Goal: Task Accomplishment & Management: Manage account settings

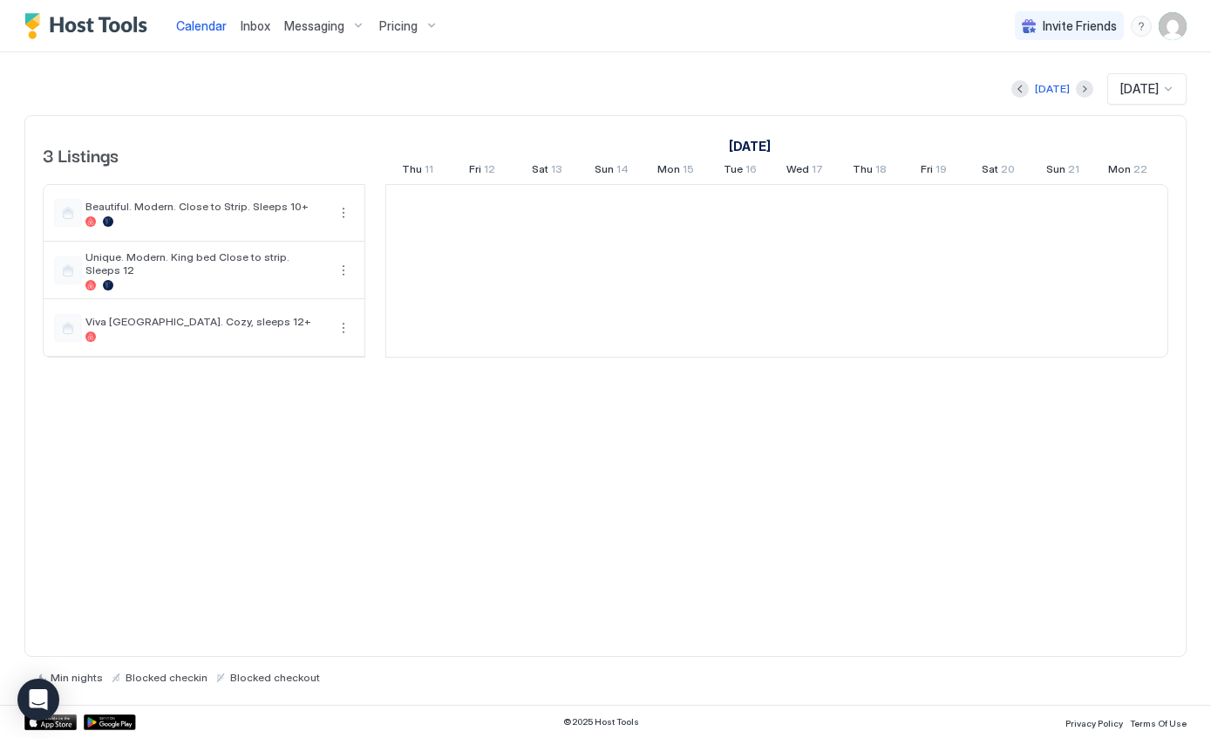
scroll to position [0, 969]
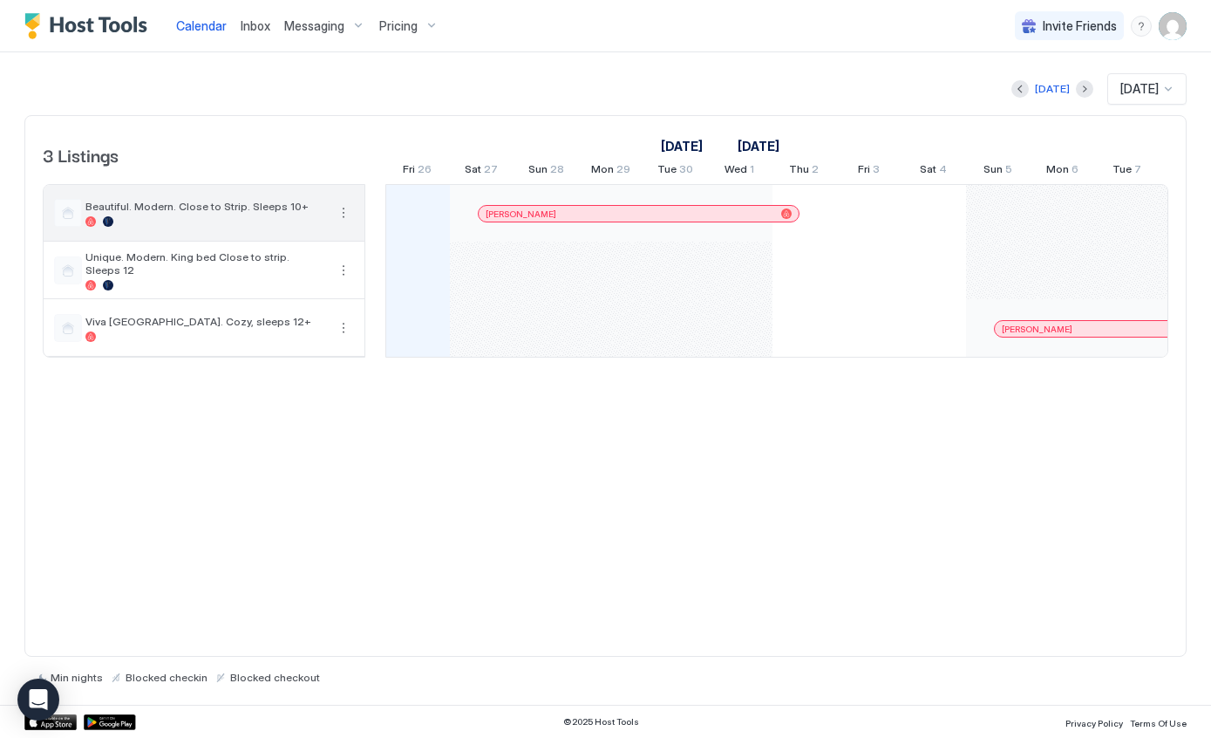
click at [340, 213] on button "More options" at bounding box center [343, 212] width 21 height 21
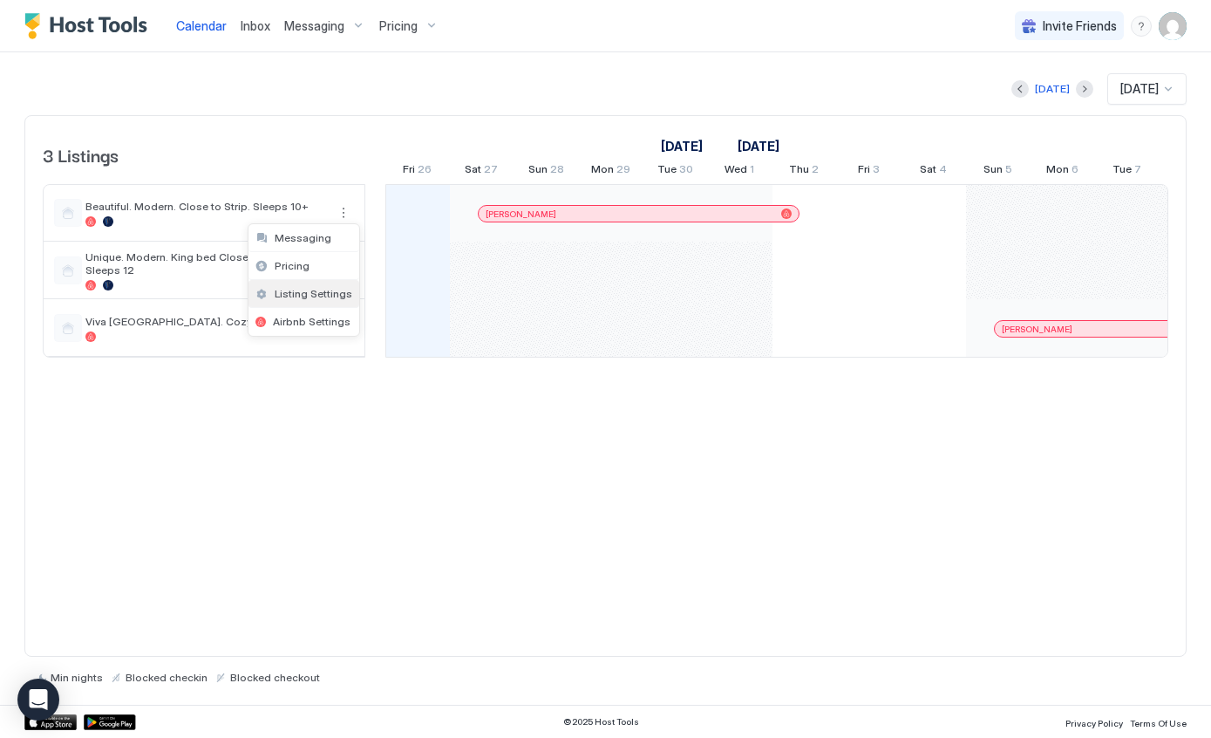
click at [324, 294] on span "Listing Settings" at bounding box center [314, 293] width 78 height 13
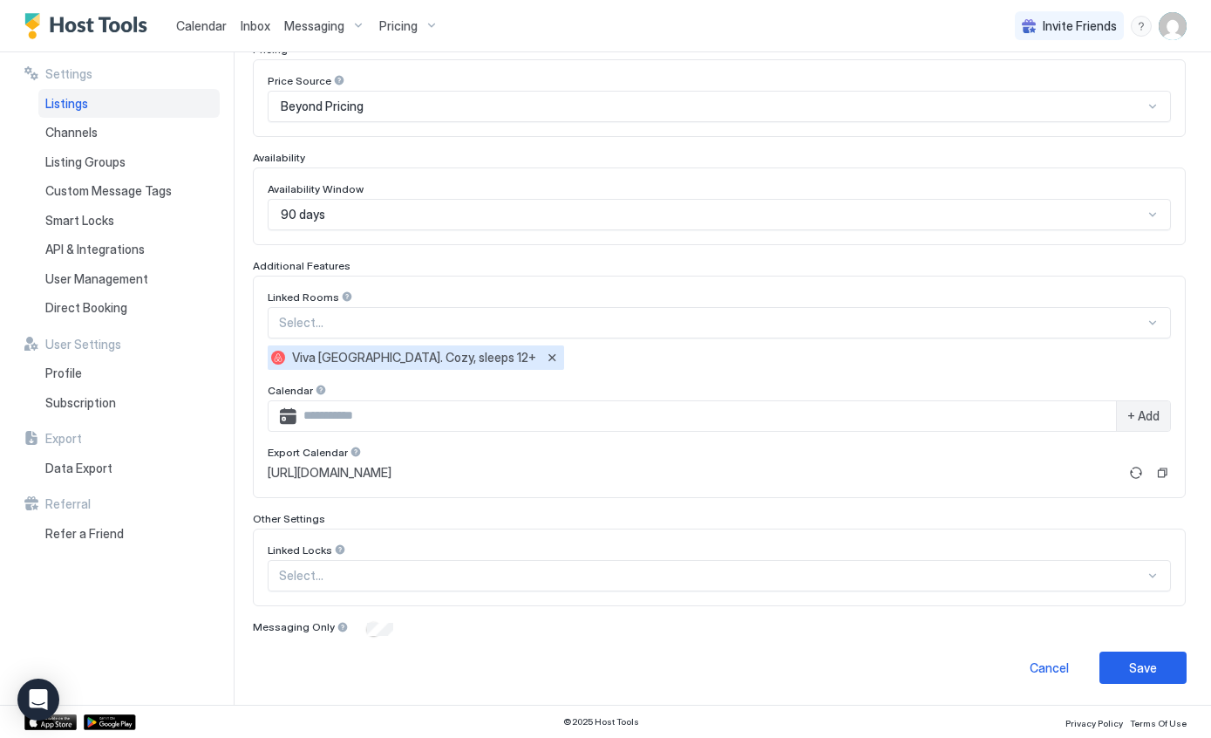
scroll to position [290, 0]
click at [392, 469] on span "[URL][DOMAIN_NAME]" at bounding box center [330, 474] width 124 height 16
click at [1166, 478] on button "Copy" at bounding box center [1162, 473] width 17 height 17
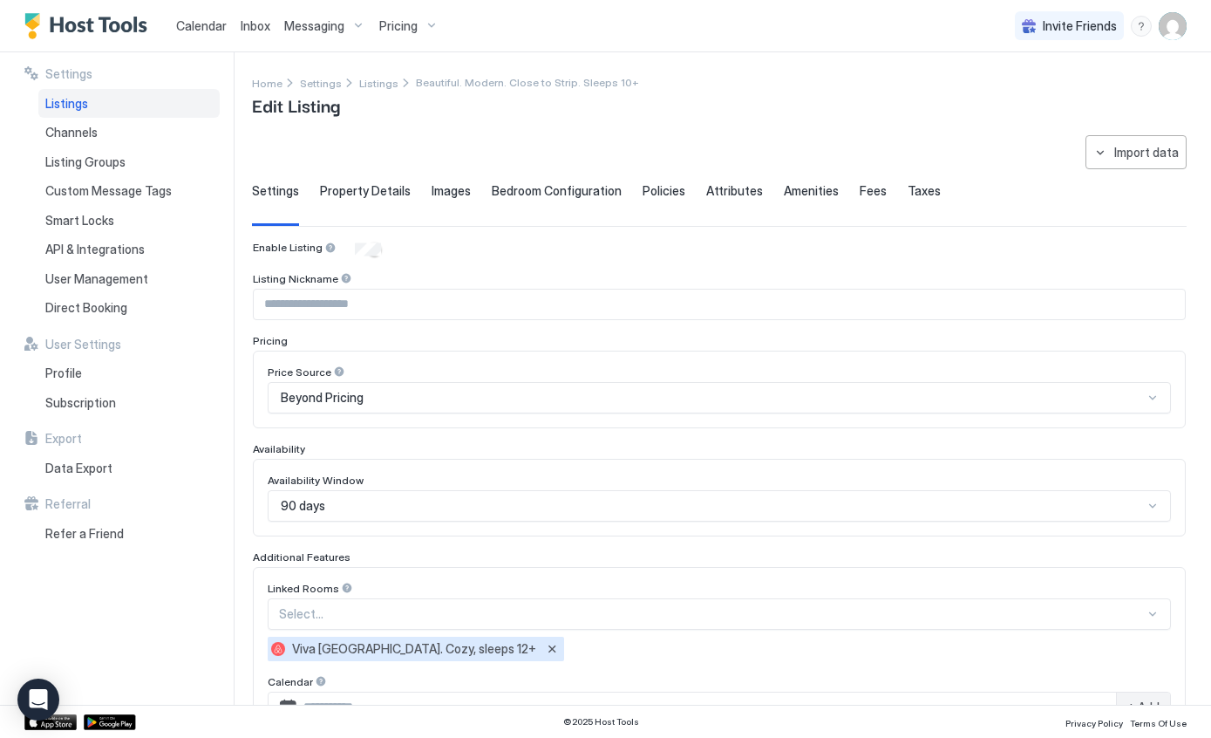
scroll to position [0, 0]
click at [82, 27] on img "Host Tools Logo" at bounding box center [89, 26] width 131 height 26
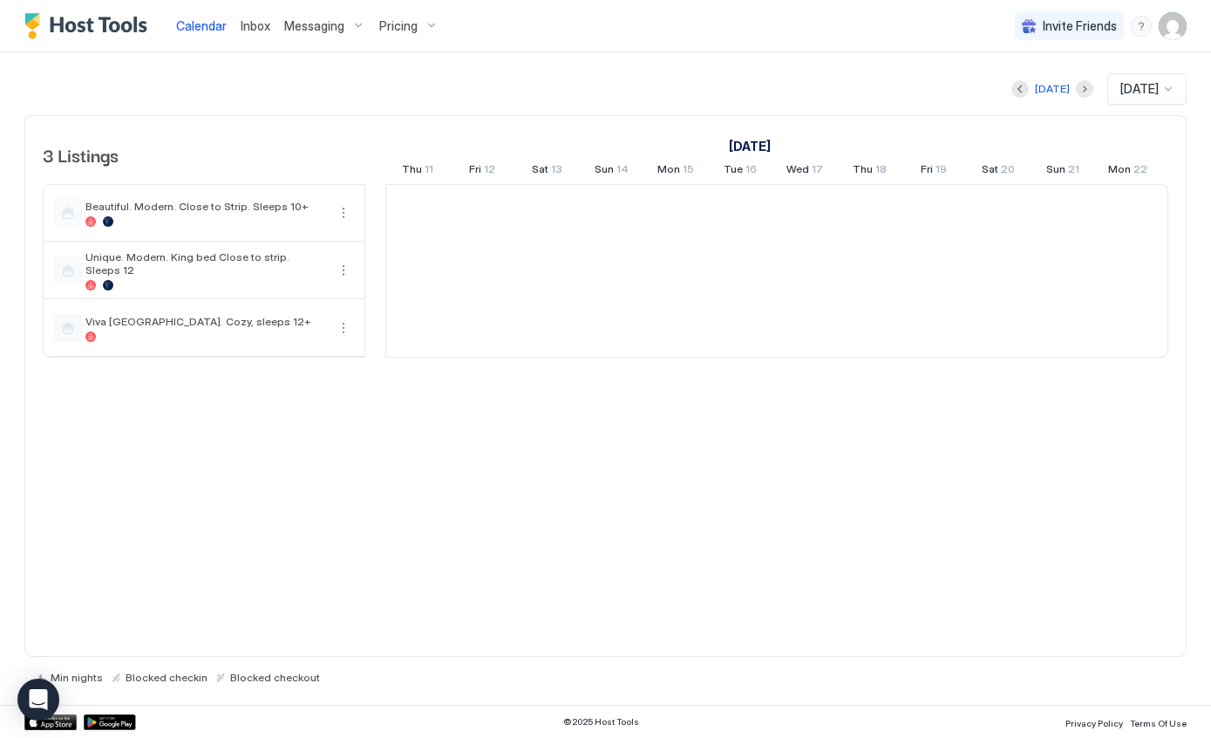
scroll to position [0, 969]
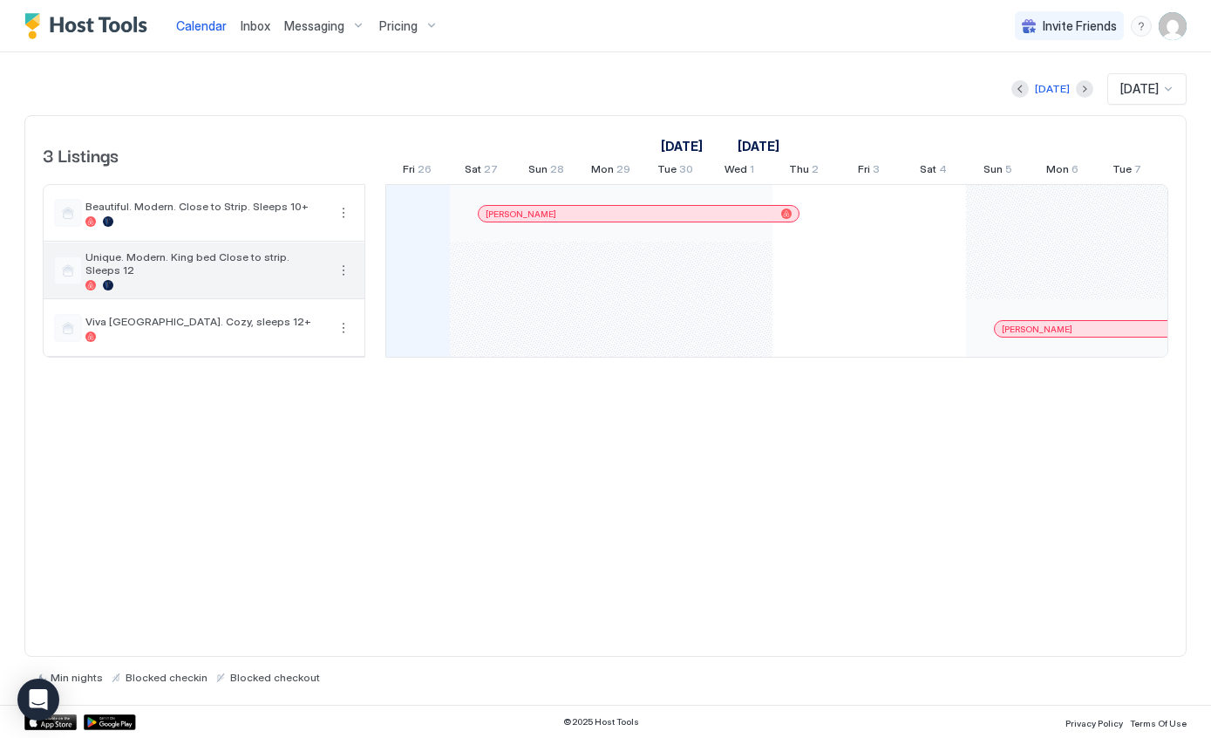
click at [337, 276] on button "More options" at bounding box center [343, 270] width 21 height 21
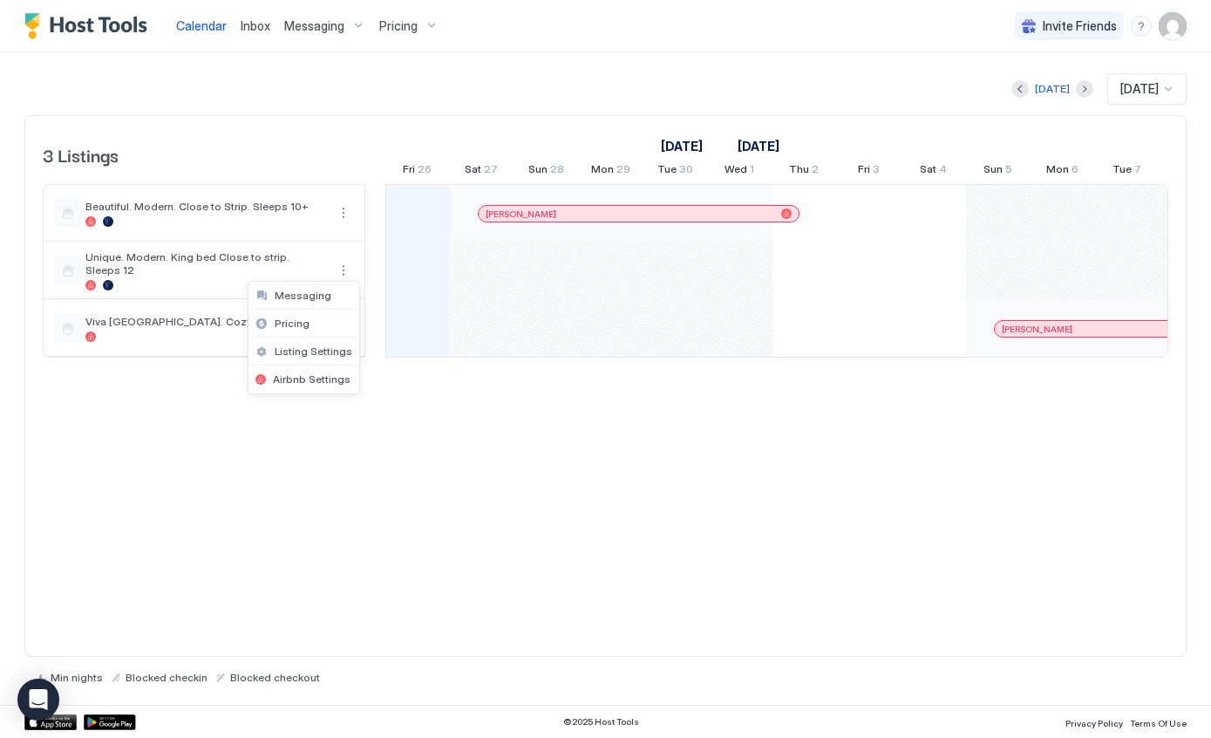
click at [281, 356] on span "Listing Settings" at bounding box center [314, 350] width 78 height 13
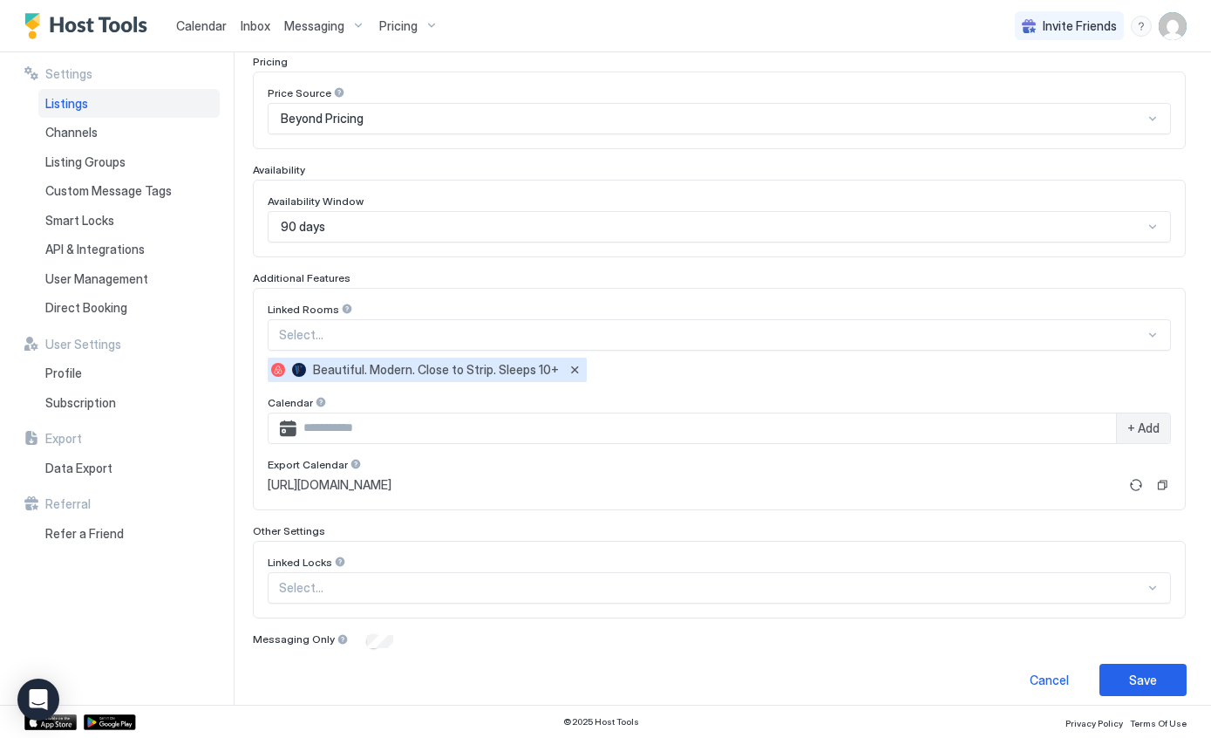
scroll to position [288, 0]
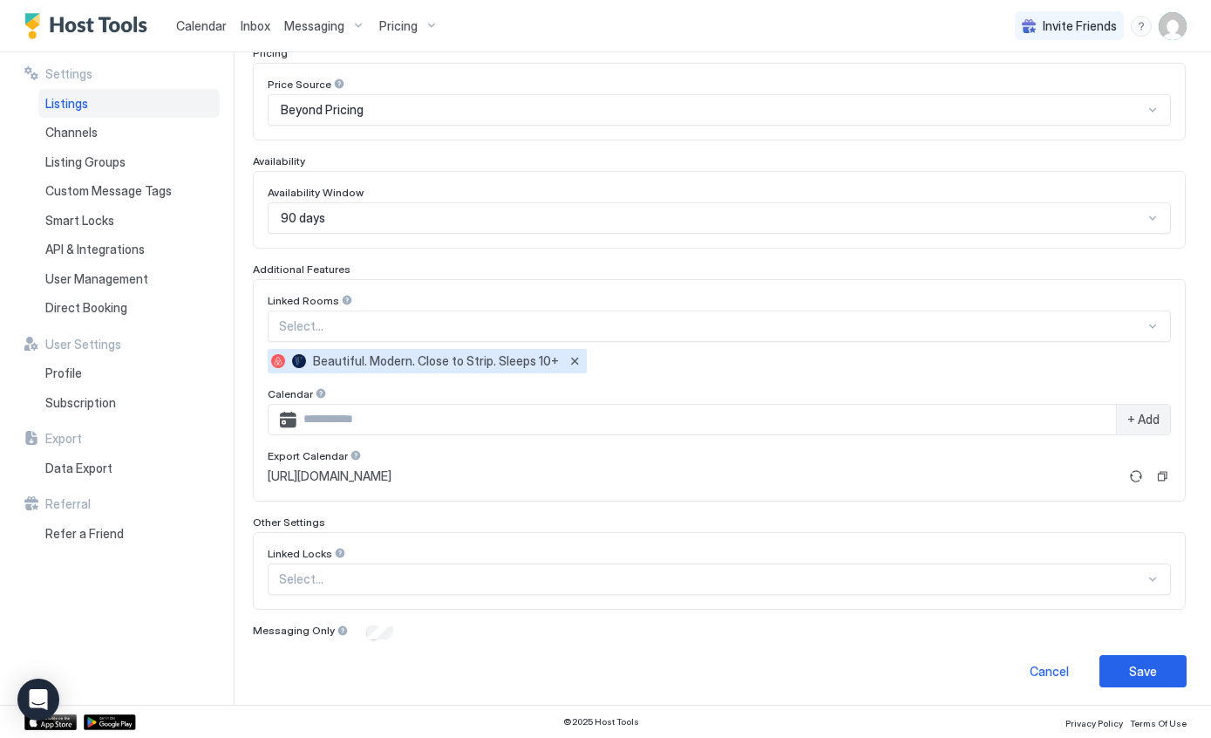
click at [1163, 480] on button "Copy" at bounding box center [1162, 475] width 17 height 17
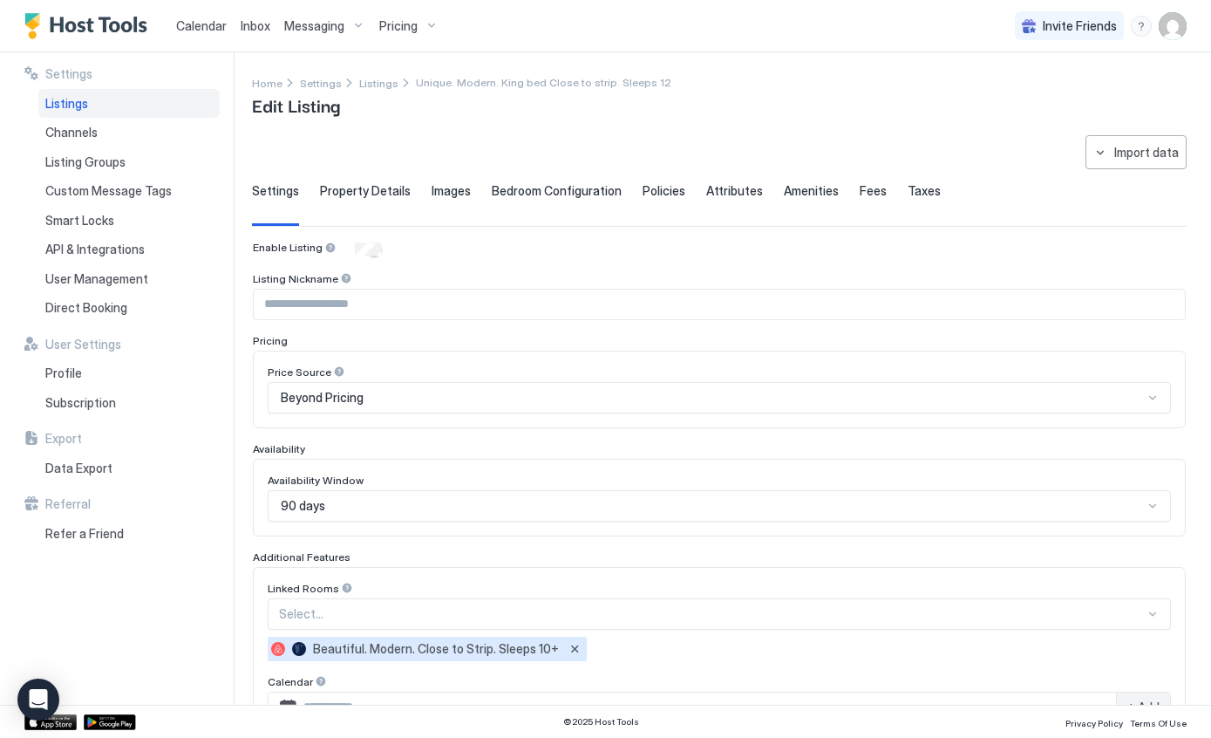
scroll to position [0, 0]
click at [61, 70] on span "Settings" at bounding box center [68, 74] width 47 height 16
click at [77, 19] on img "Host Tools Logo" at bounding box center [89, 26] width 131 height 26
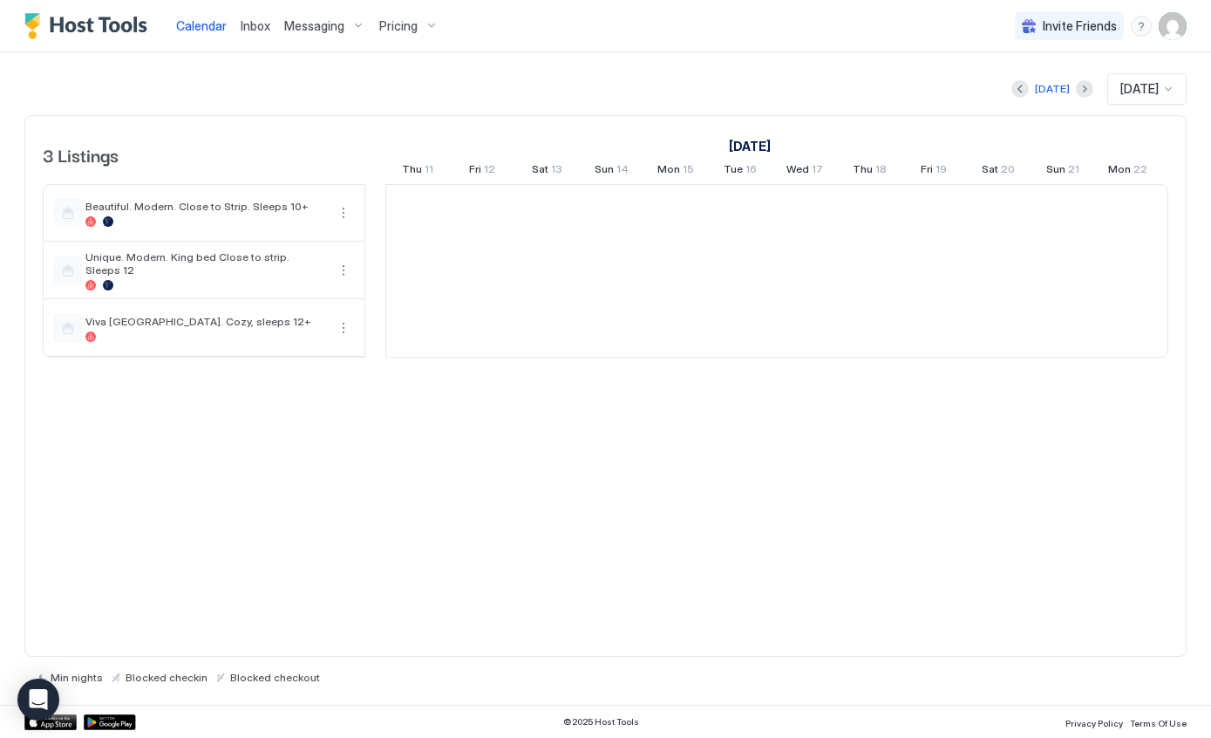
scroll to position [0, 969]
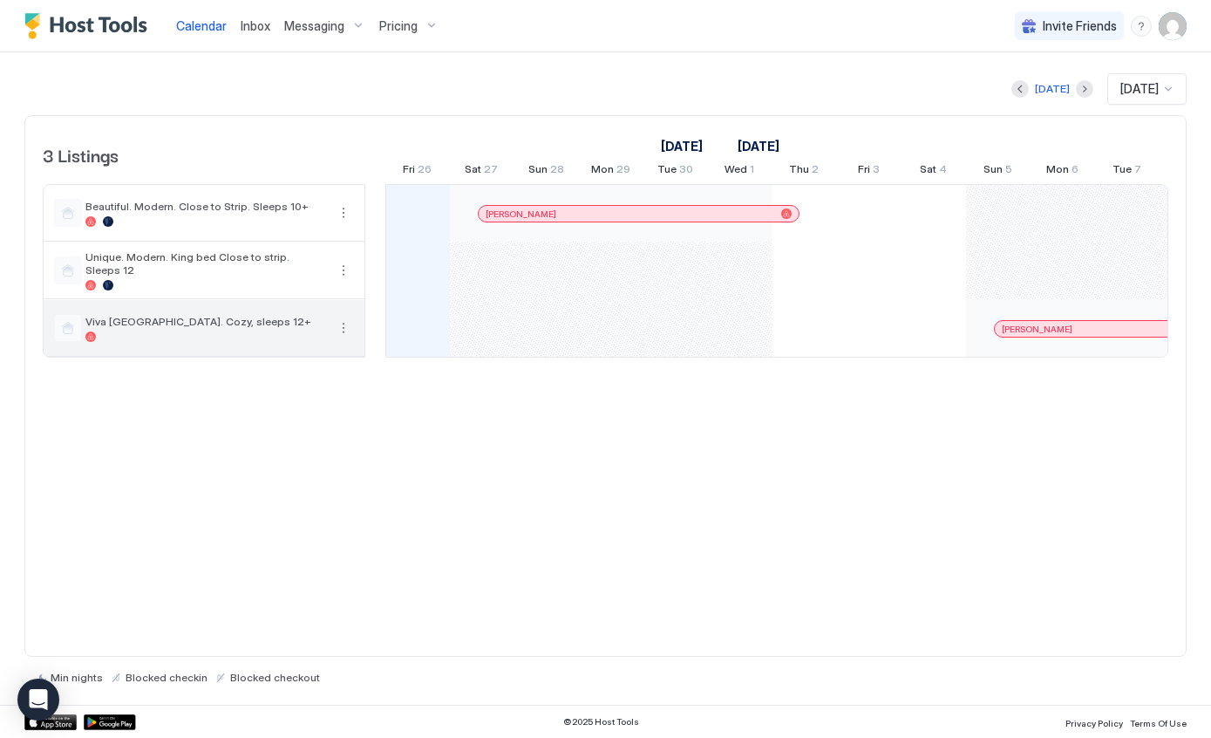
click at [346, 330] on button "More options" at bounding box center [343, 327] width 21 height 21
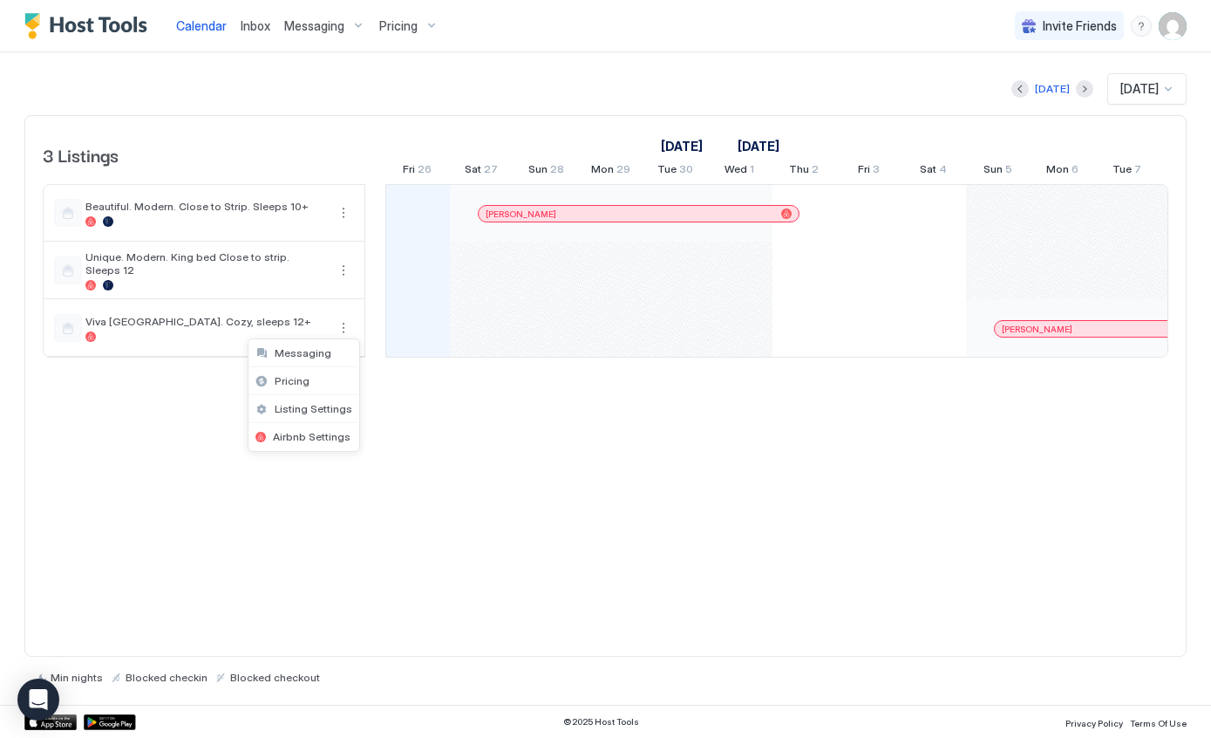
click at [331, 409] on span "Listing Settings" at bounding box center [314, 408] width 78 height 13
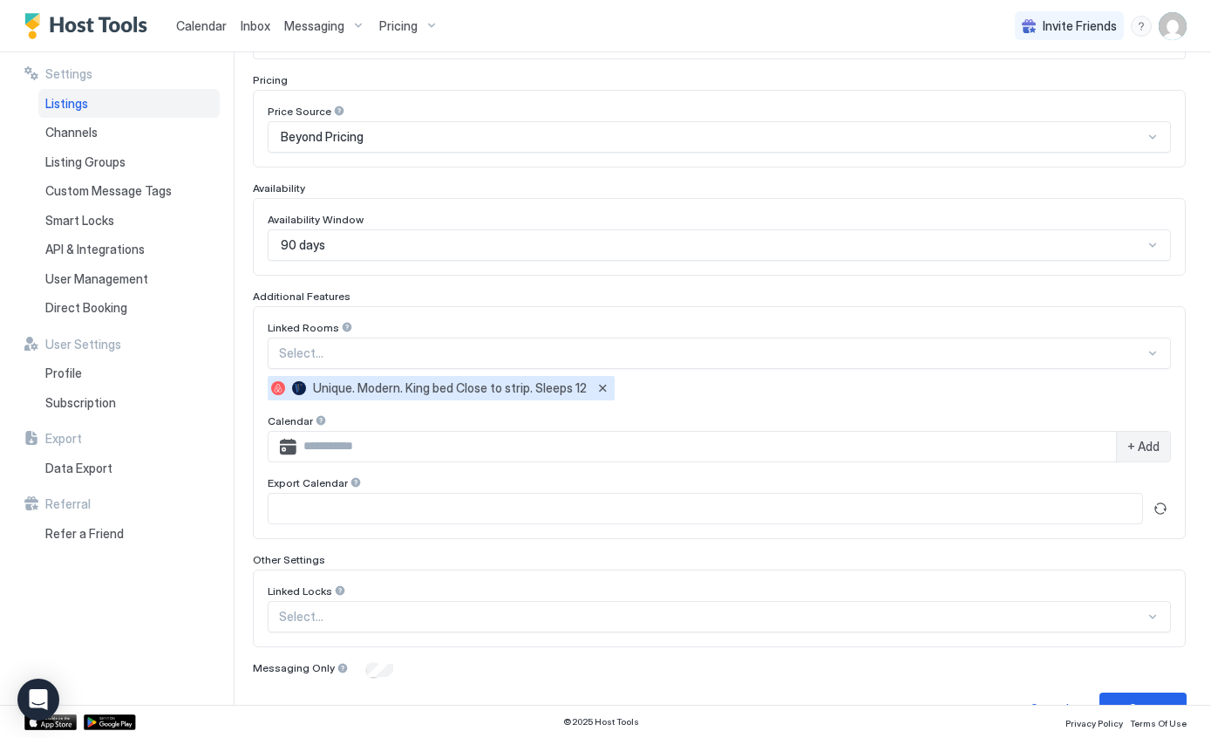
scroll to position [279, 0]
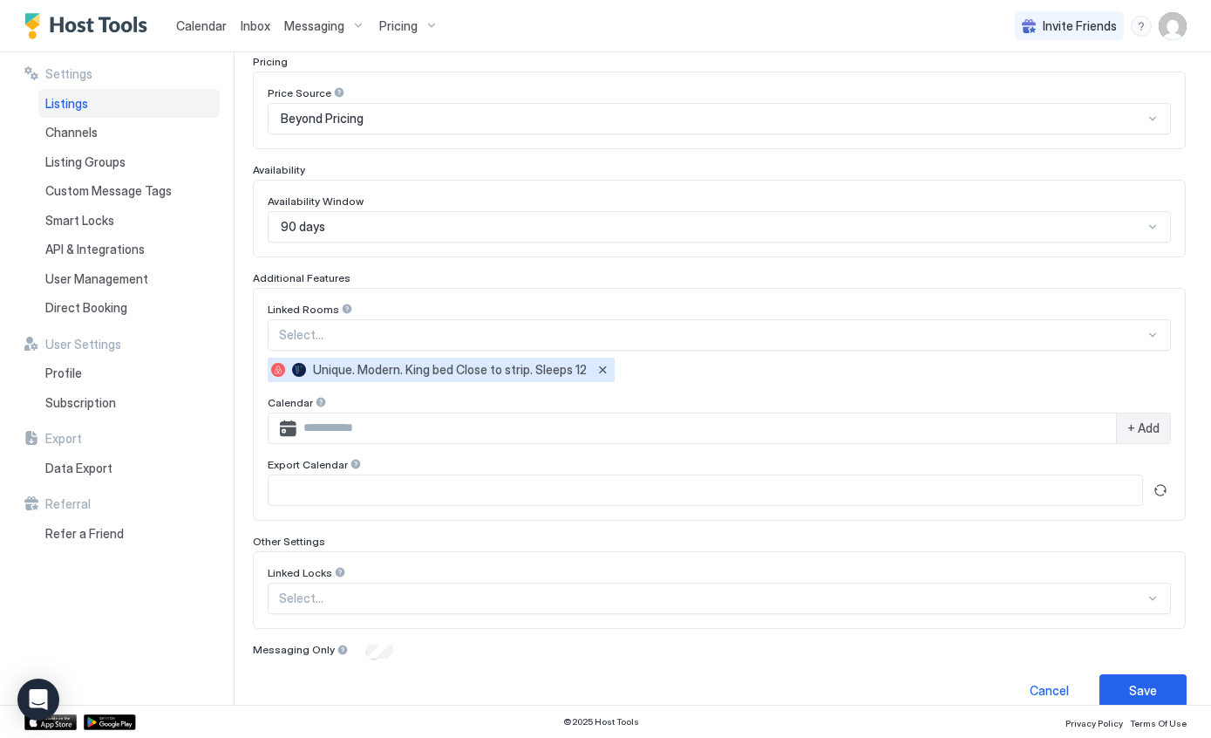
click at [950, 481] on input "Input Field" at bounding box center [706, 490] width 874 height 30
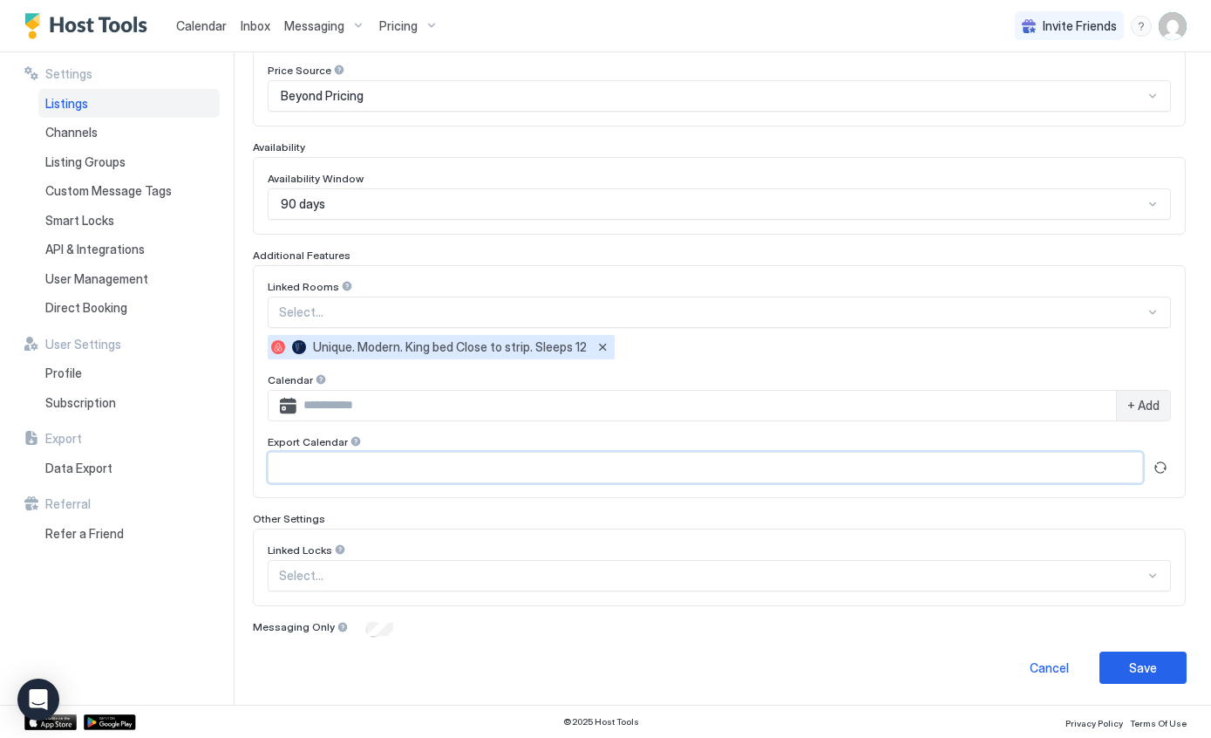
scroll to position [301, 0]
click at [1013, 404] on input "Input Field" at bounding box center [707, 407] width 820 height 30
click at [1139, 403] on span "+ Add" at bounding box center [1144, 407] width 32 height 16
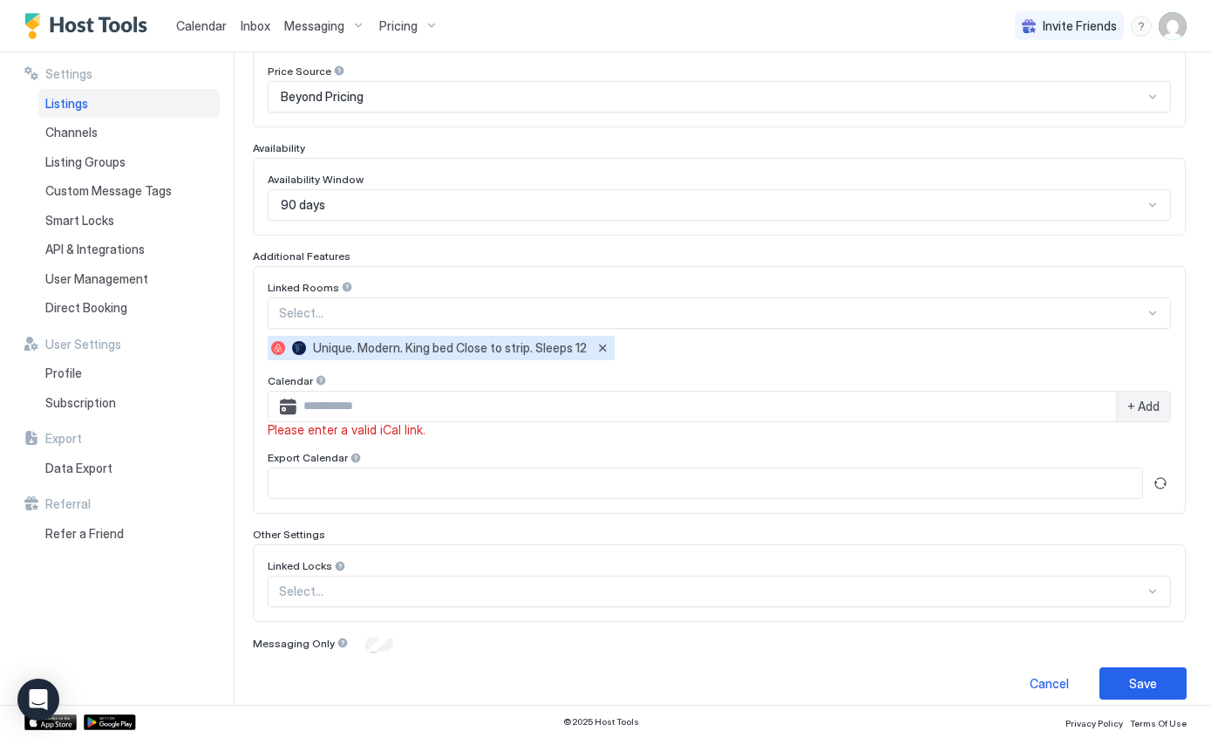
click at [832, 476] on input "Input Field" at bounding box center [706, 483] width 874 height 30
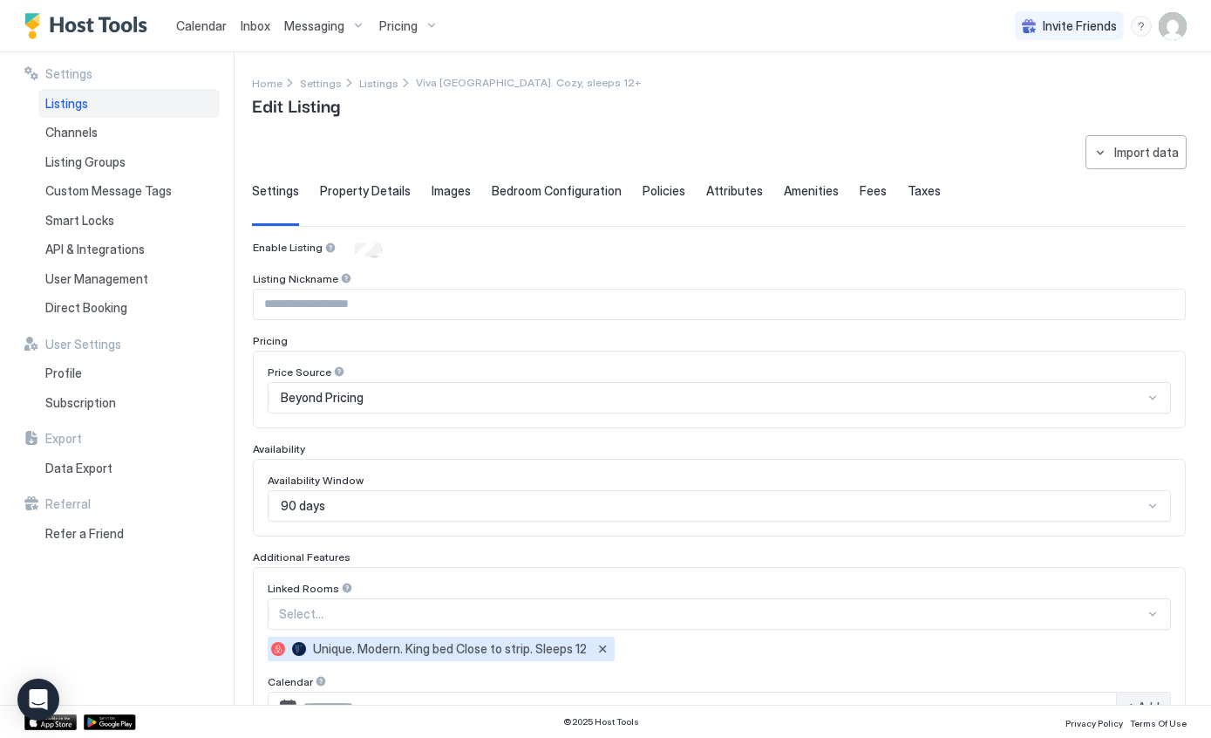
scroll to position [0, 0]
click at [283, 143] on div "**********" at bounding box center [719, 567] width 935 height 865
click at [94, 34] on img "Host Tools Logo" at bounding box center [89, 26] width 131 height 26
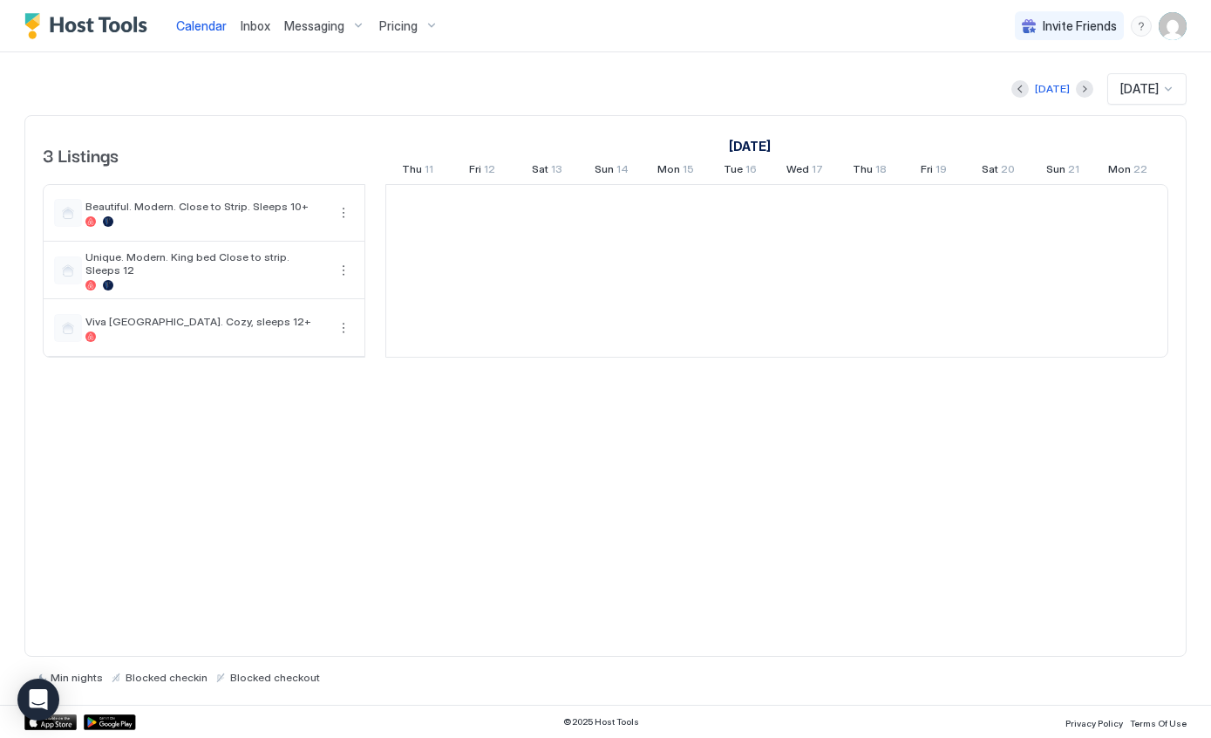
scroll to position [0, 969]
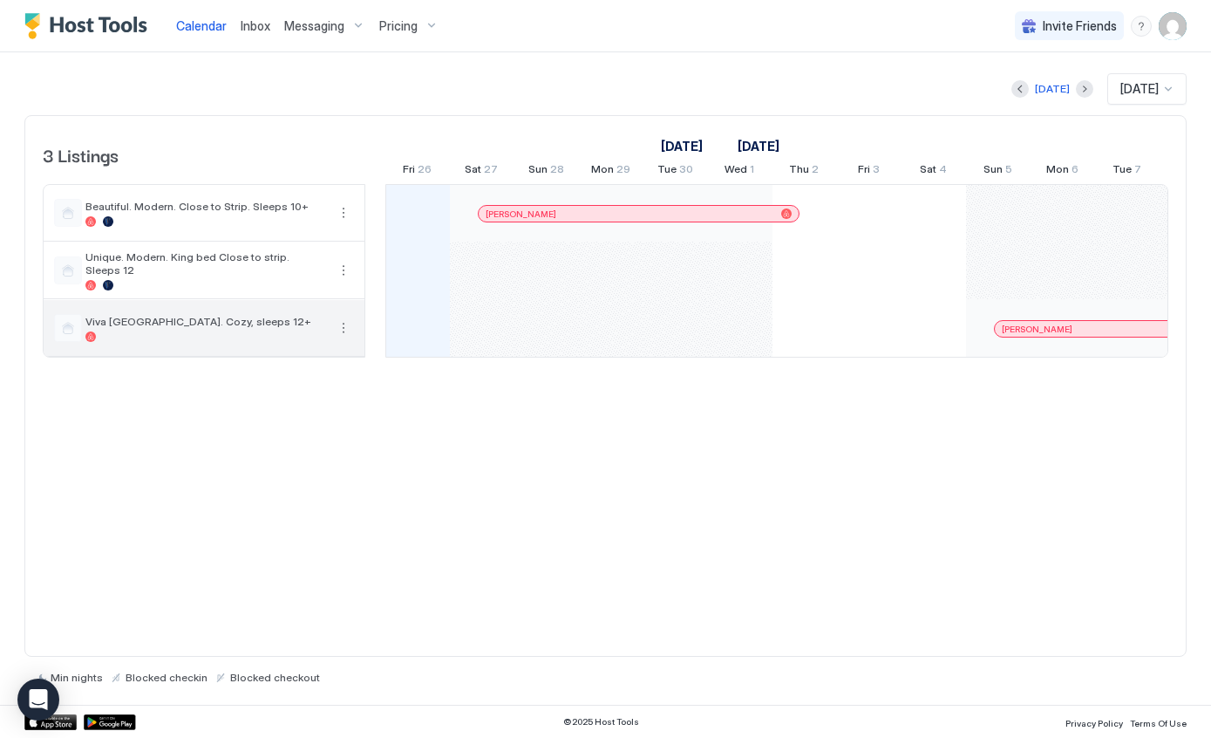
click at [348, 326] on button "More options" at bounding box center [343, 327] width 21 height 21
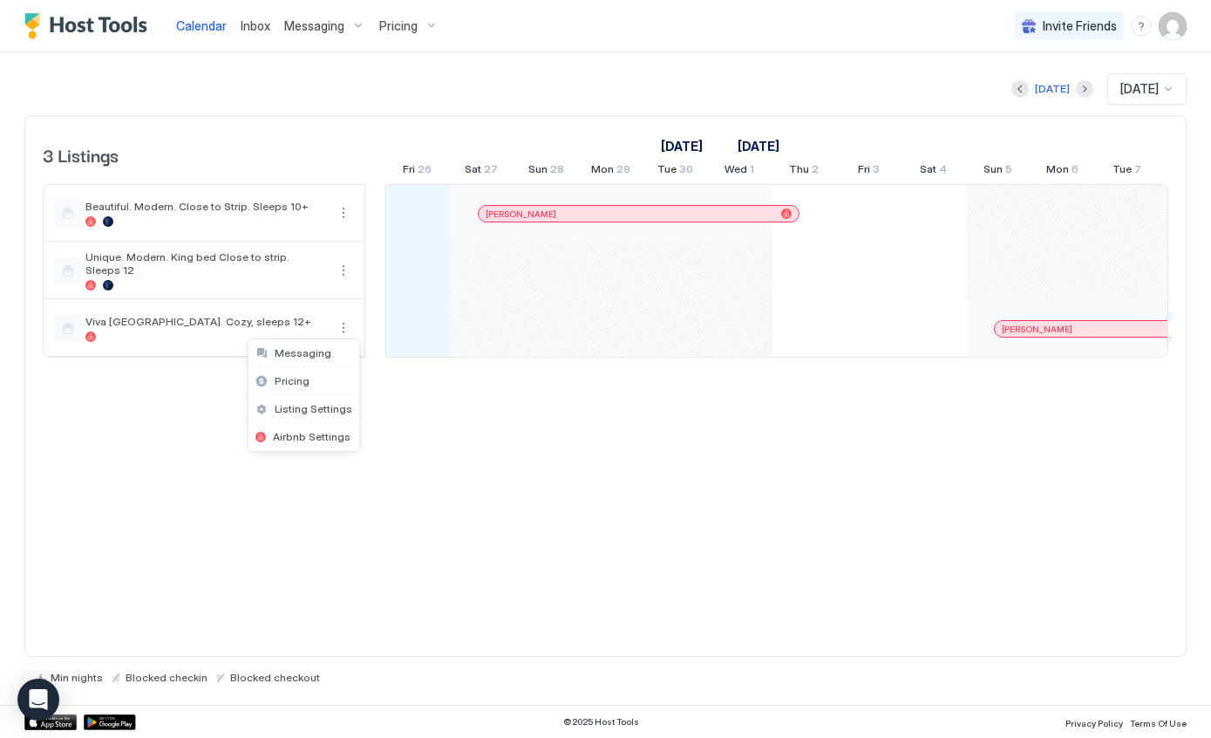
click at [344, 404] on span "Listing Settings" at bounding box center [314, 408] width 78 height 13
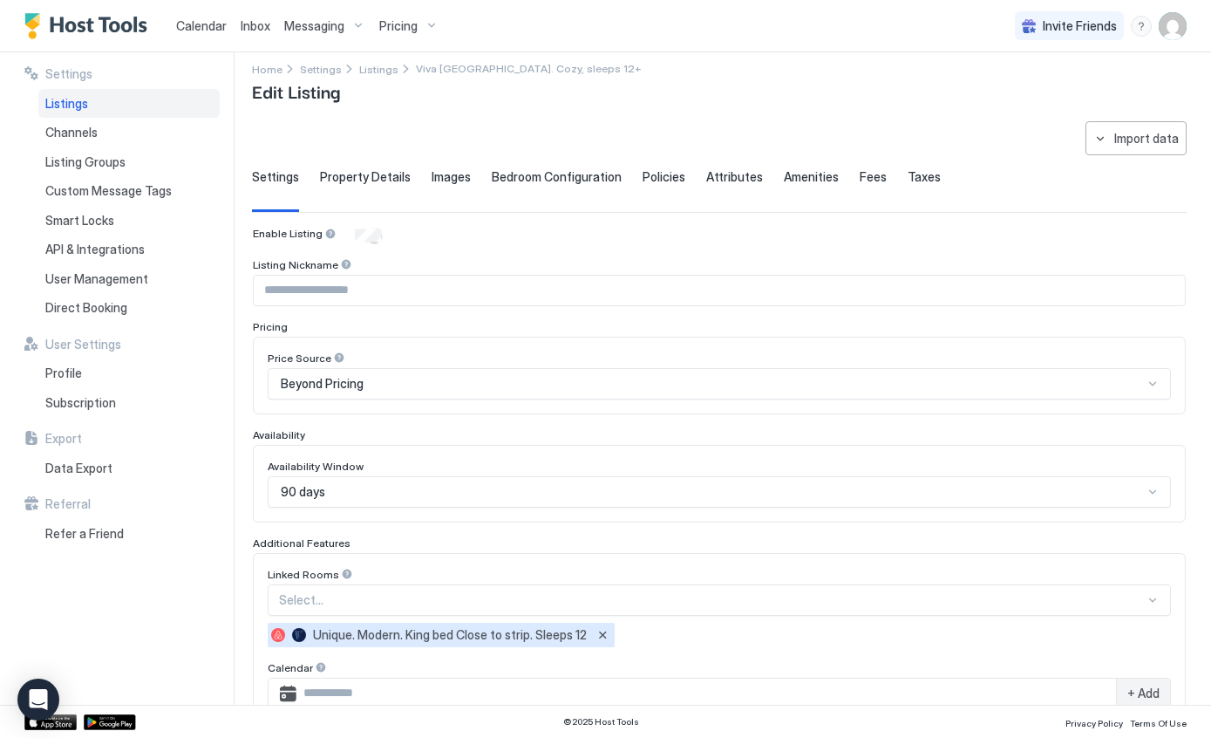
scroll to position [17, 0]
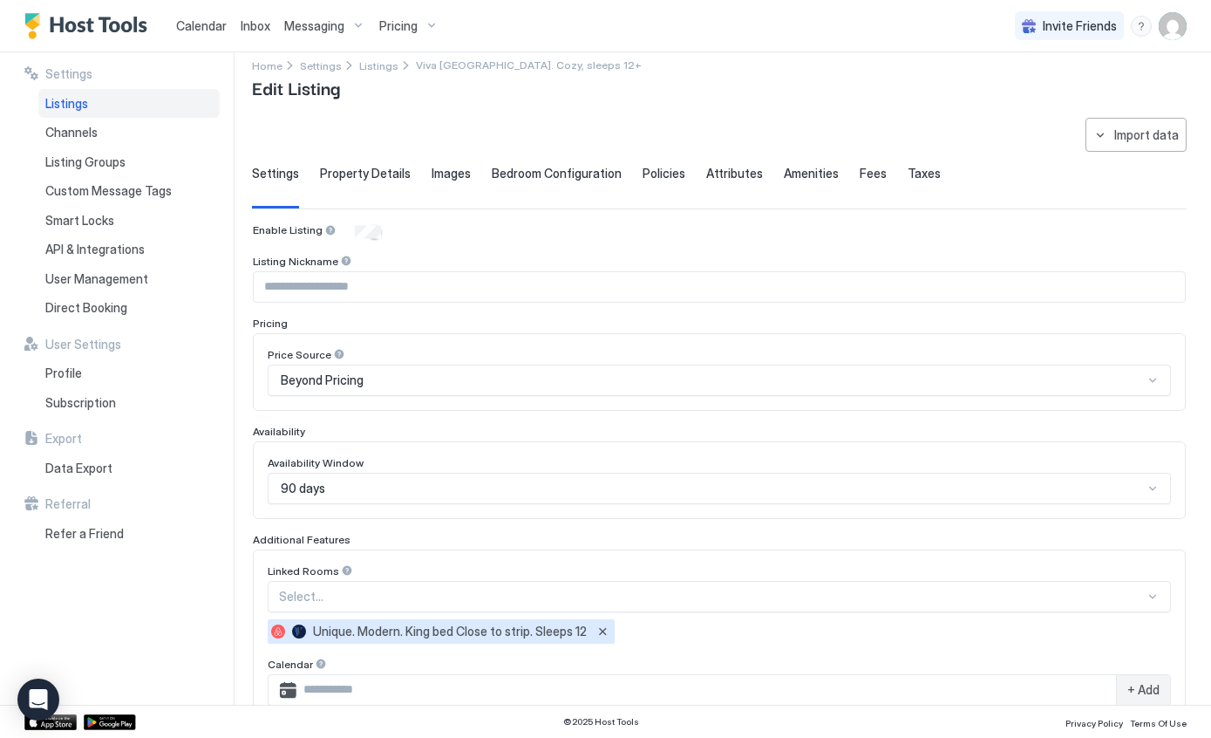
click at [93, 34] on img "Host Tools Logo" at bounding box center [89, 26] width 131 height 26
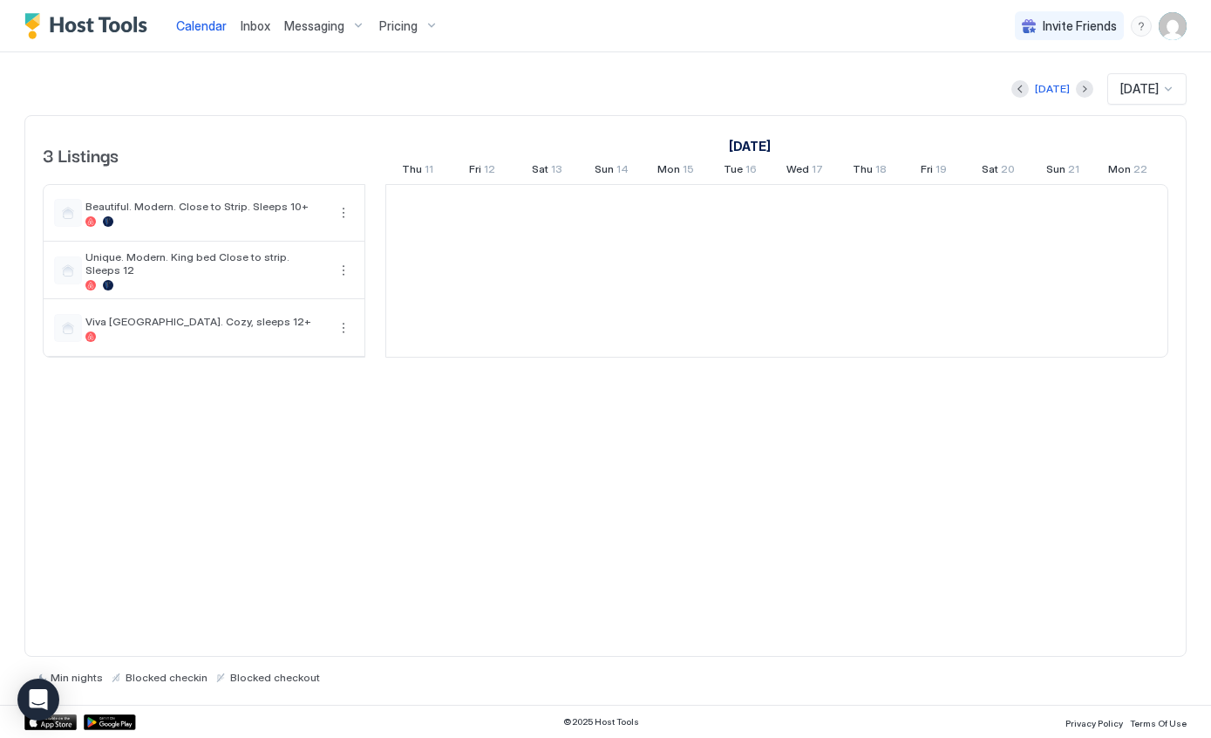
scroll to position [0, 969]
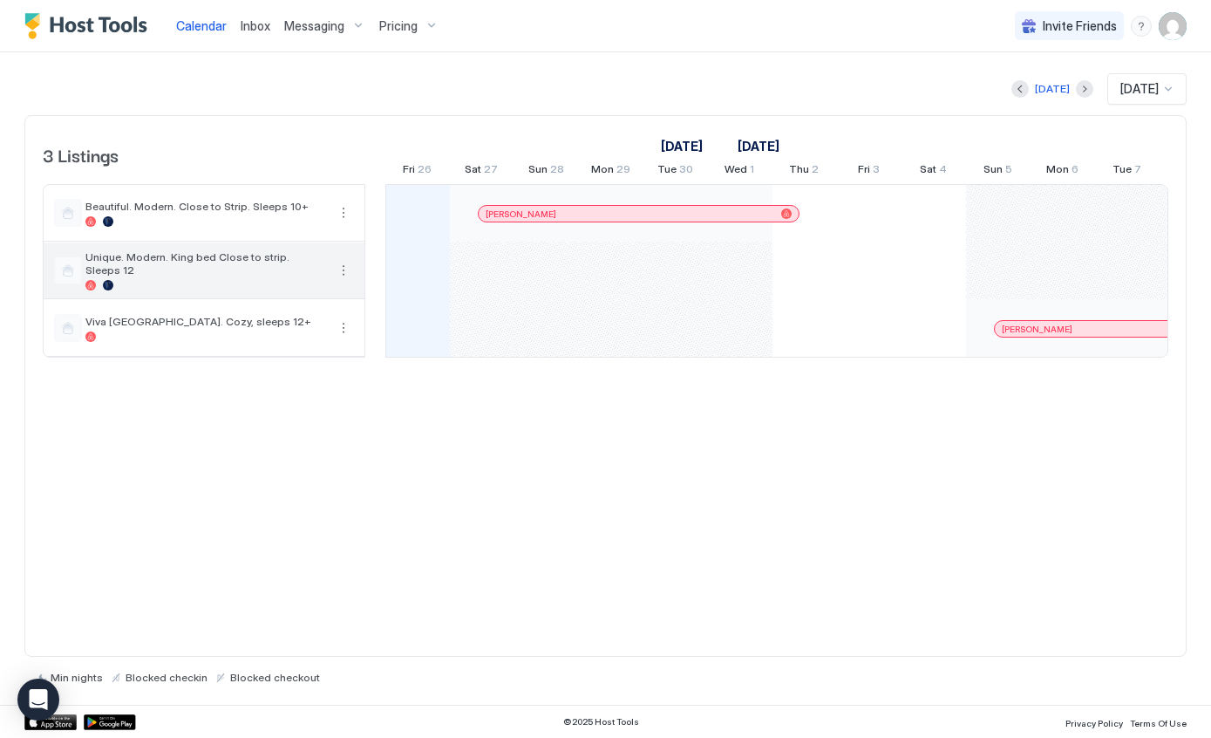
click at [348, 270] on button "More options" at bounding box center [343, 270] width 21 height 21
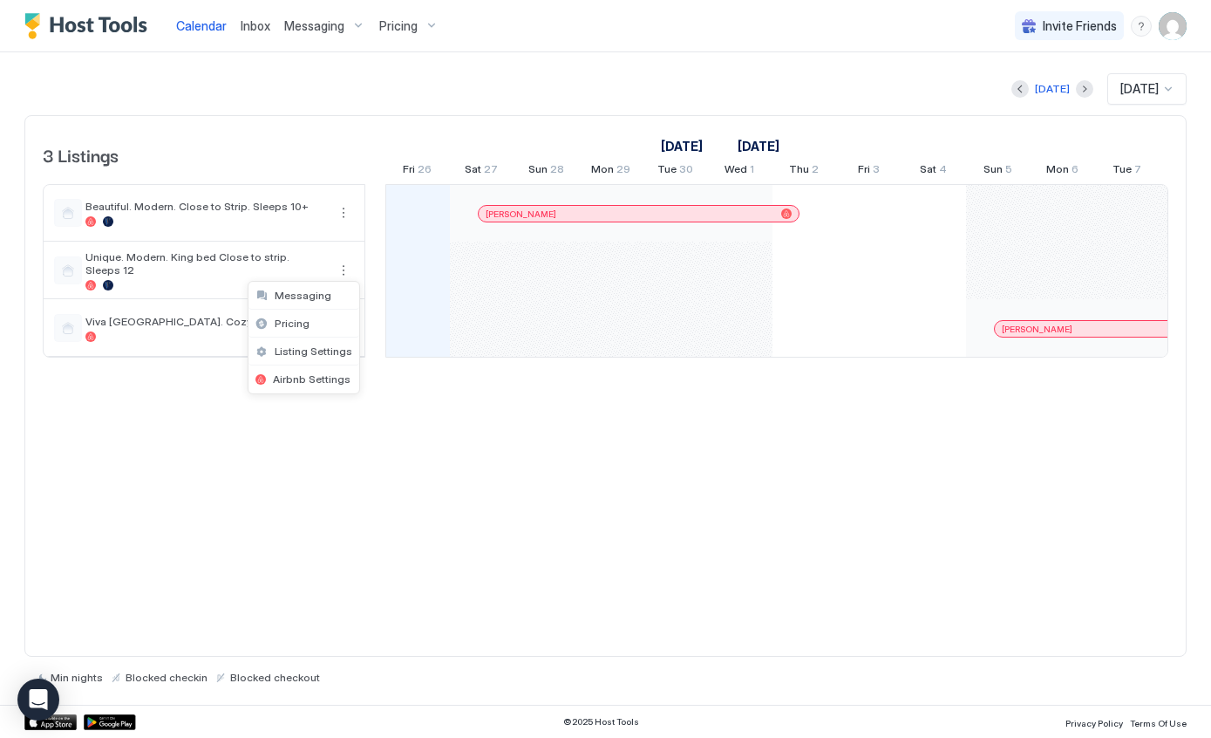
click at [322, 354] on span "Listing Settings" at bounding box center [314, 350] width 78 height 13
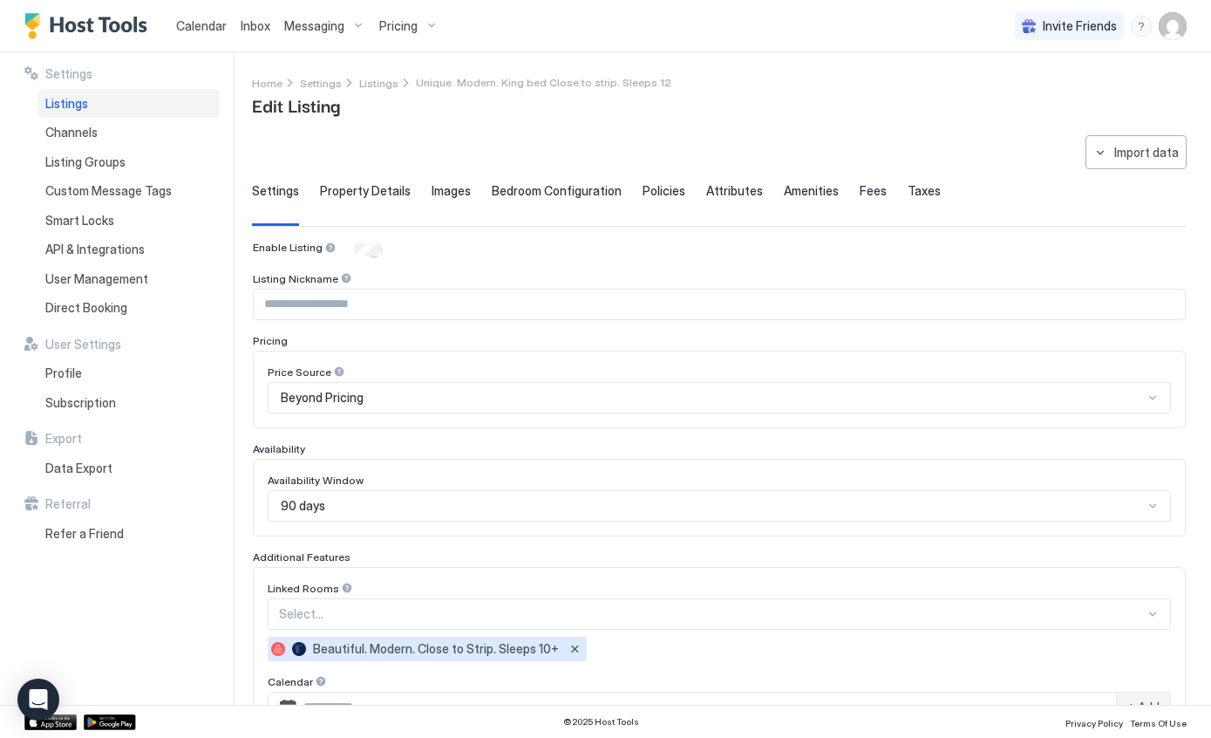
click at [98, 26] on img "Host Tools Logo" at bounding box center [89, 26] width 131 height 26
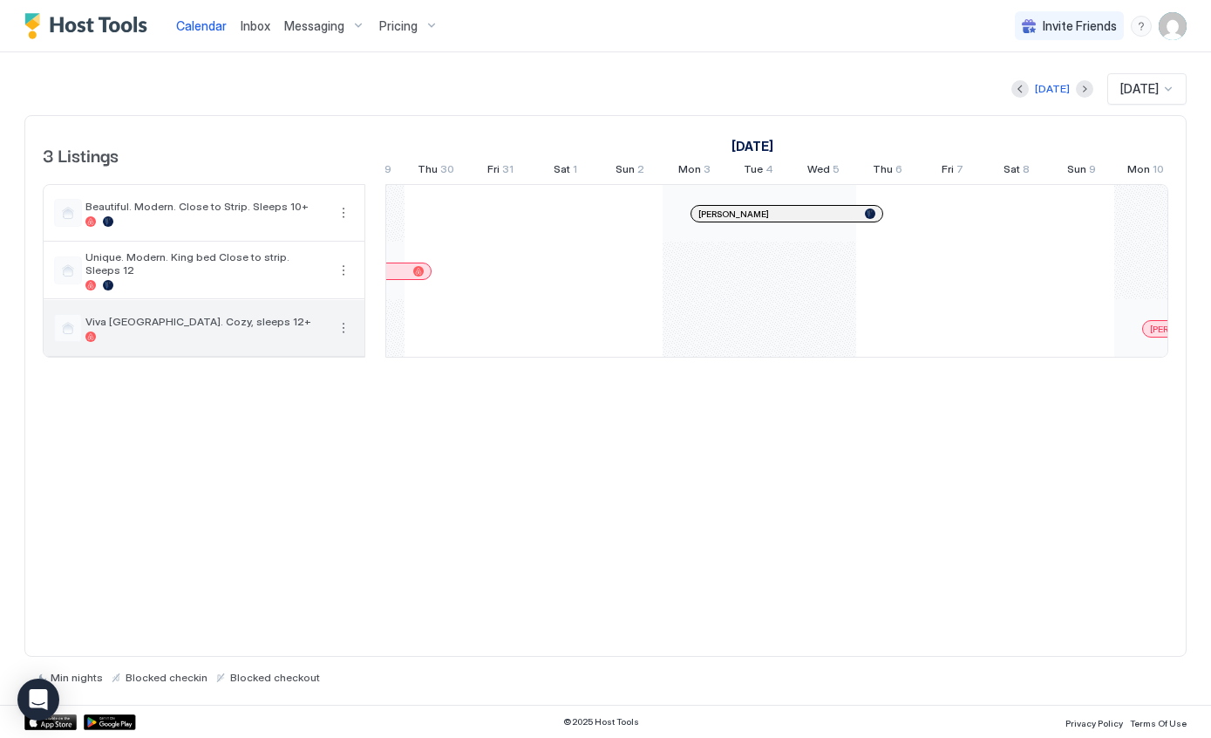
click at [342, 323] on button "More options" at bounding box center [343, 327] width 21 height 21
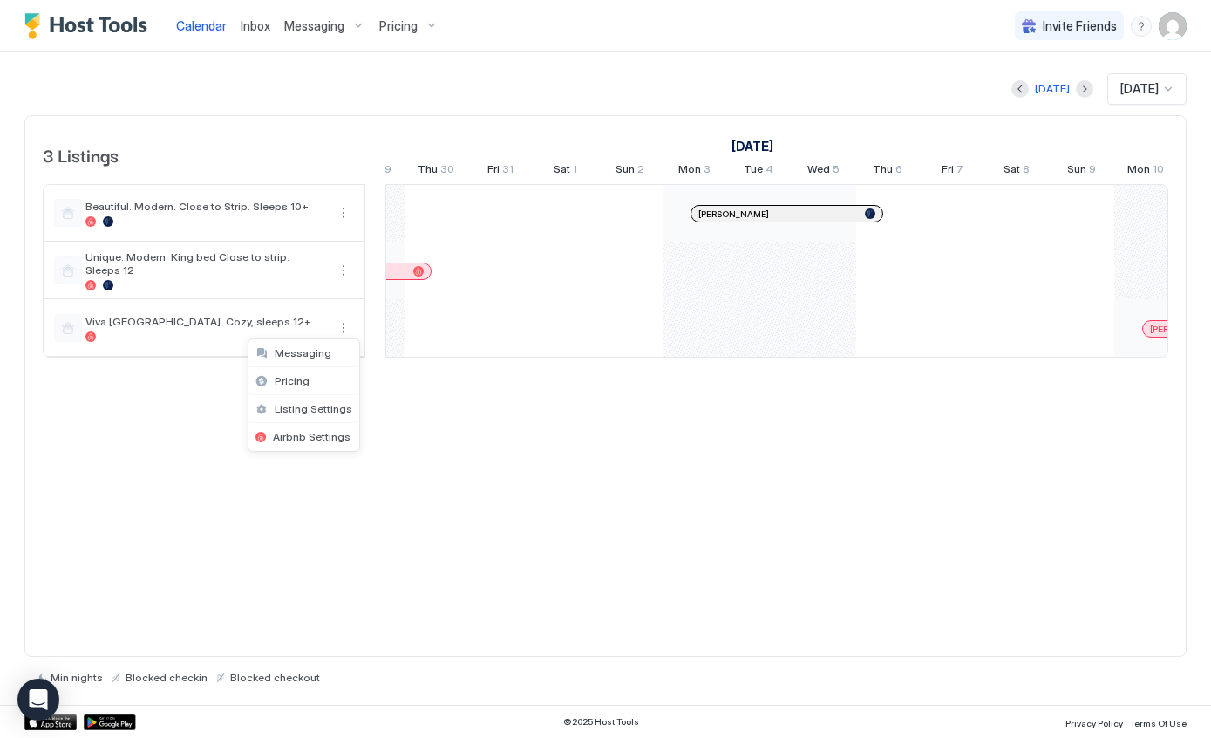
click at [338, 412] on span "Listing Settings" at bounding box center [314, 408] width 78 height 13
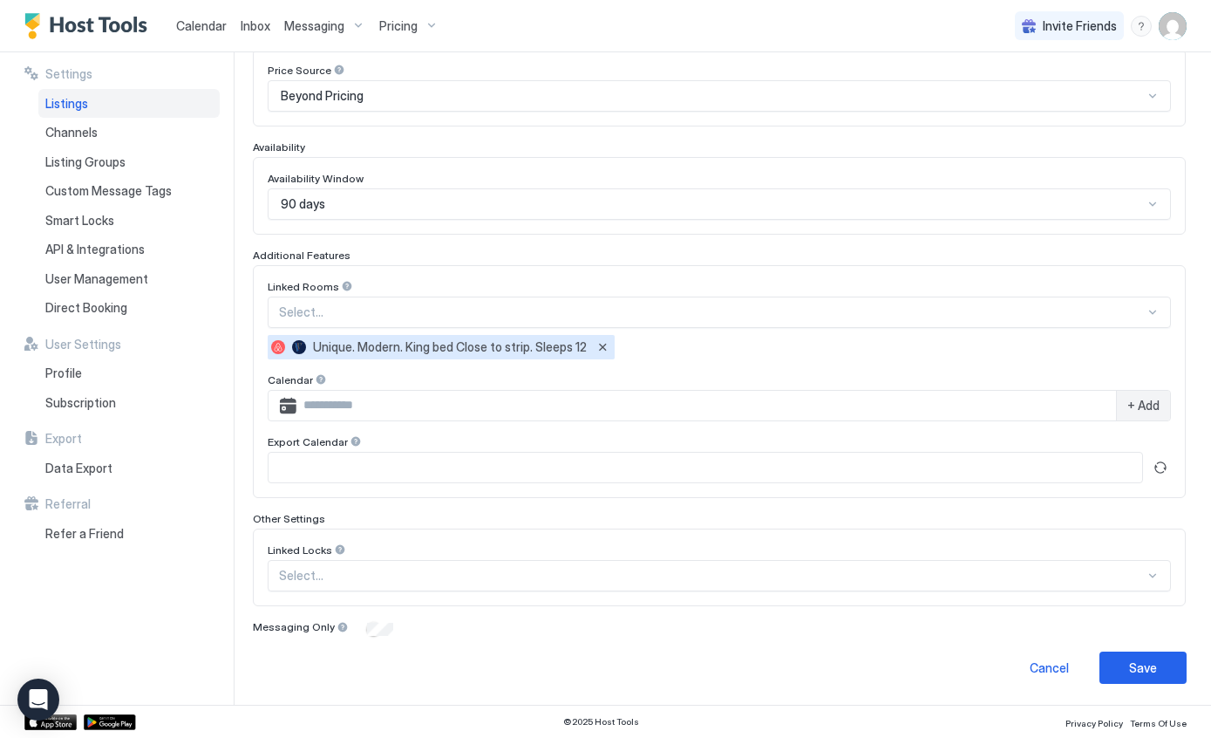
scroll to position [301, 0]
click at [1143, 406] on span "+ Add" at bounding box center [1144, 407] width 32 height 16
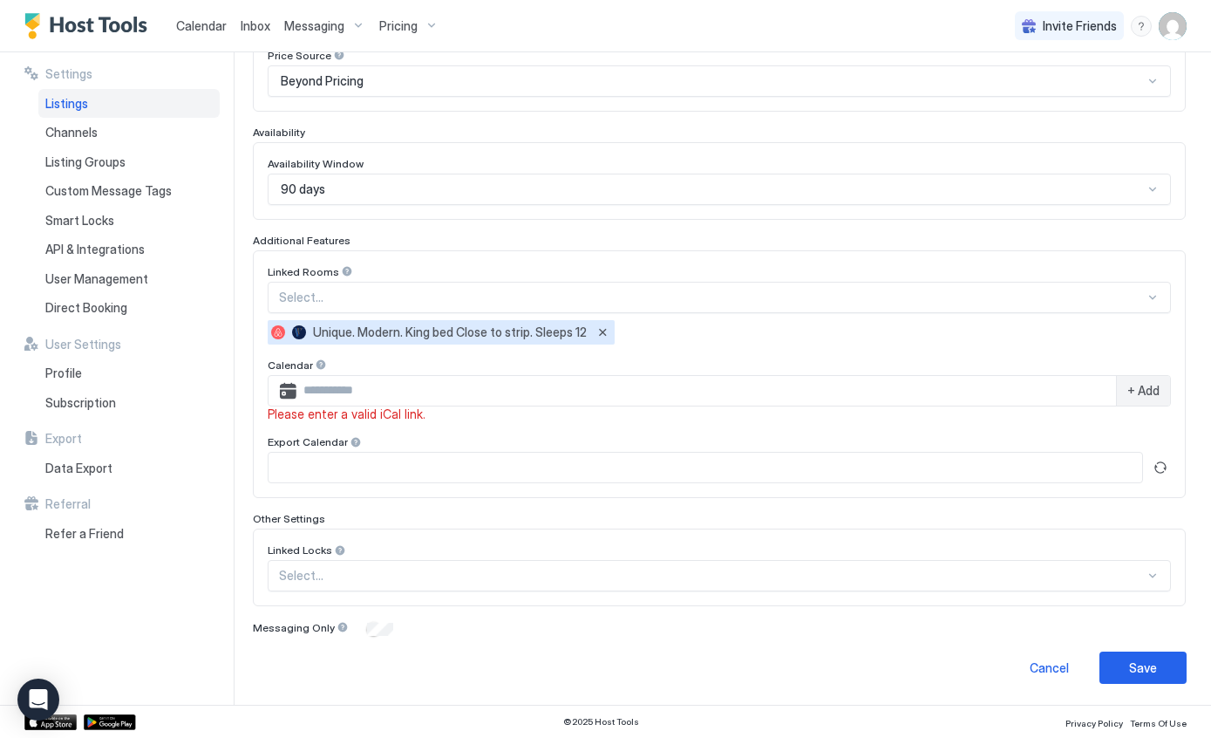
scroll to position [316, 0]
click at [85, 17] on img "Host Tools Logo" at bounding box center [89, 26] width 131 height 26
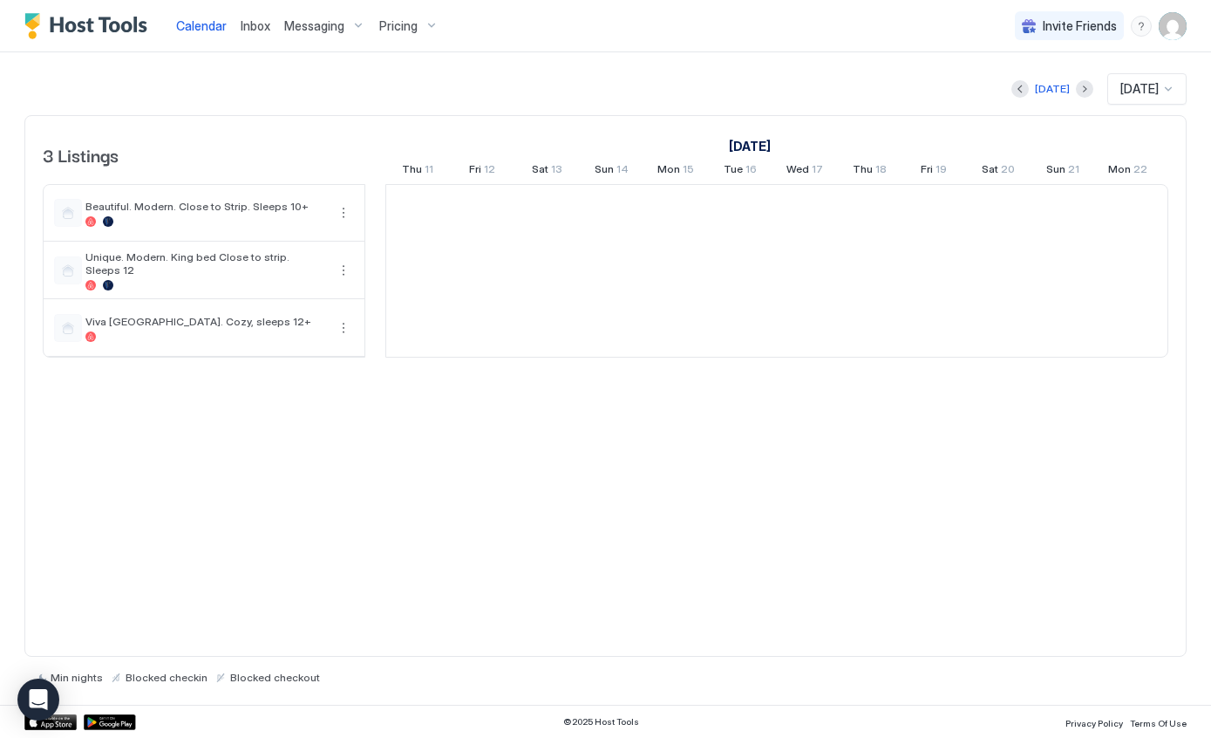
scroll to position [0, 969]
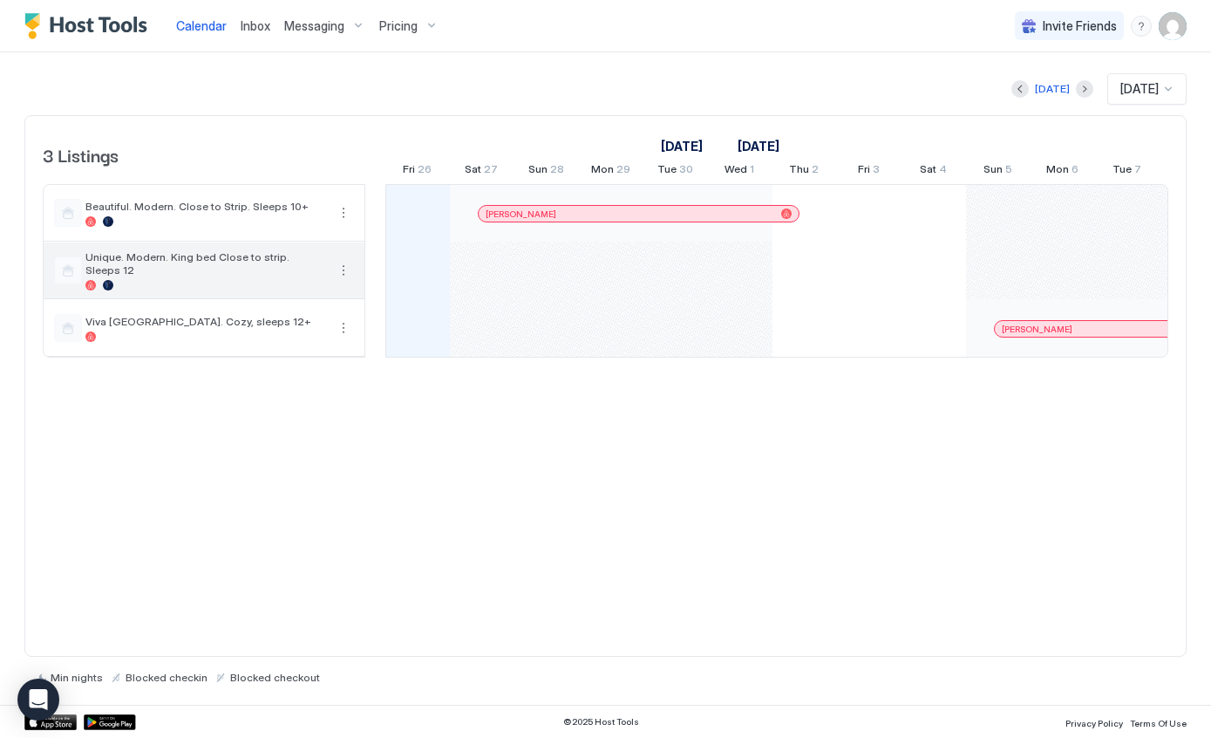
click at [220, 280] on div at bounding box center [205, 285] width 241 height 10
click at [342, 266] on button "More options" at bounding box center [343, 270] width 21 height 21
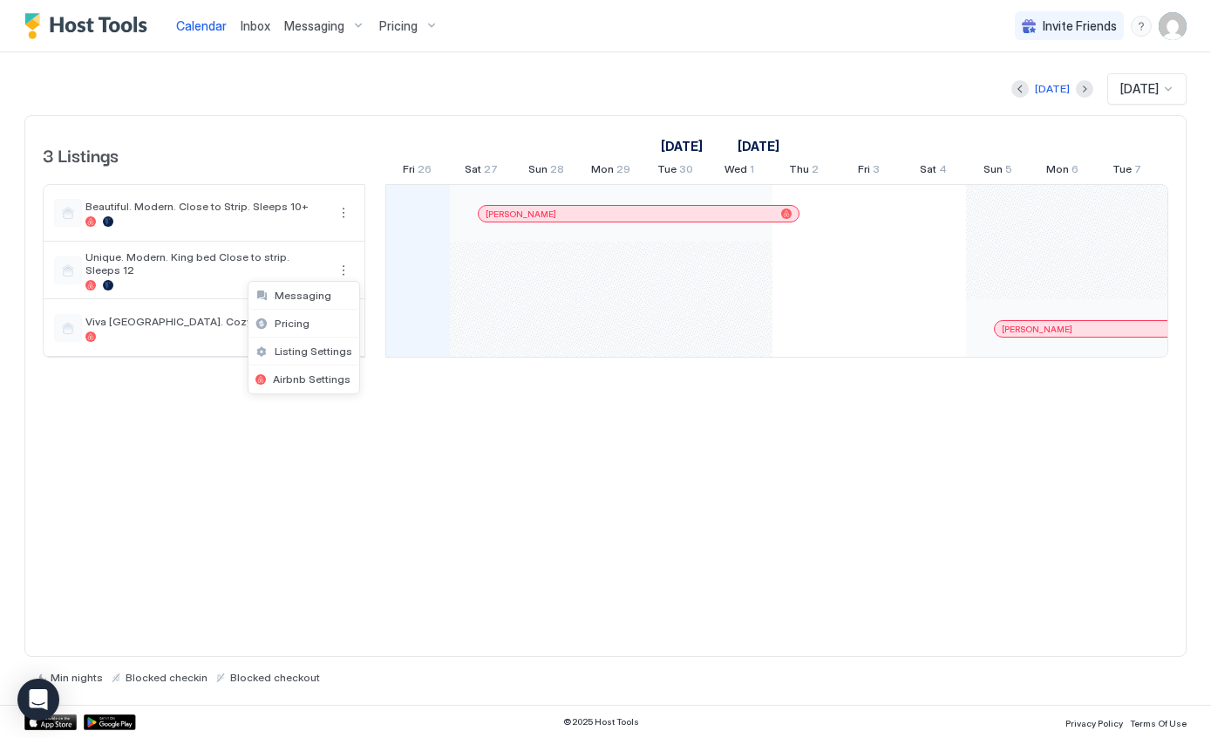
click at [327, 357] on span "Listing Settings" at bounding box center [314, 350] width 78 height 13
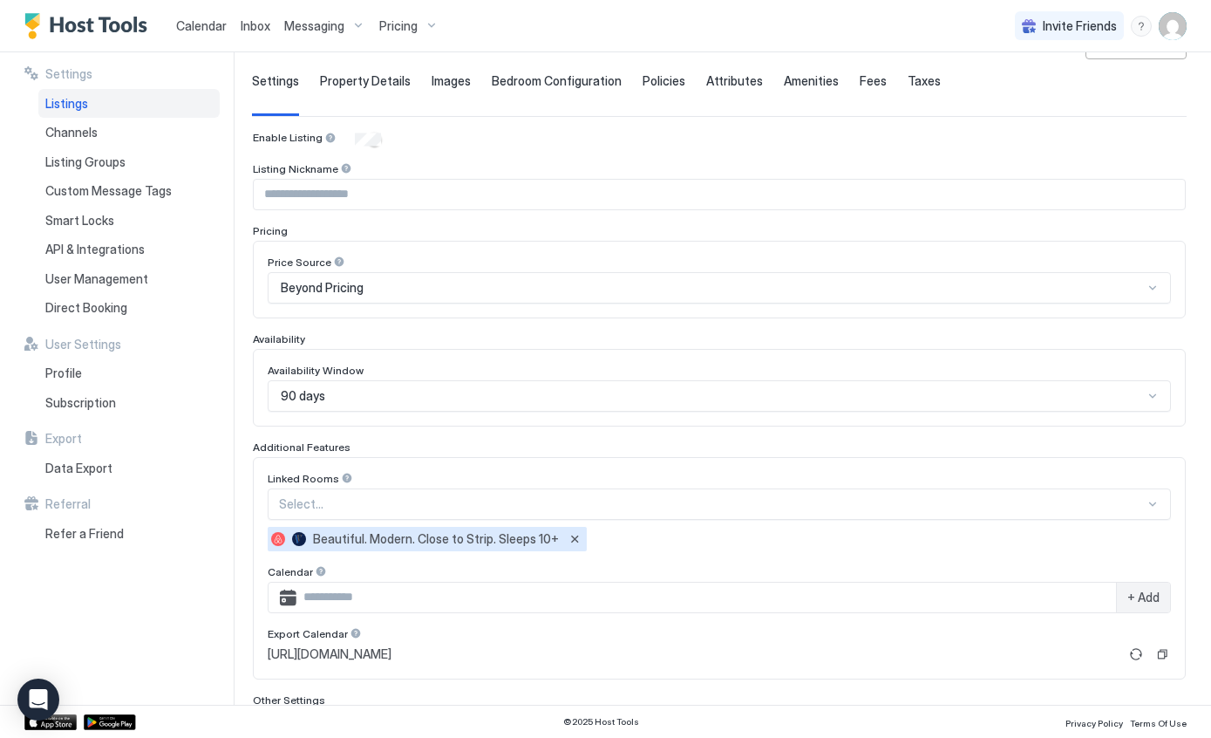
scroll to position [107, 0]
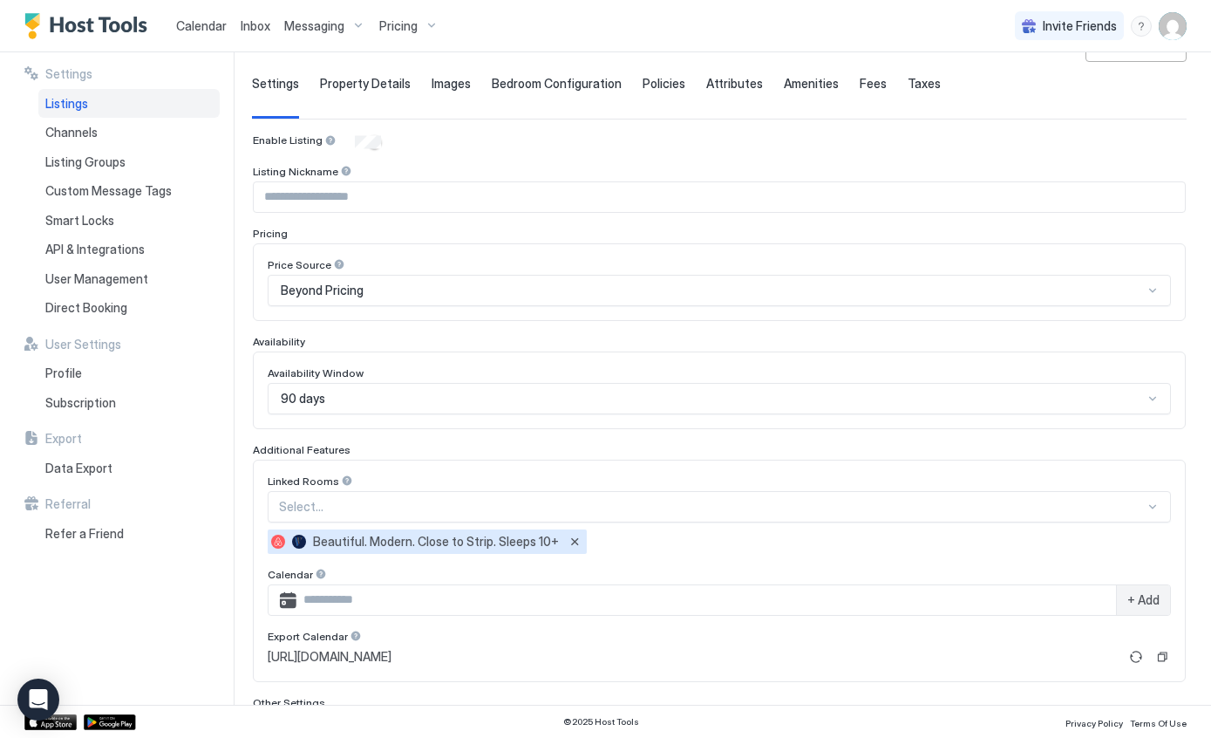
click at [83, 27] on img "Host Tools Logo" at bounding box center [89, 26] width 131 height 26
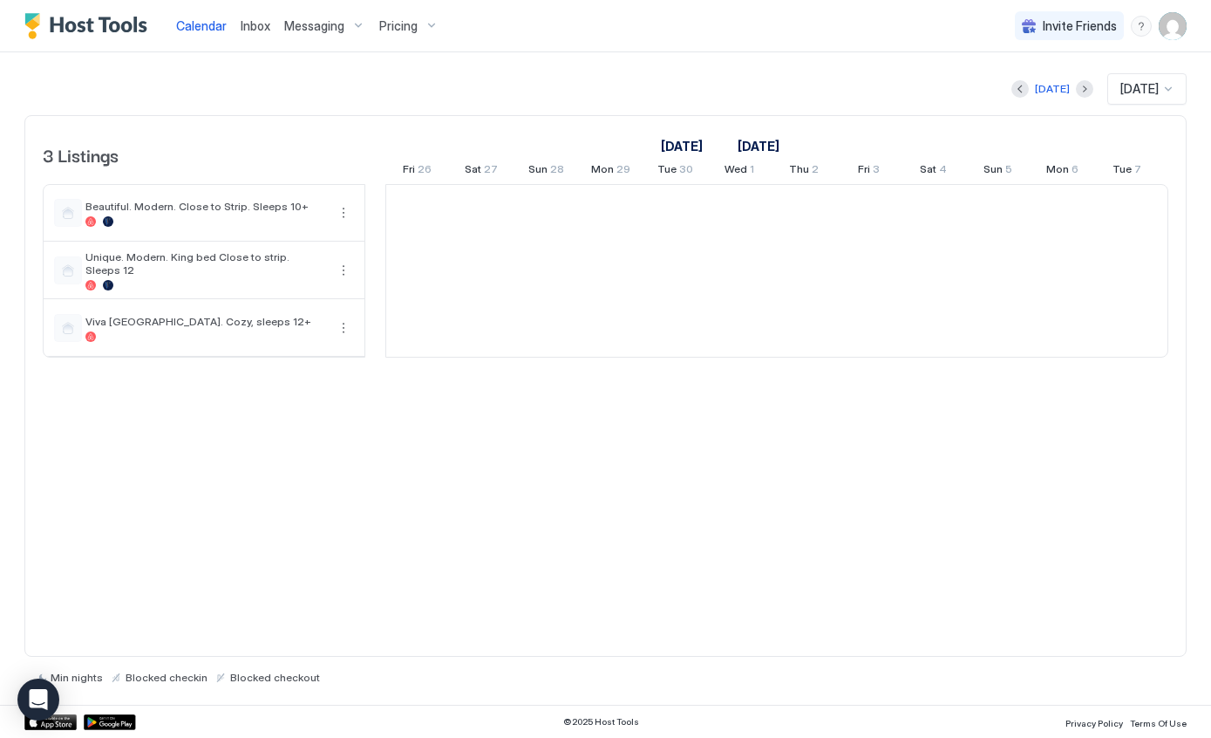
scroll to position [0, 969]
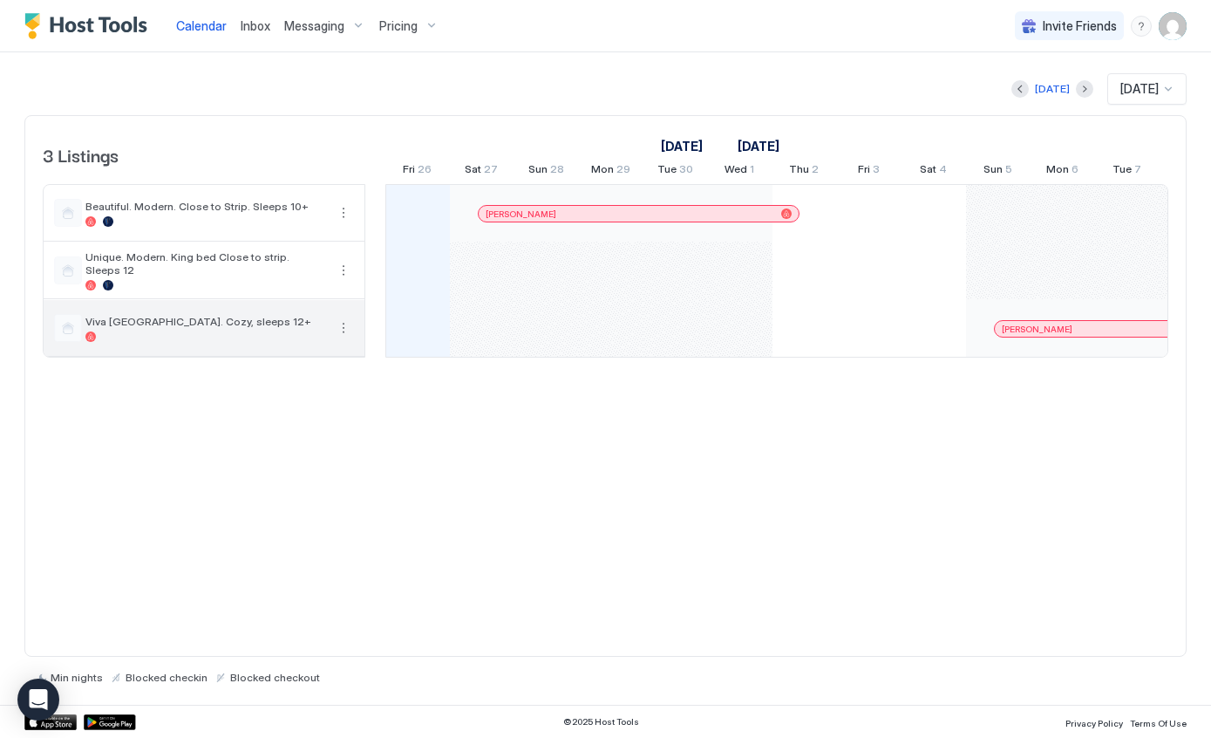
click at [352, 335] on button "More options" at bounding box center [343, 327] width 21 height 21
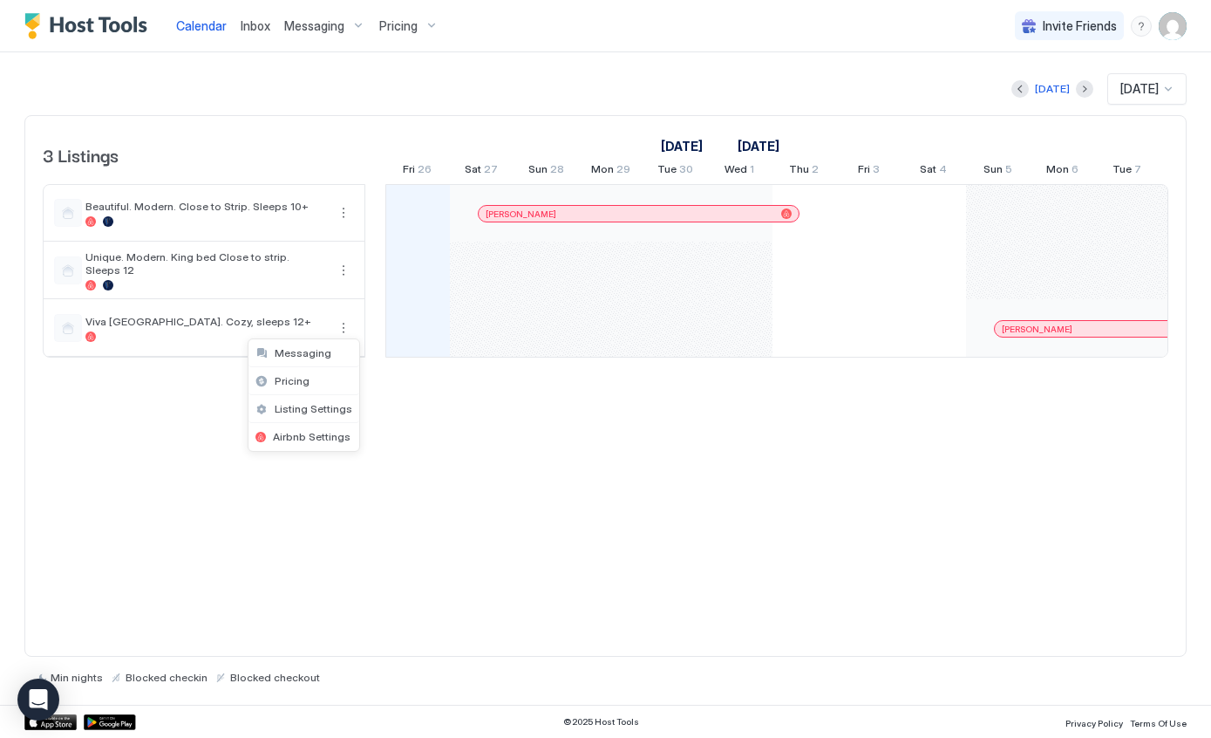
click at [344, 415] on div "Listing Settings" at bounding box center [304, 409] width 111 height 28
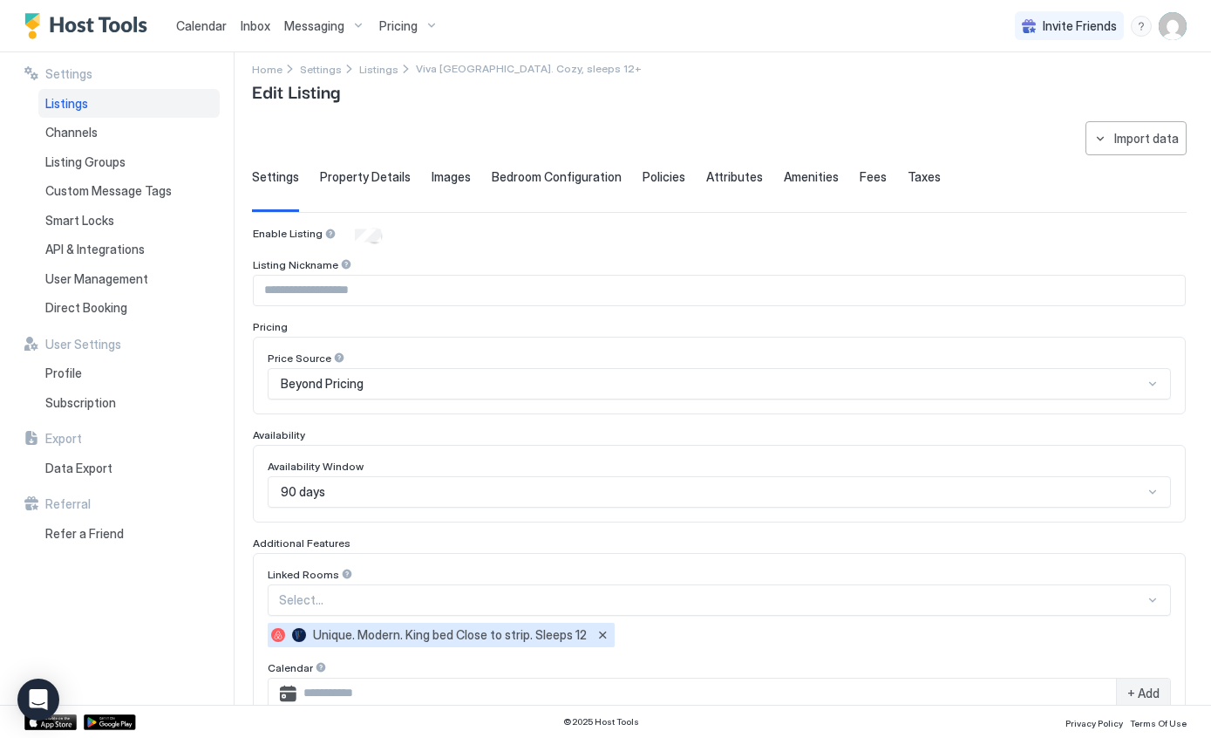
scroll to position [12, 0]
click at [776, 292] on input "Input Field" at bounding box center [719, 292] width 931 height 30
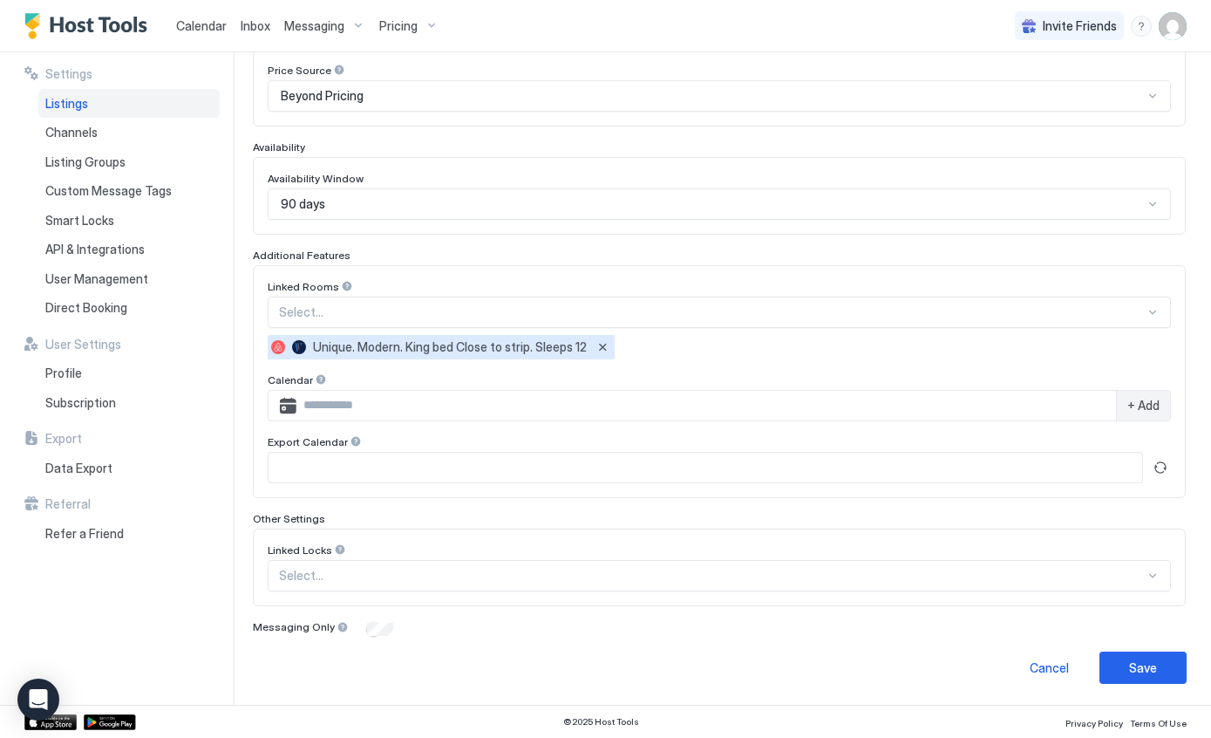
scroll to position [301, 0]
click at [342, 447] on span "Export Calendar" at bounding box center [308, 442] width 80 height 13
click at [357, 447] on div at bounding box center [356, 442] width 12 height 12
click at [353, 446] on div at bounding box center [356, 442] width 12 height 12
click at [1162, 465] on button "Refresh" at bounding box center [1160, 468] width 21 height 21
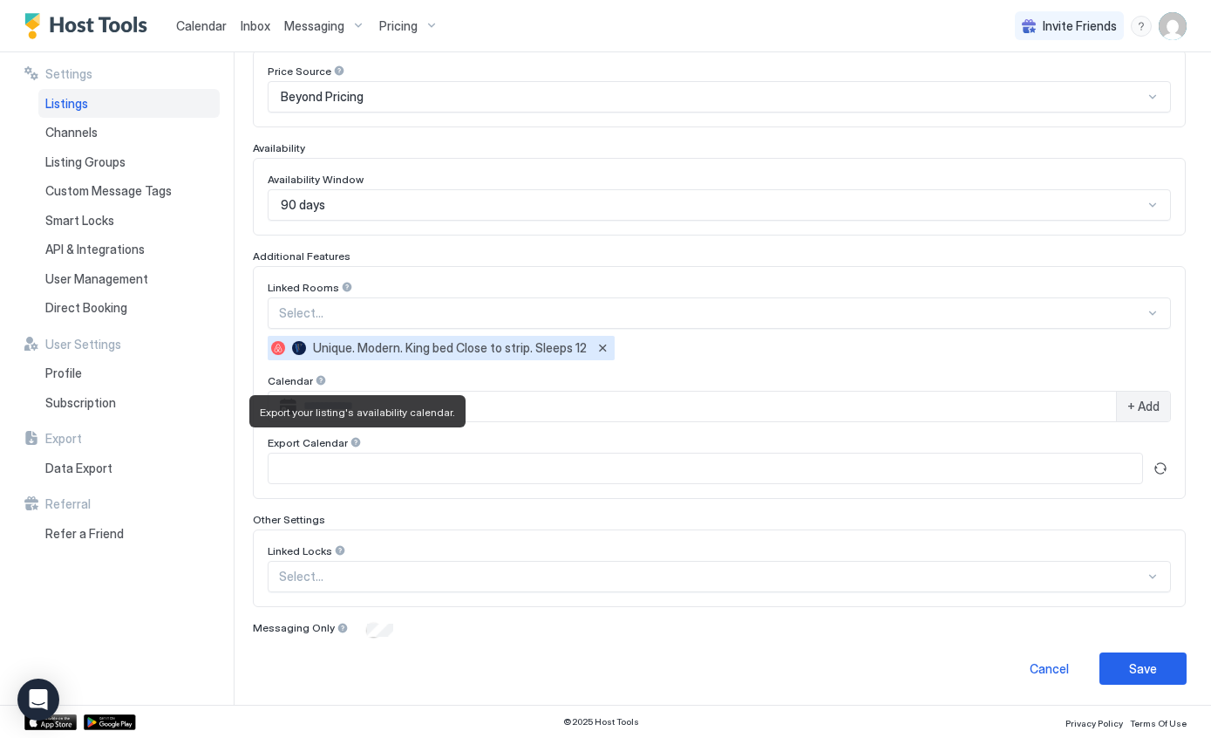
scroll to position [290, 0]
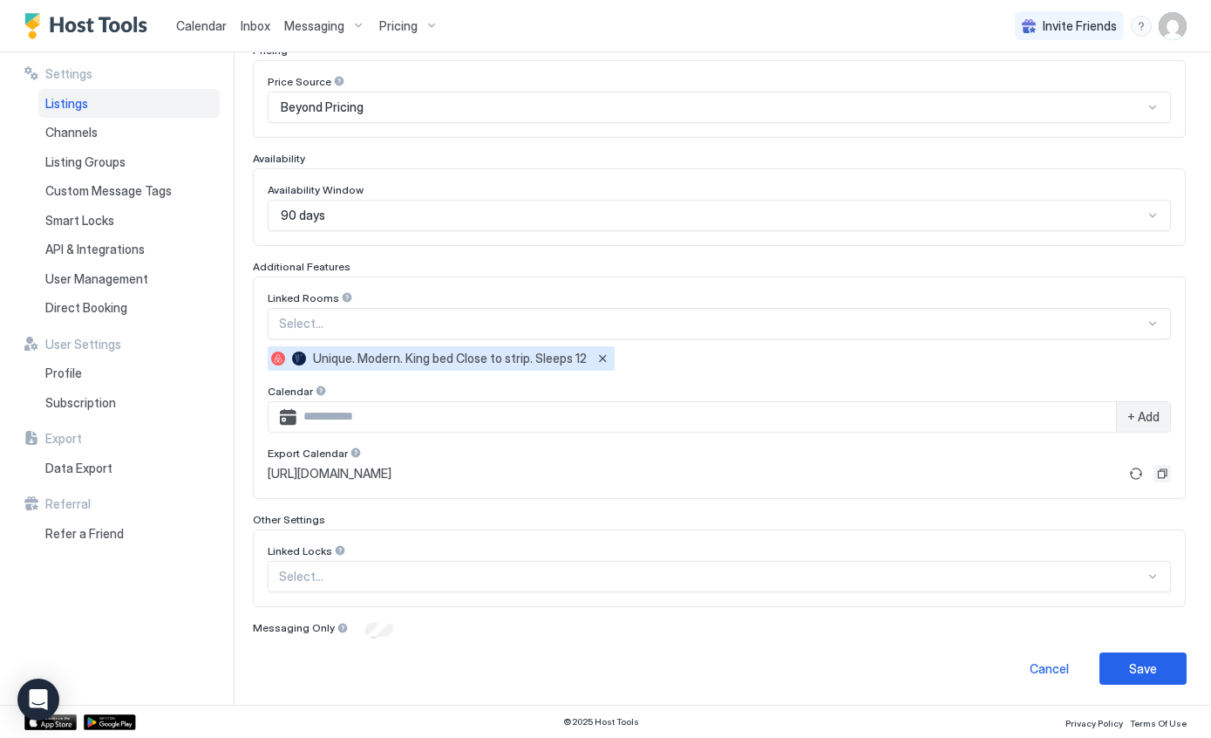
click at [1169, 477] on button "Copy" at bounding box center [1162, 473] width 17 height 17
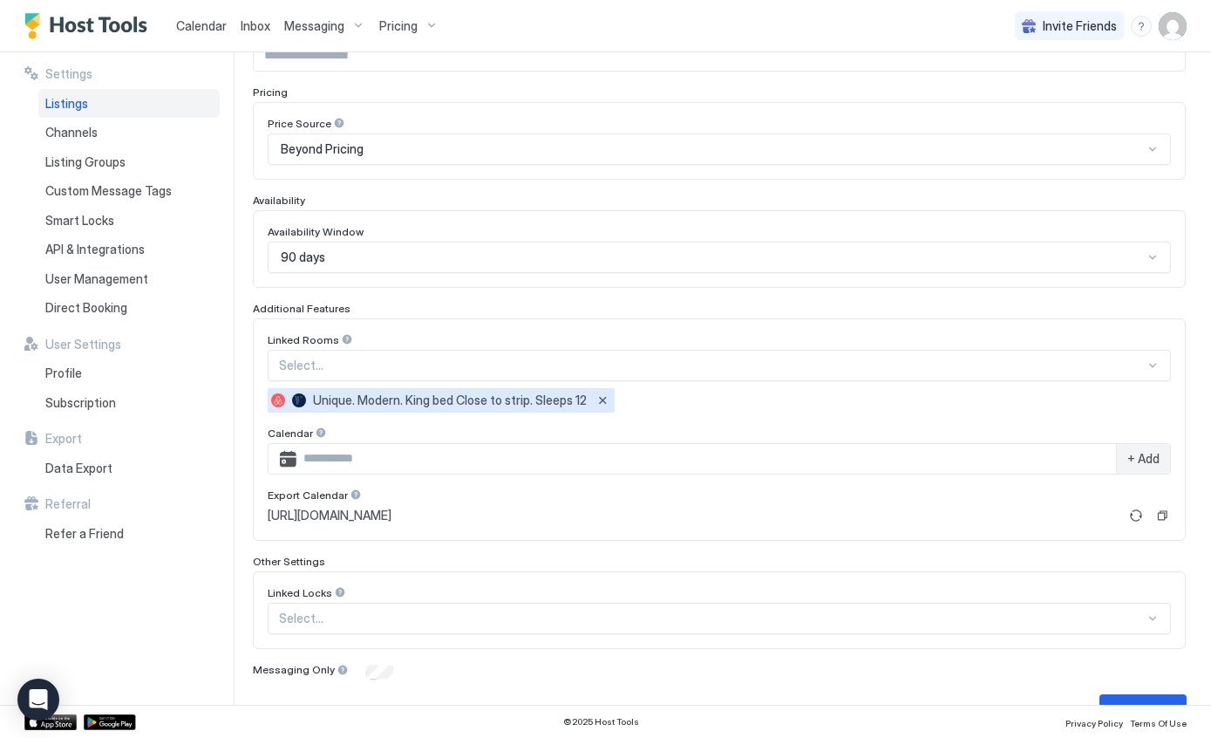
scroll to position [252, 0]
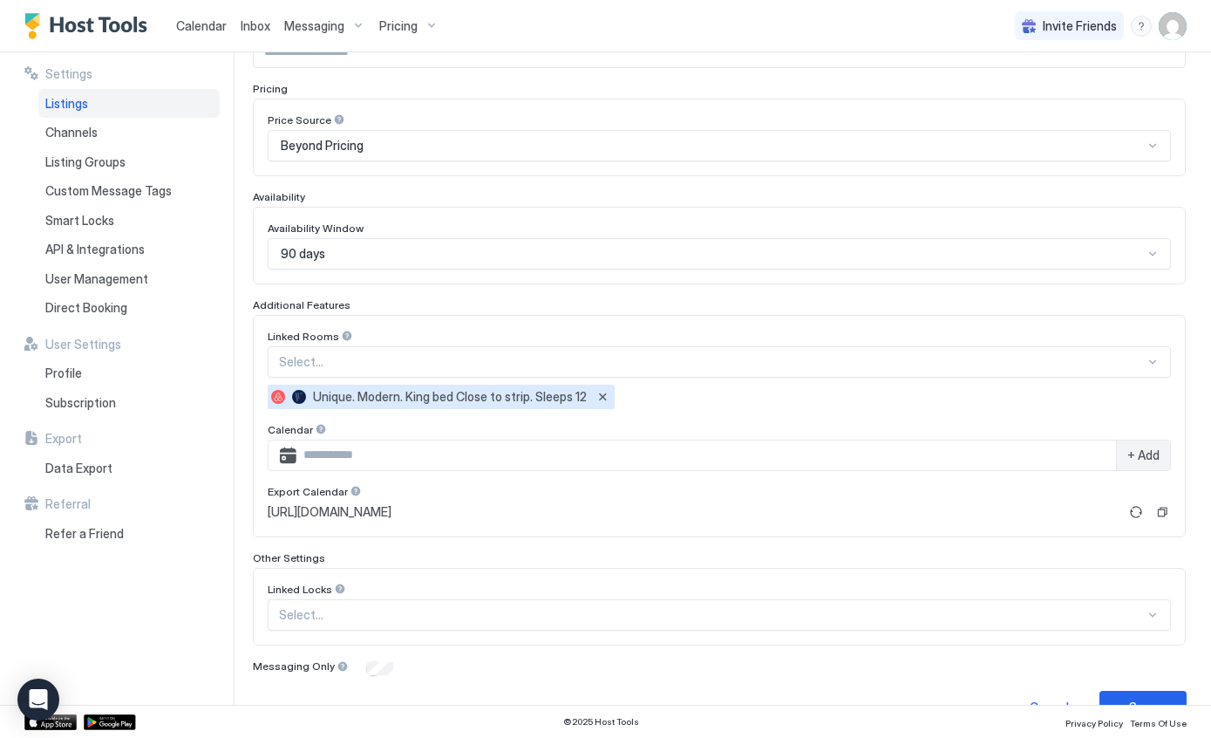
click at [1163, 516] on button "Copy" at bounding box center [1162, 511] width 17 height 17
click at [1131, 511] on button "Refresh" at bounding box center [1136, 511] width 21 height 21
click at [1132, 513] on button "Refresh" at bounding box center [1136, 511] width 21 height 21
click at [1136, 517] on button "Refresh" at bounding box center [1136, 511] width 21 height 21
click at [1169, 513] on button "Copy" at bounding box center [1162, 511] width 17 height 17
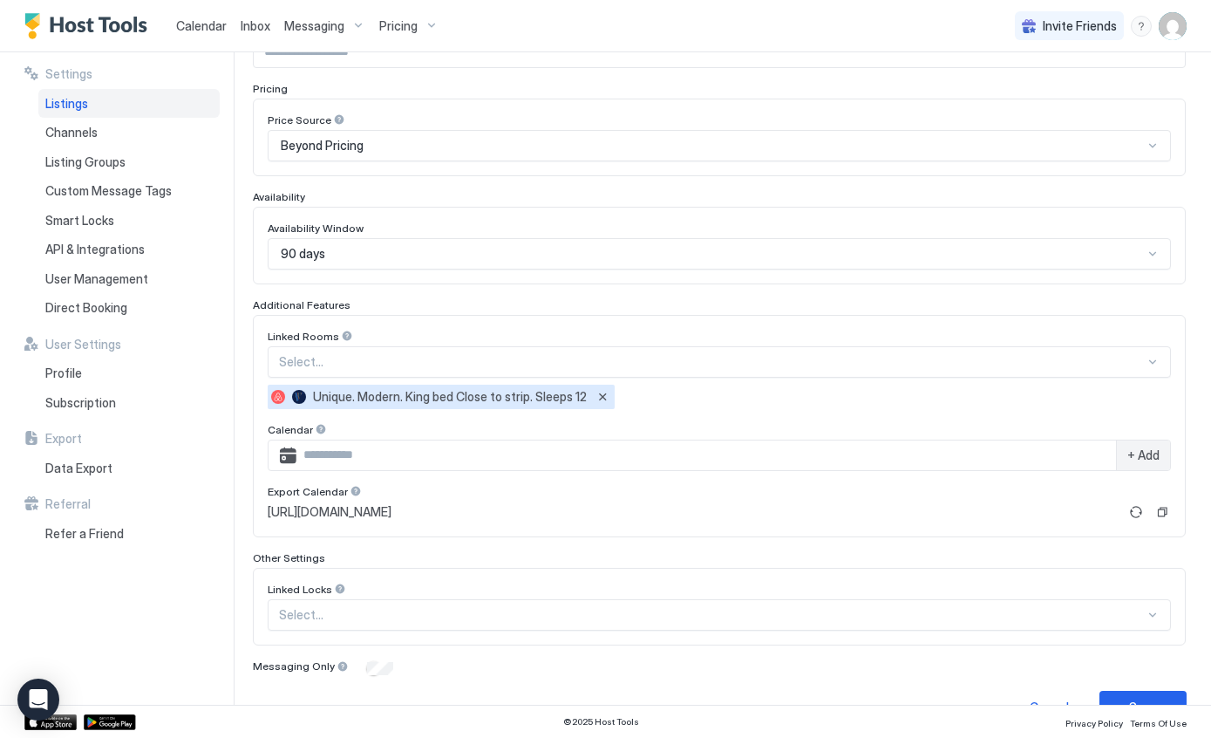
click at [103, 13] on img "Host Tools Logo" at bounding box center [89, 26] width 131 height 26
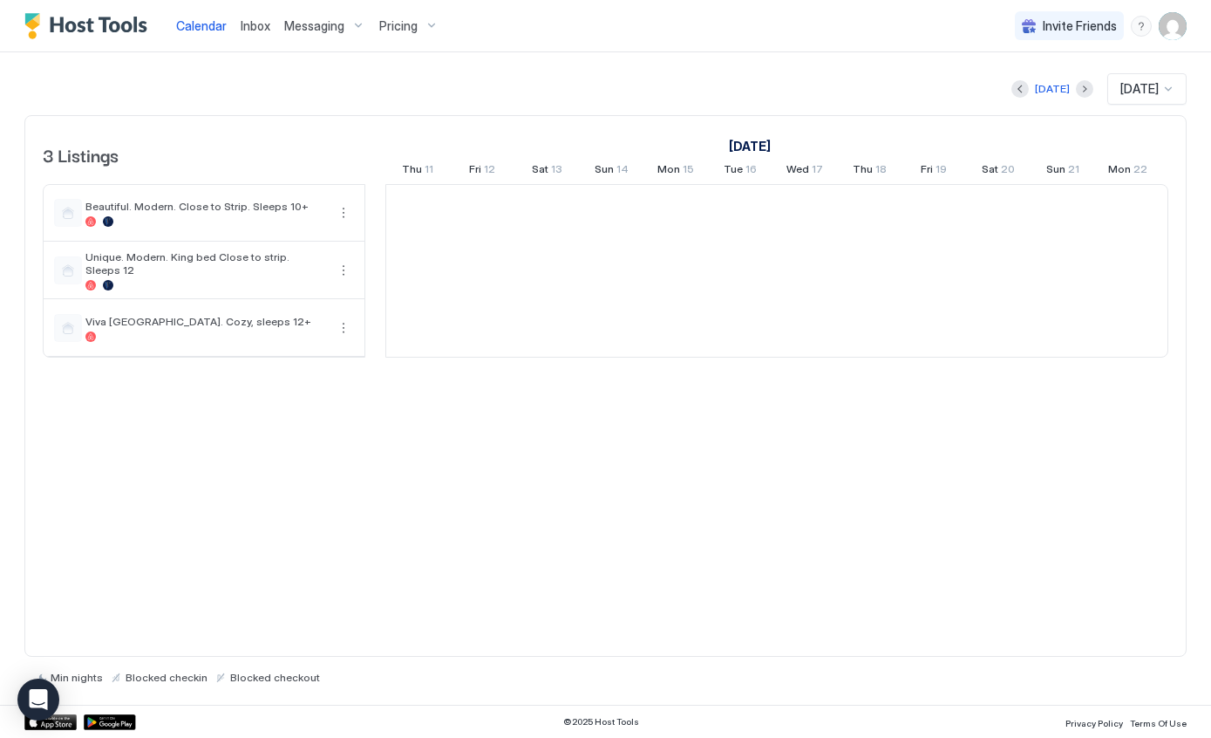
scroll to position [0, 969]
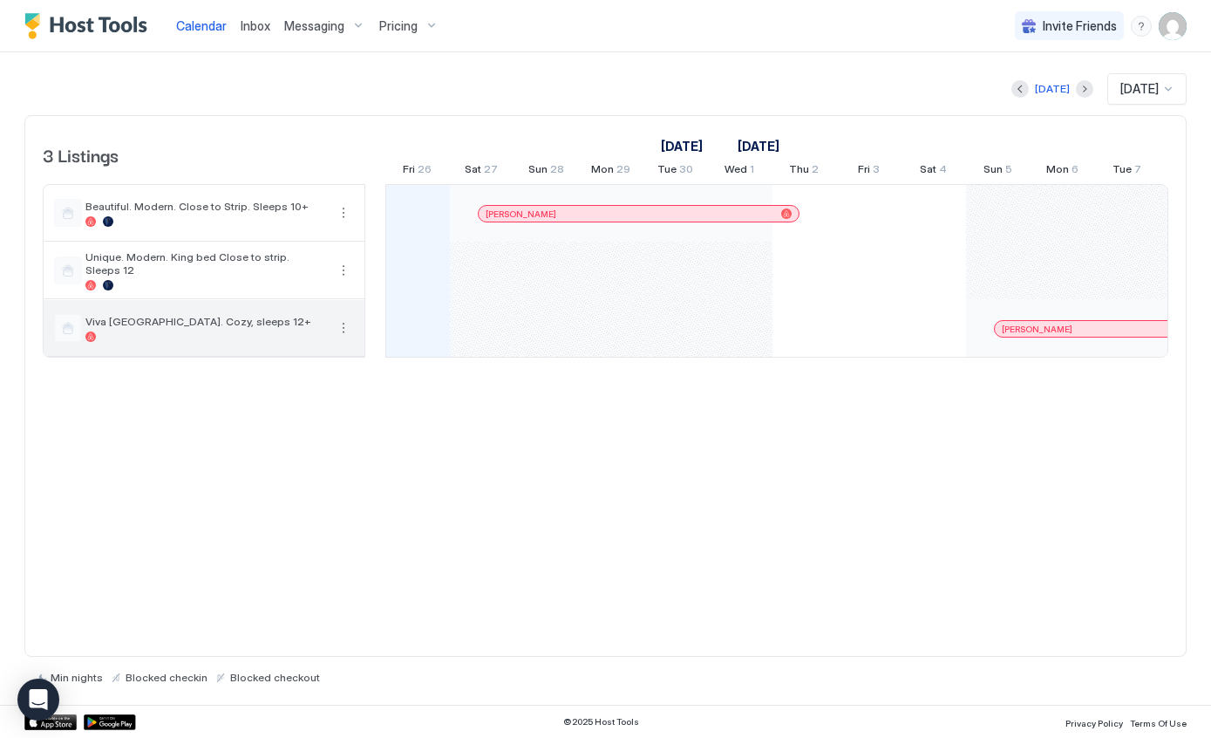
click at [351, 323] on button "More options" at bounding box center [343, 327] width 21 height 21
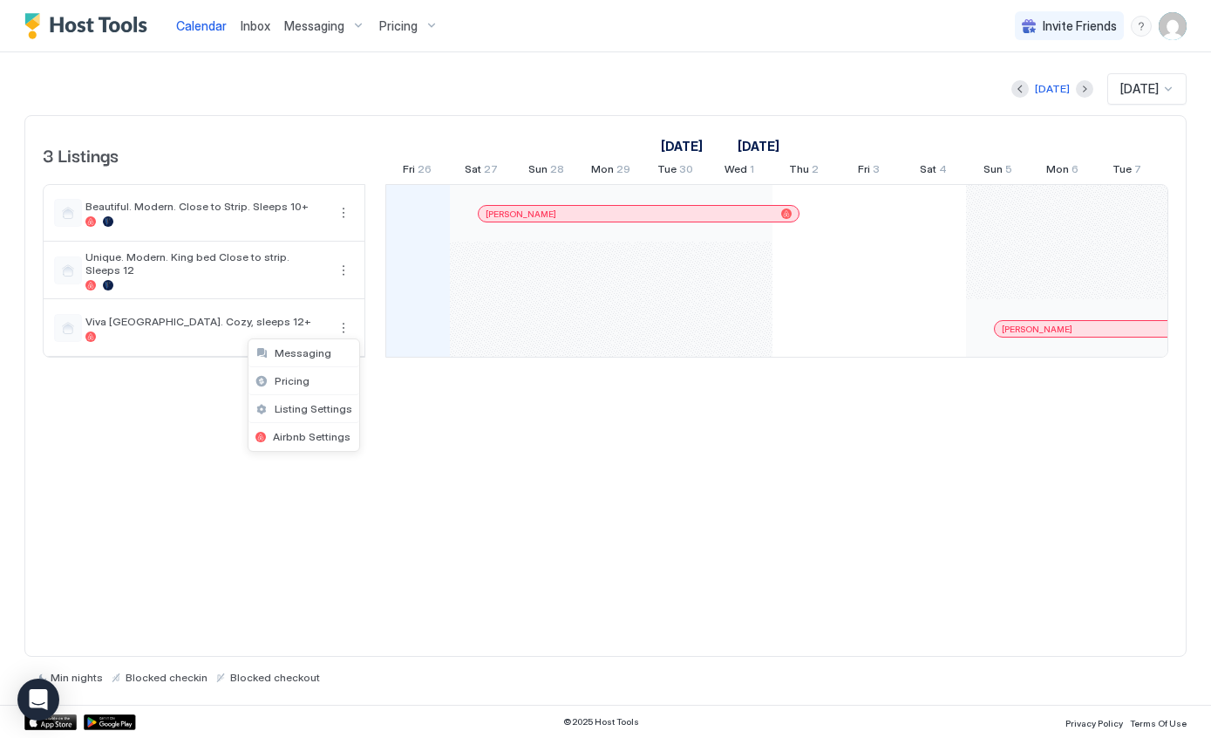
click at [334, 411] on span "Listing Settings" at bounding box center [314, 408] width 78 height 13
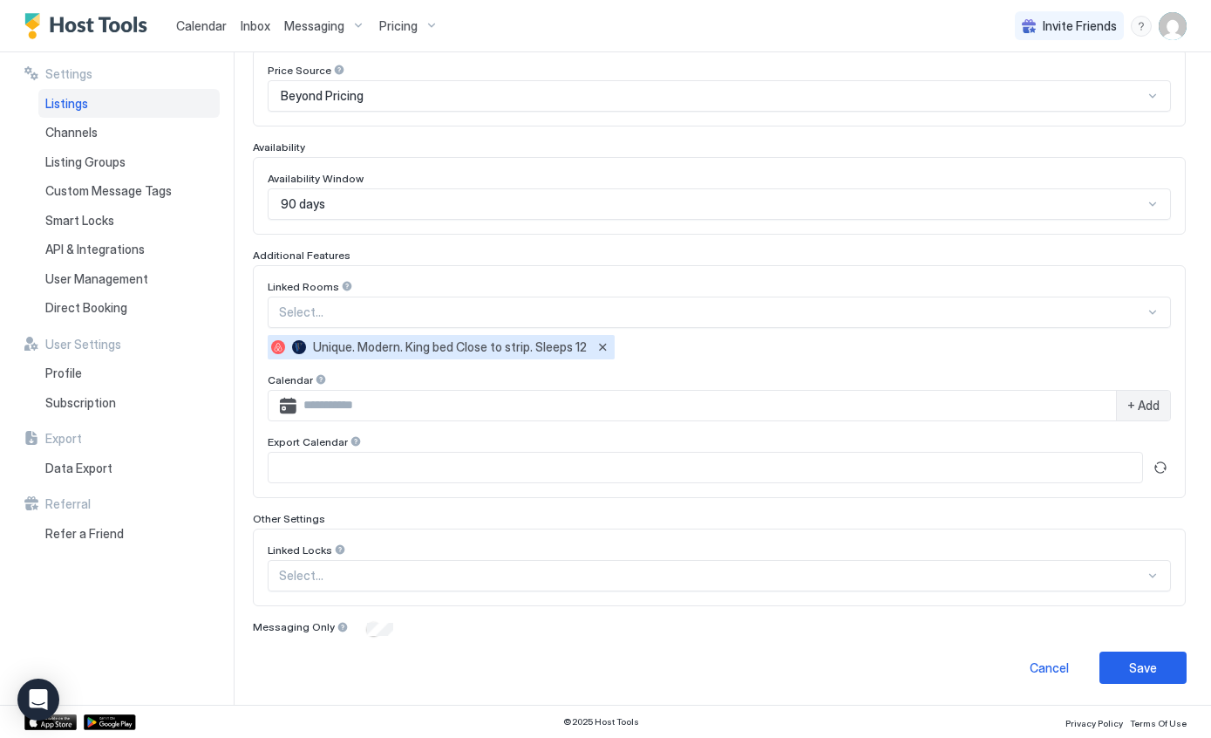
scroll to position [301, 0]
click at [1163, 470] on button "Refresh" at bounding box center [1160, 468] width 21 height 21
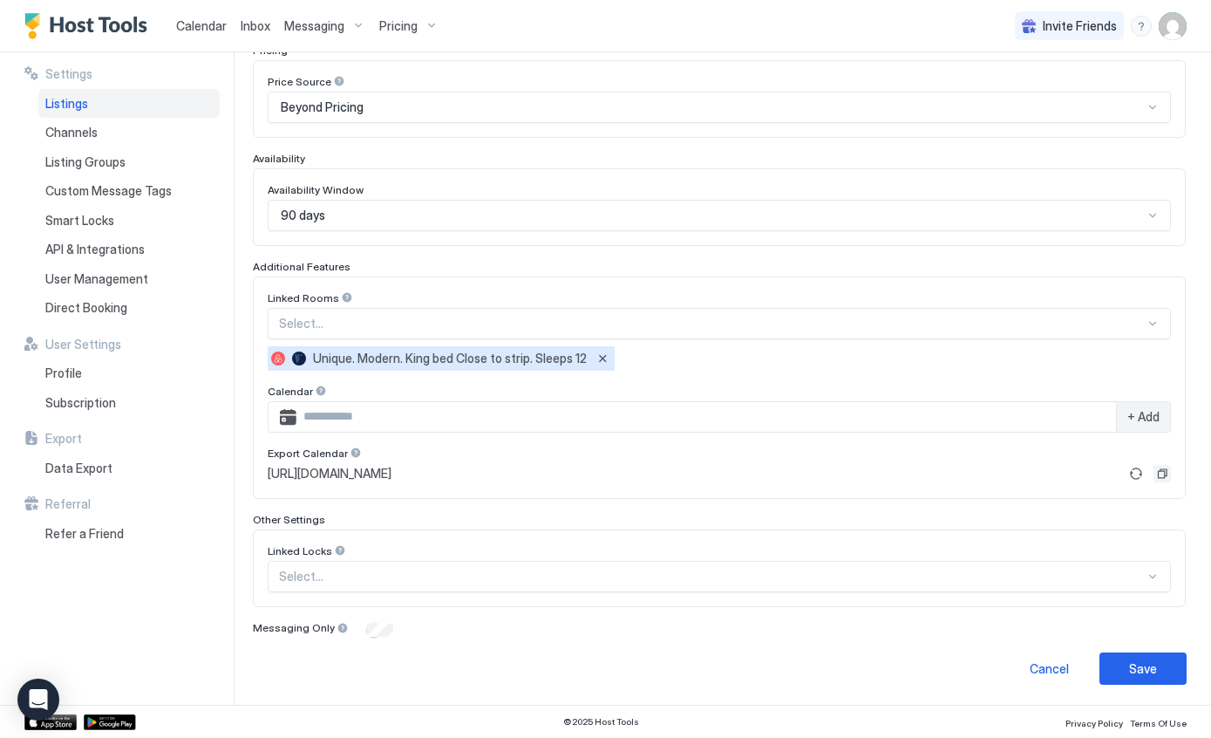
click at [1167, 480] on button "Copy" at bounding box center [1162, 473] width 17 height 17
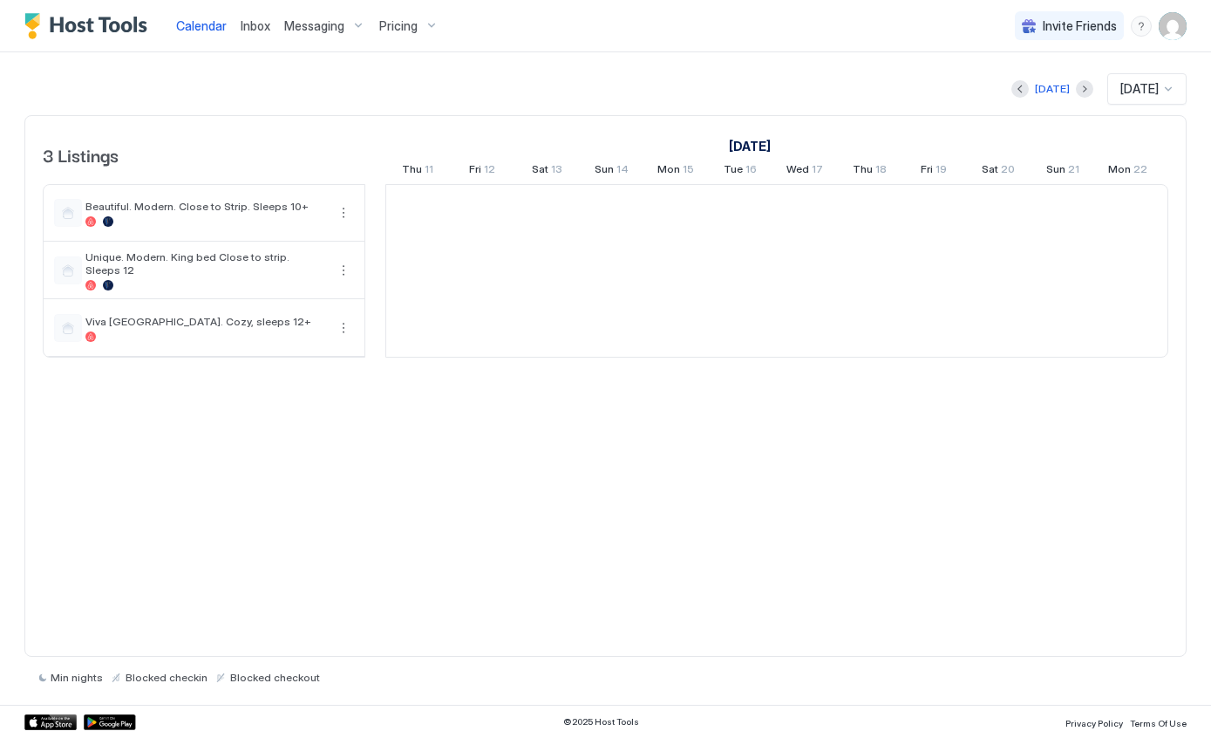
scroll to position [0, 969]
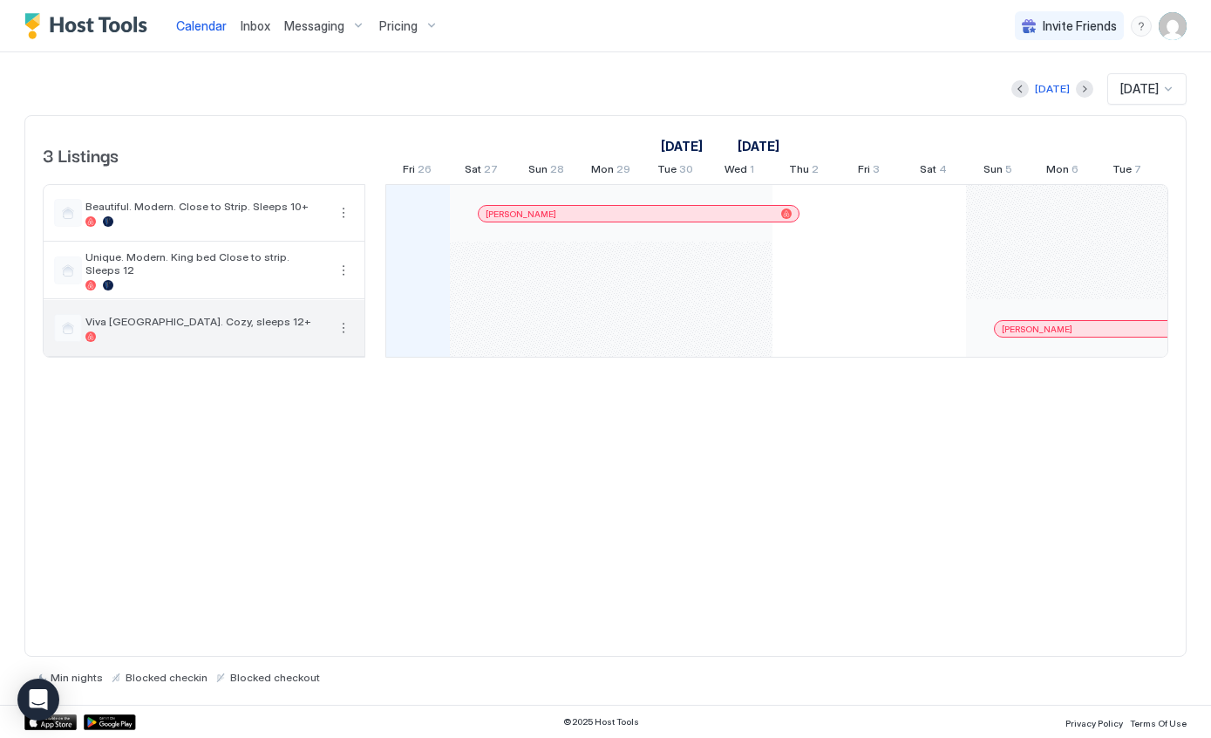
click at [344, 313] on div "Viva [GEOGRAPHIC_DATA]. Cozy, sleeps 12+" at bounding box center [204, 328] width 321 height 56
click at [346, 331] on button "More options" at bounding box center [343, 327] width 21 height 21
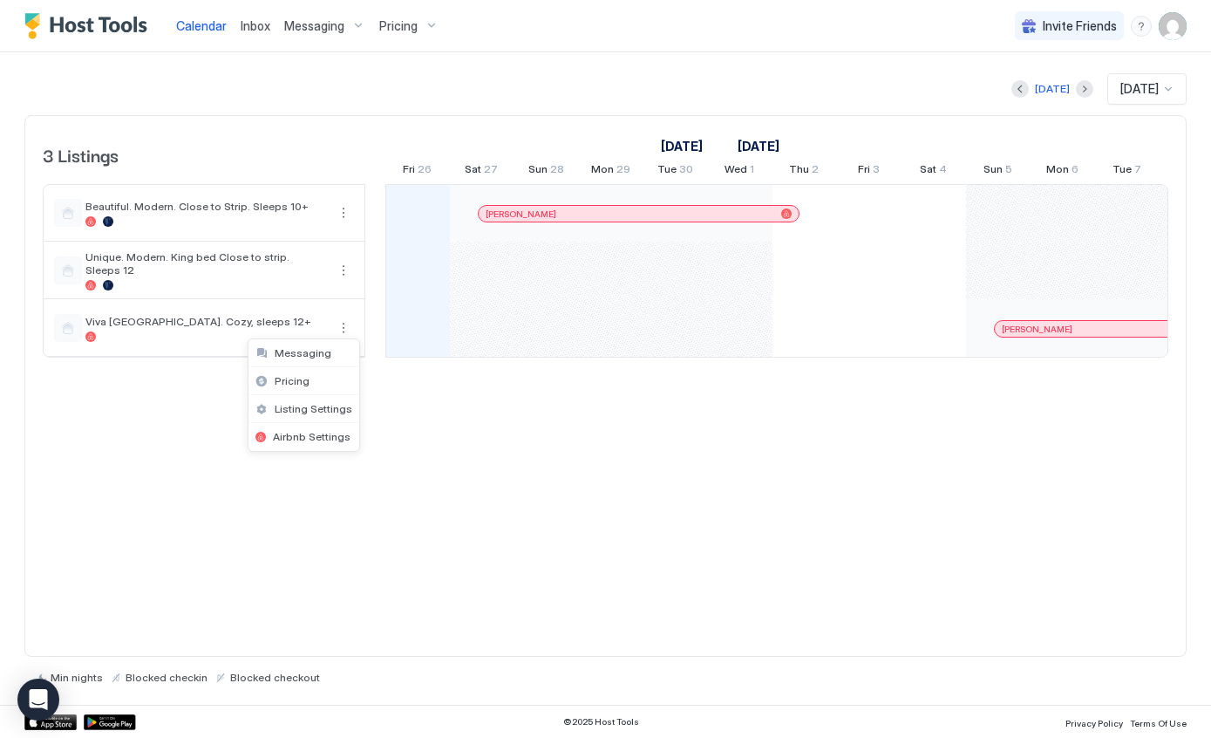
click at [320, 407] on span "Listing Settings" at bounding box center [314, 408] width 78 height 13
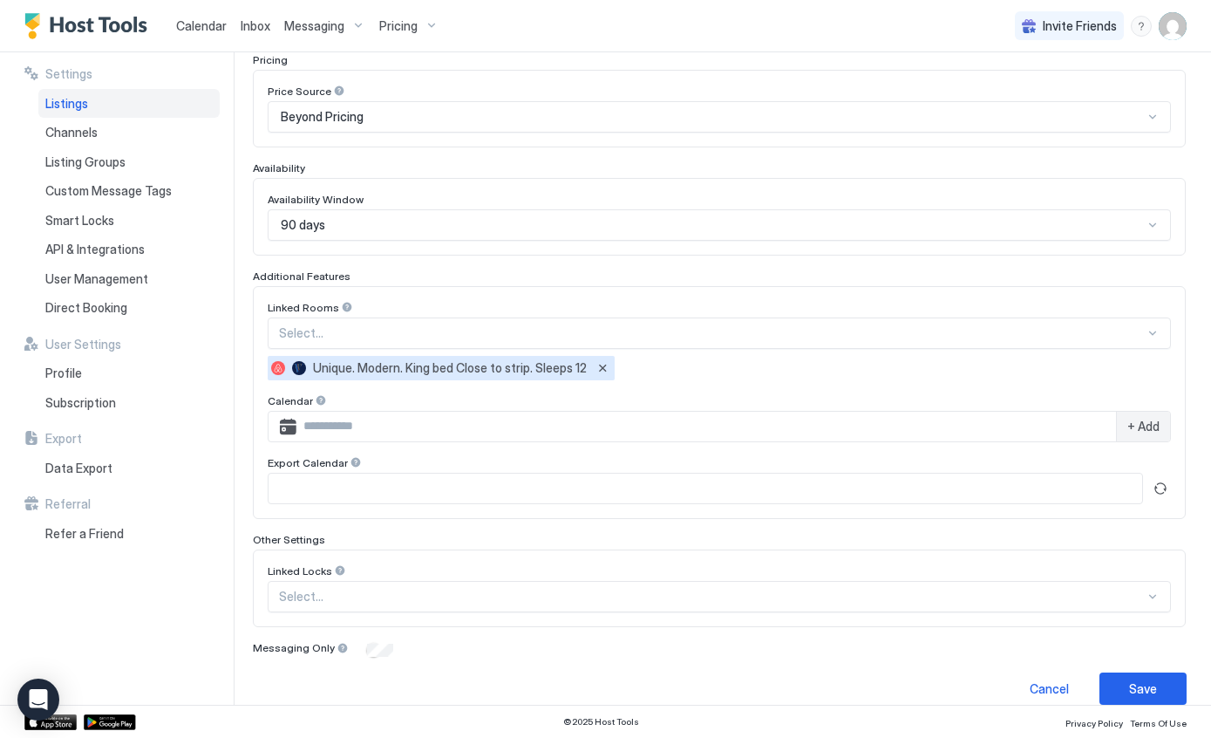
scroll to position [282, 0]
click at [1162, 494] on button "Refresh" at bounding box center [1160, 487] width 21 height 21
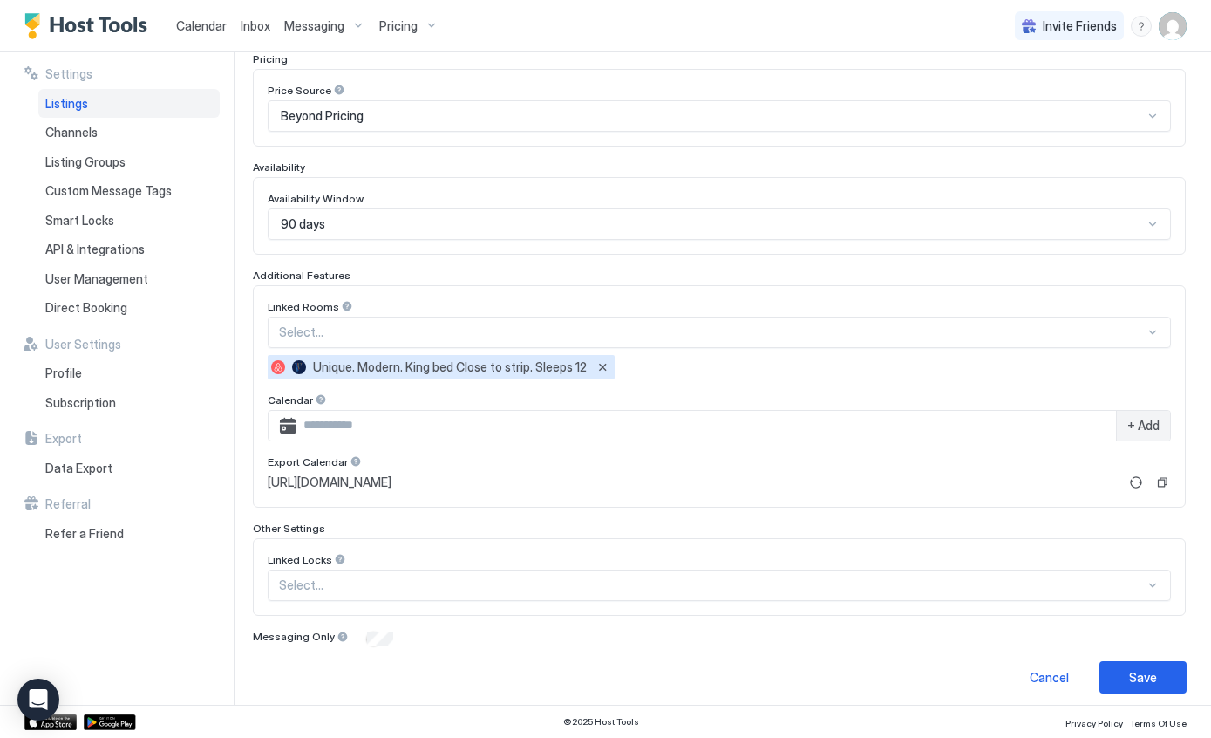
click at [1165, 487] on button "Copy" at bounding box center [1162, 482] width 17 height 17
click at [106, 23] on img "Host Tools Logo" at bounding box center [89, 26] width 131 height 26
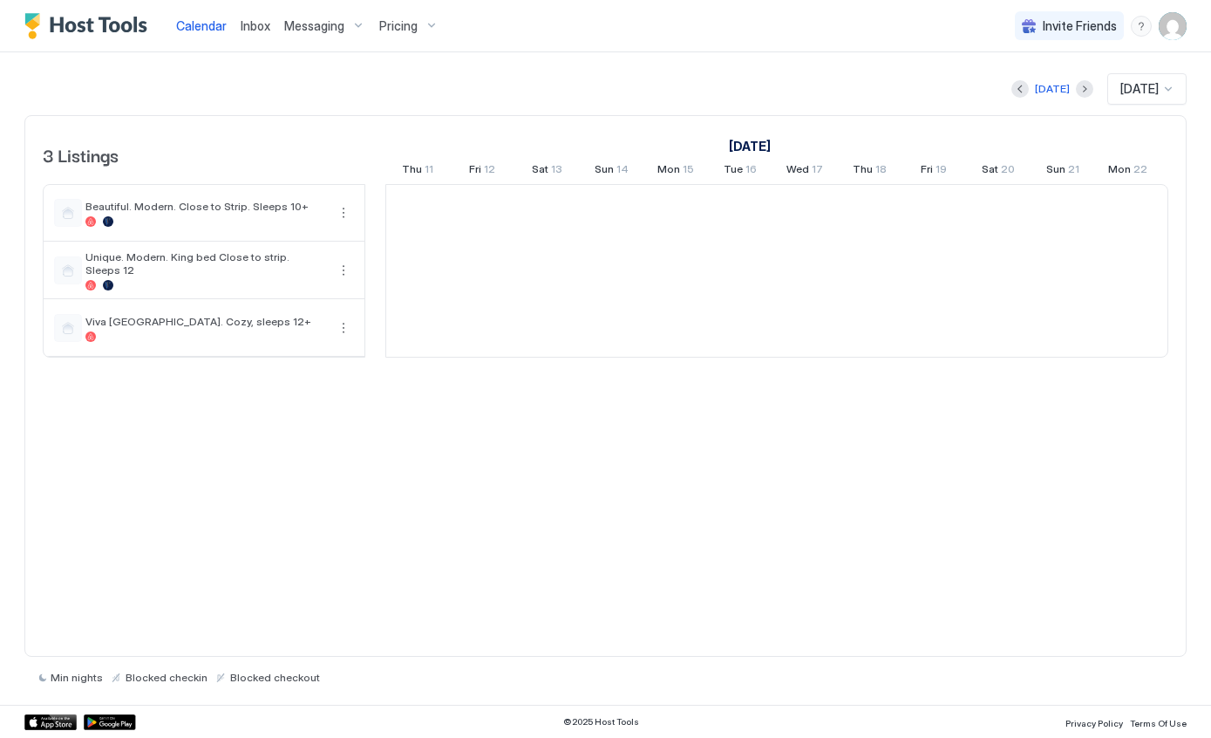
scroll to position [0, 969]
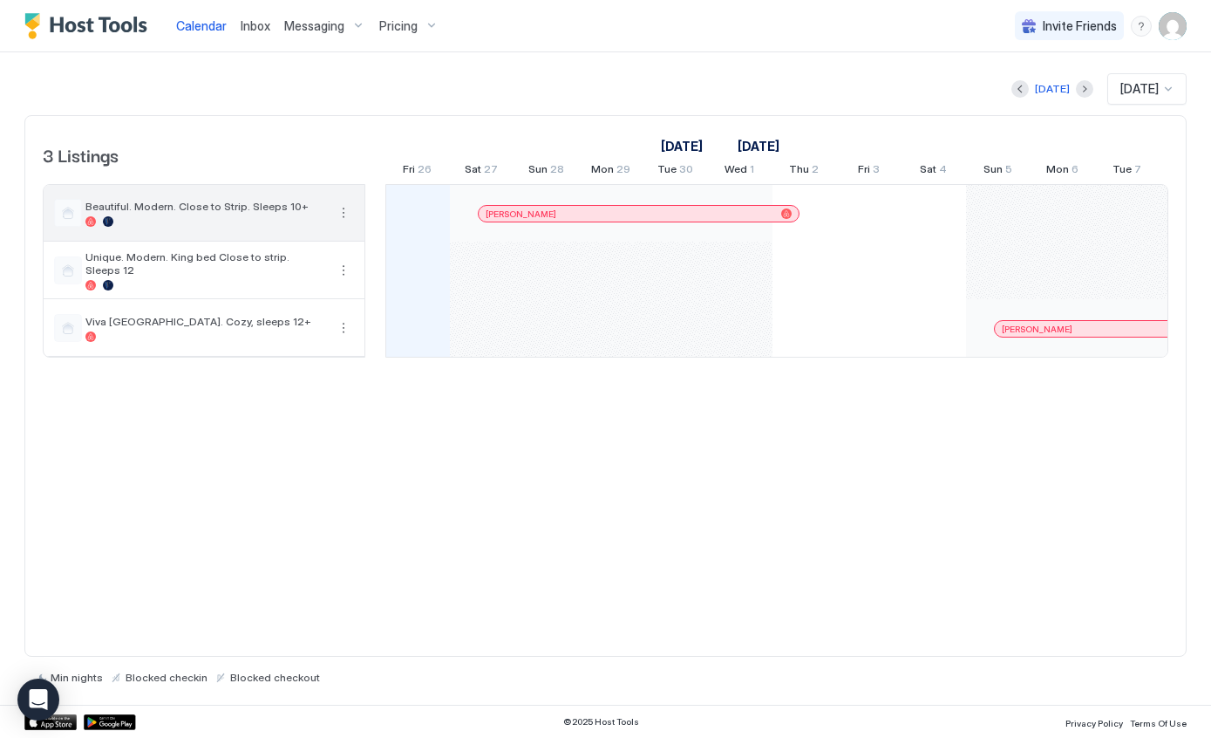
click at [351, 213] on button "More options" at bounding box center [343, 212] width 21 height 21
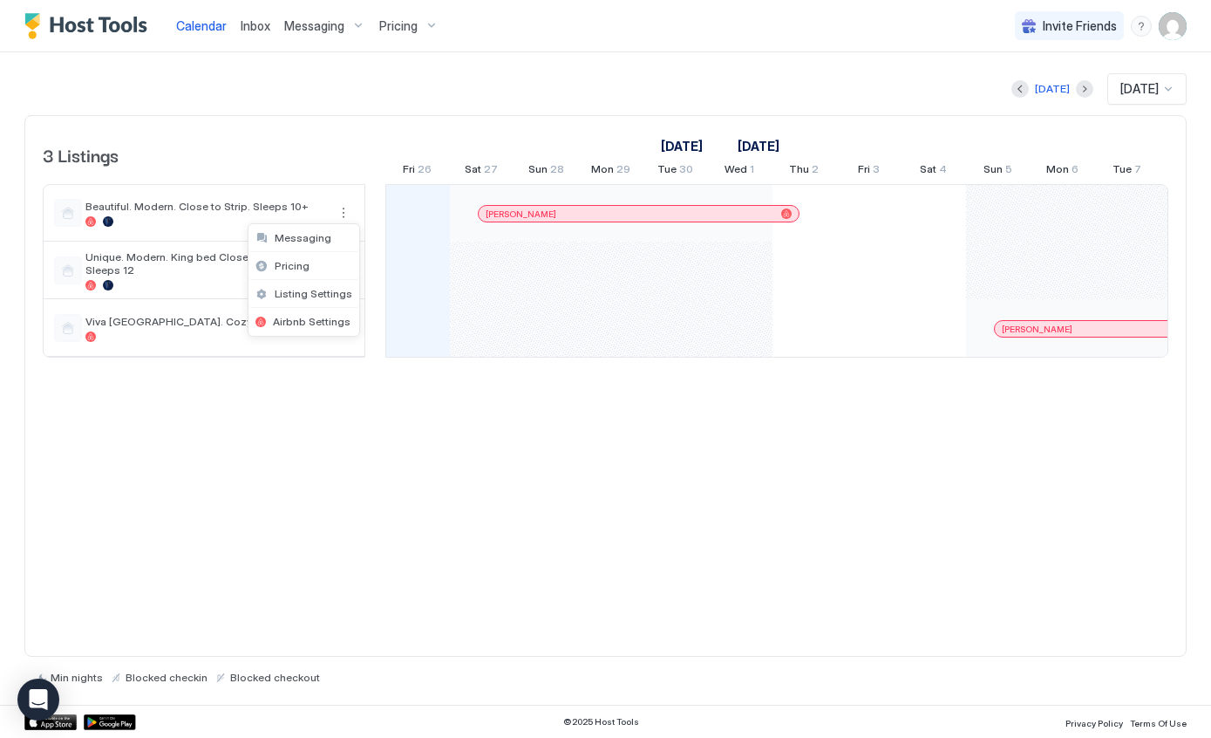
click at [324, 328] on div "Airbnb Settings" at bounding box center [304, 322] width 111 height 28
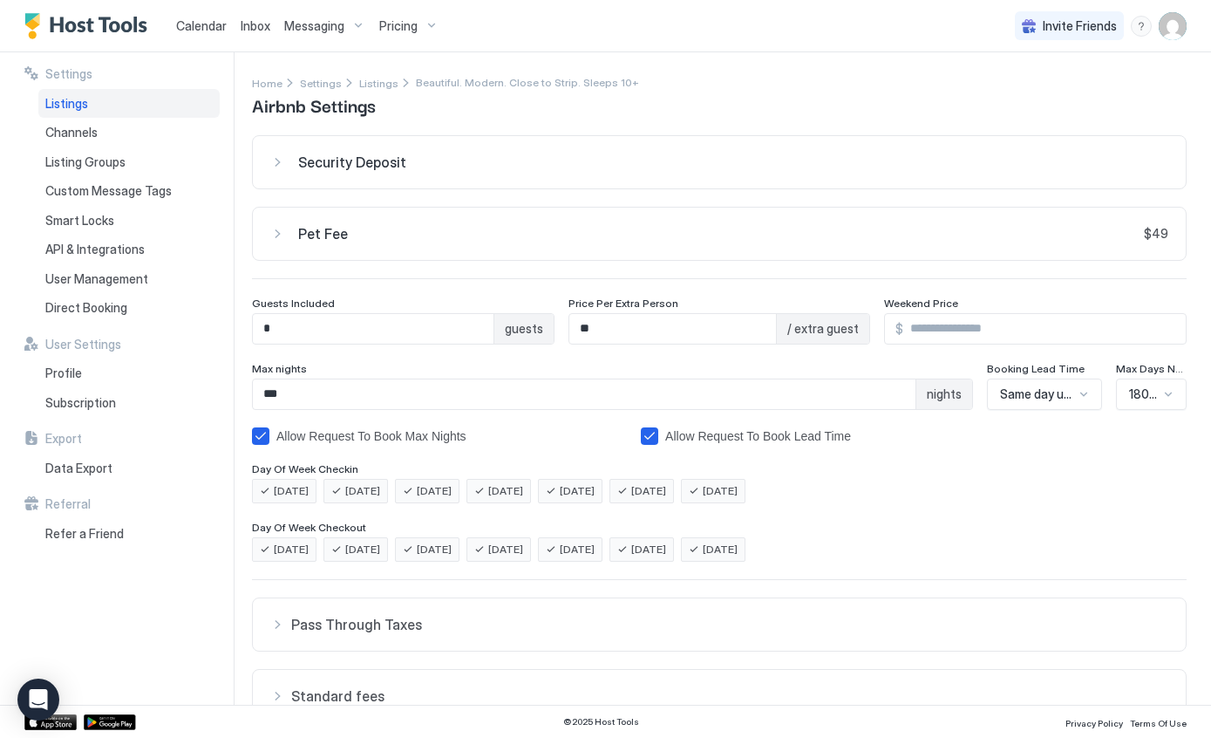
click at [104, 62] on div "Settings Listings Channels Listing Groups Custom Message Tags Smart Locks API &…" at bounding box center [128, 378] width 209 height 652
click at [84, 58] on div "Settings Listings Channels Listing Groups Custom Message Tags Smart Locks API &…" at bounding box center [128, 378] width 209 height 652
click at [83, 58] on div "Settings Listings Channels Listing Groups Custom Message Tags Smart Locks API &…" at bounding box center [128, 378] width 209 height 652
click at [115, 27] on img "Host Tools Logo" at bounding box center [89, 26] width 131 height 26
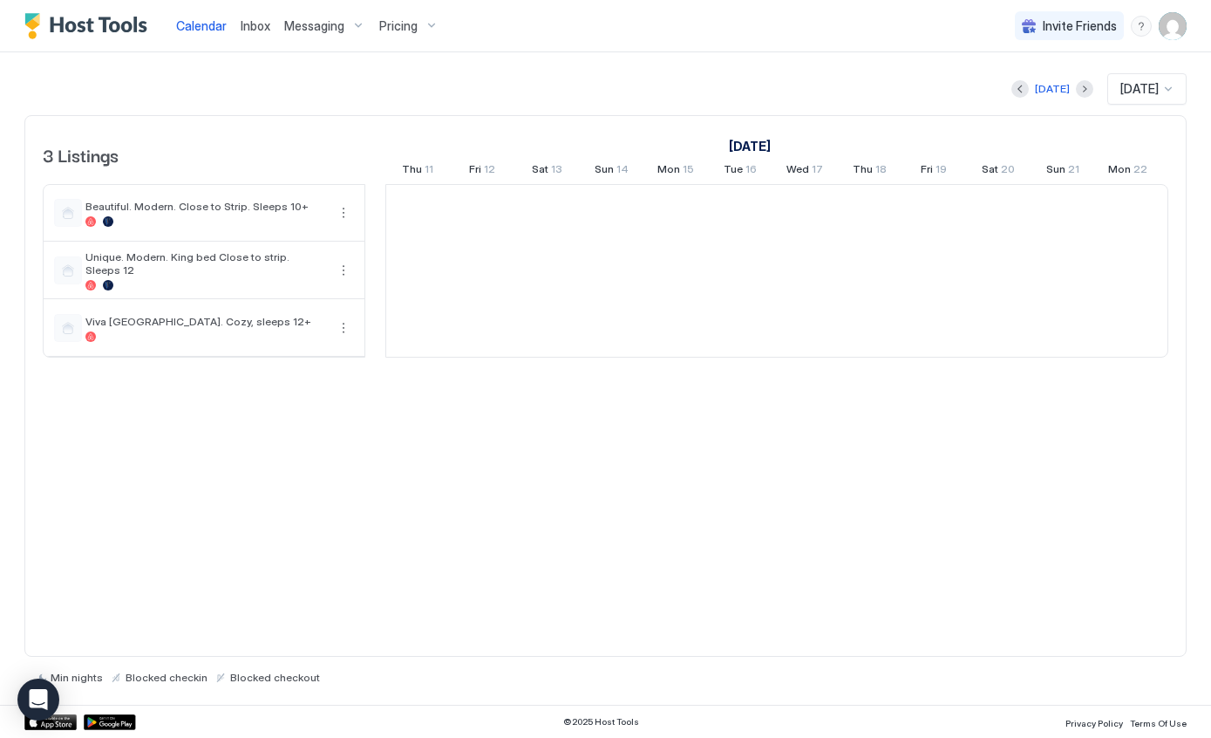
scroll to position [0, 969]
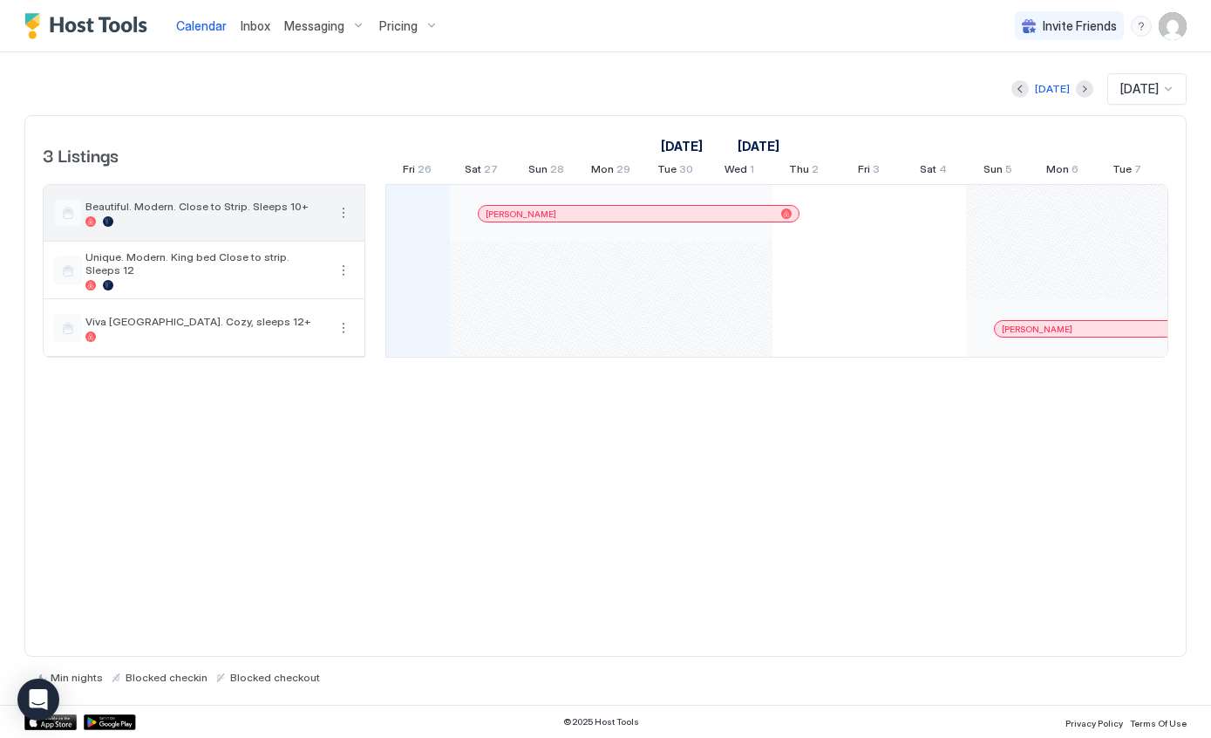
click at [344, 220] on button "More options" at bounding box center [343, 212] width 21 height 21
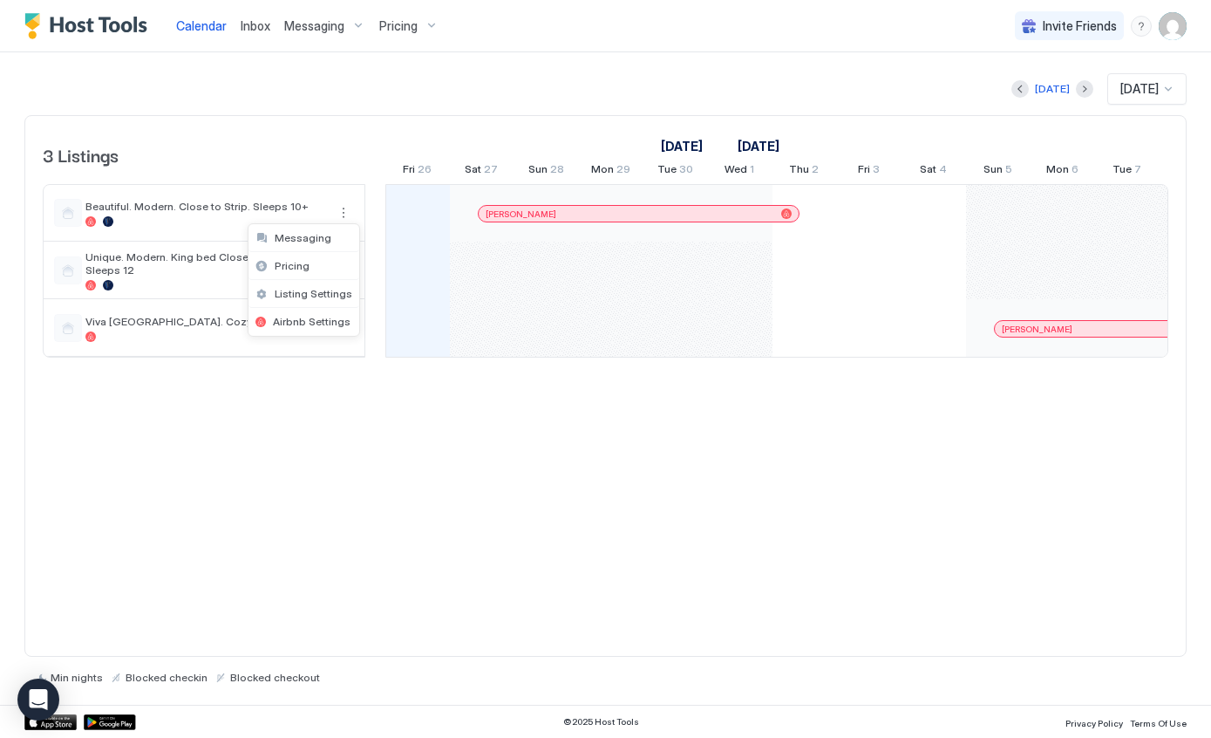
click at [327, 297] on span "Listing Settings" at bounding box center [314, 293] width 78 height 13
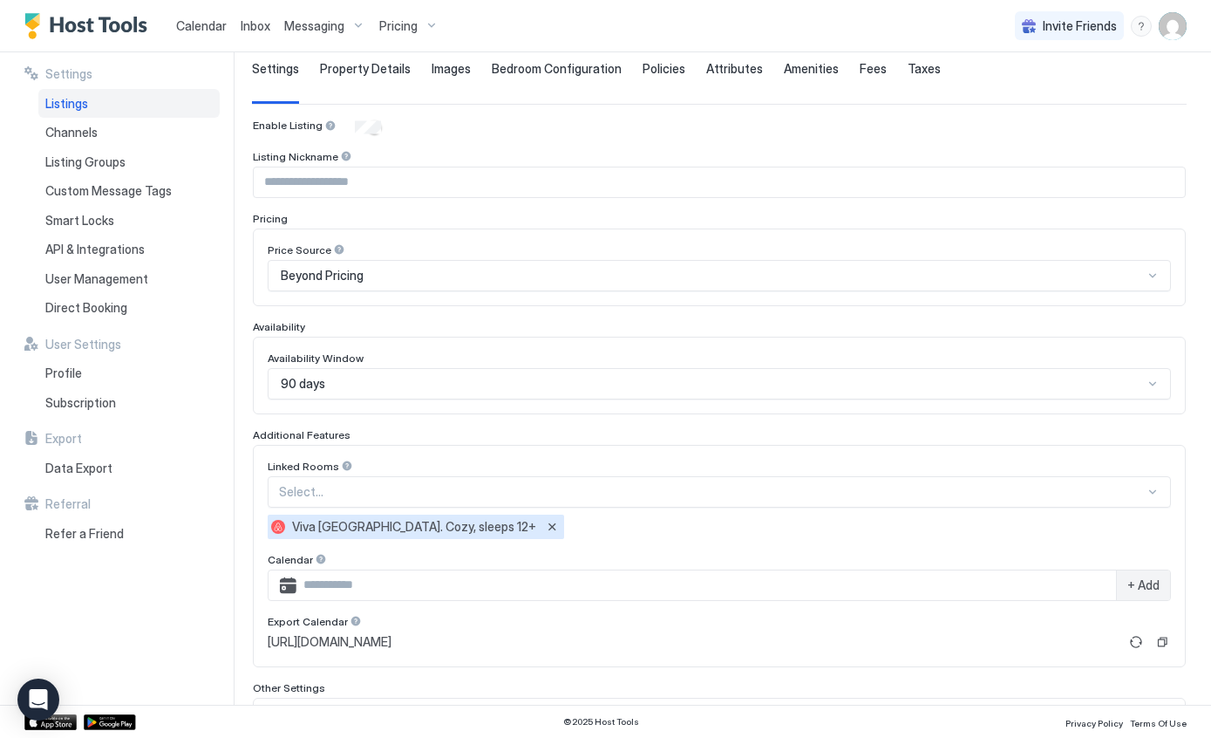
scroll to position [251, 0]
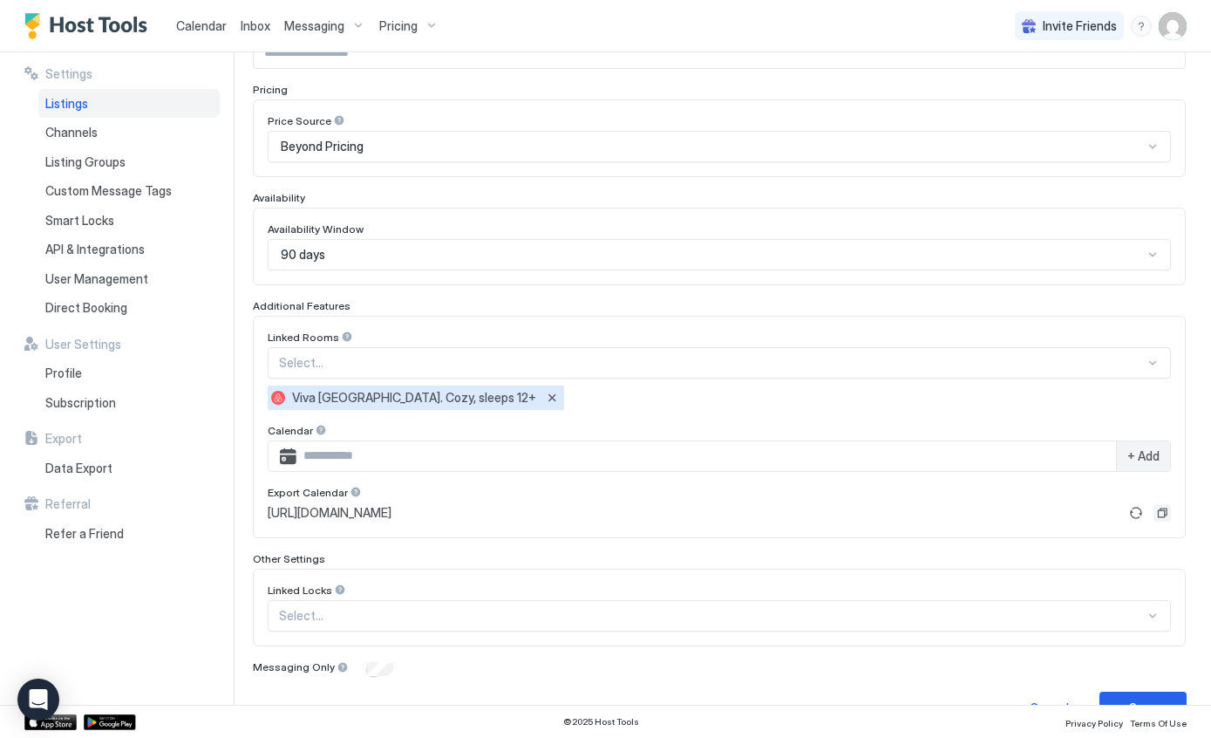
click at [1167, 515] on button "Copy" at bounding box center [1162, 512] width 17 height 17
click at [92, 21] on img "Host Tools Logo" at bounding box center [89, 26] width 131 height 26
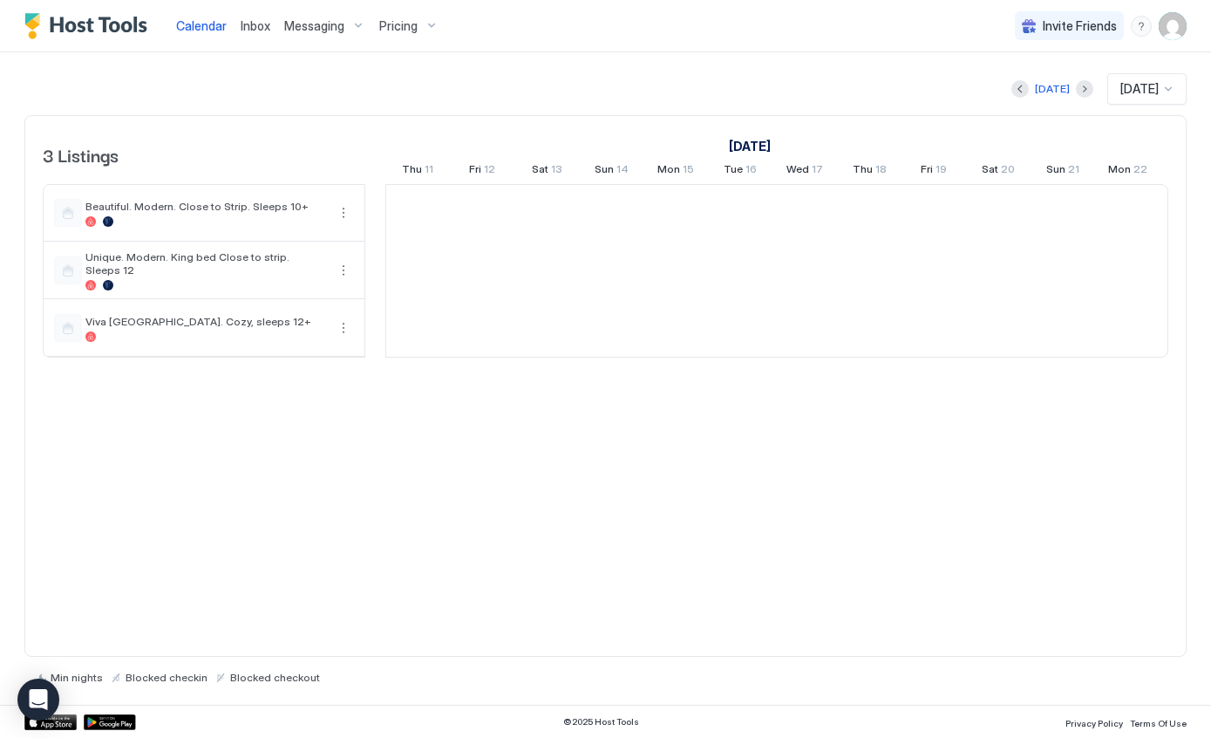
scroll to position [0, 969]
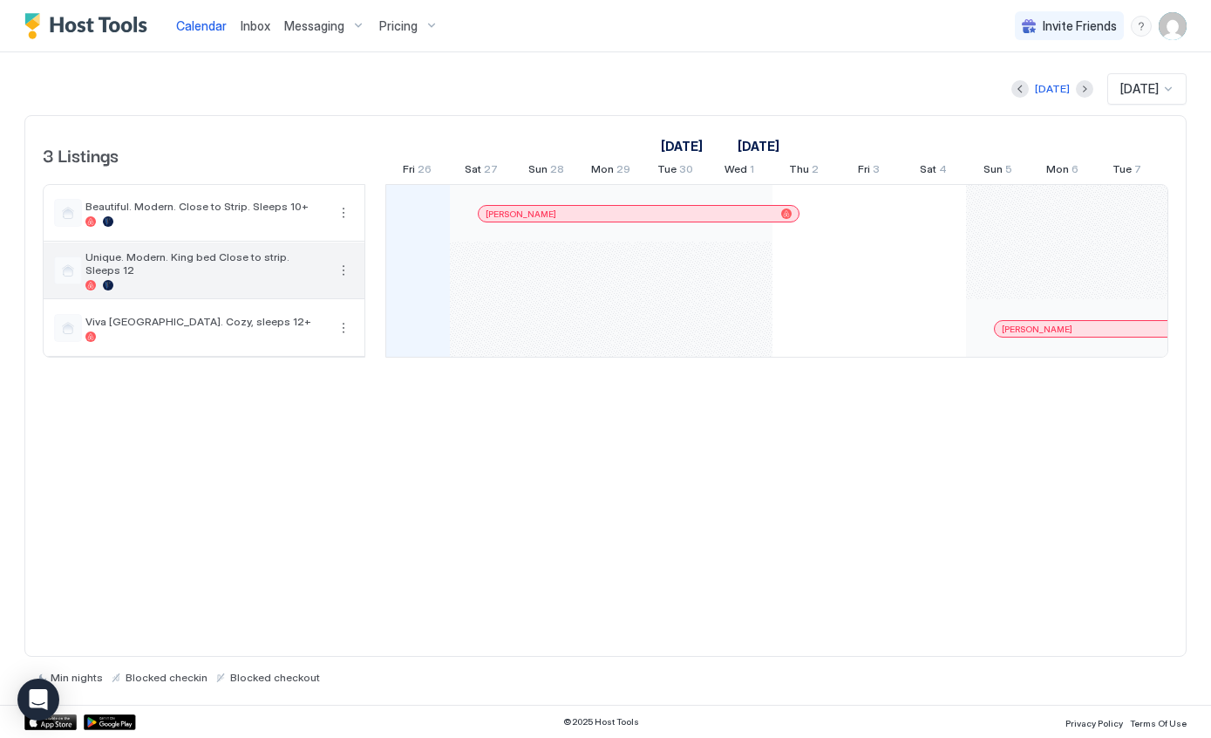
click at [343, 267] on button "More options" at bounding box center [343, 270] width 21 height 21
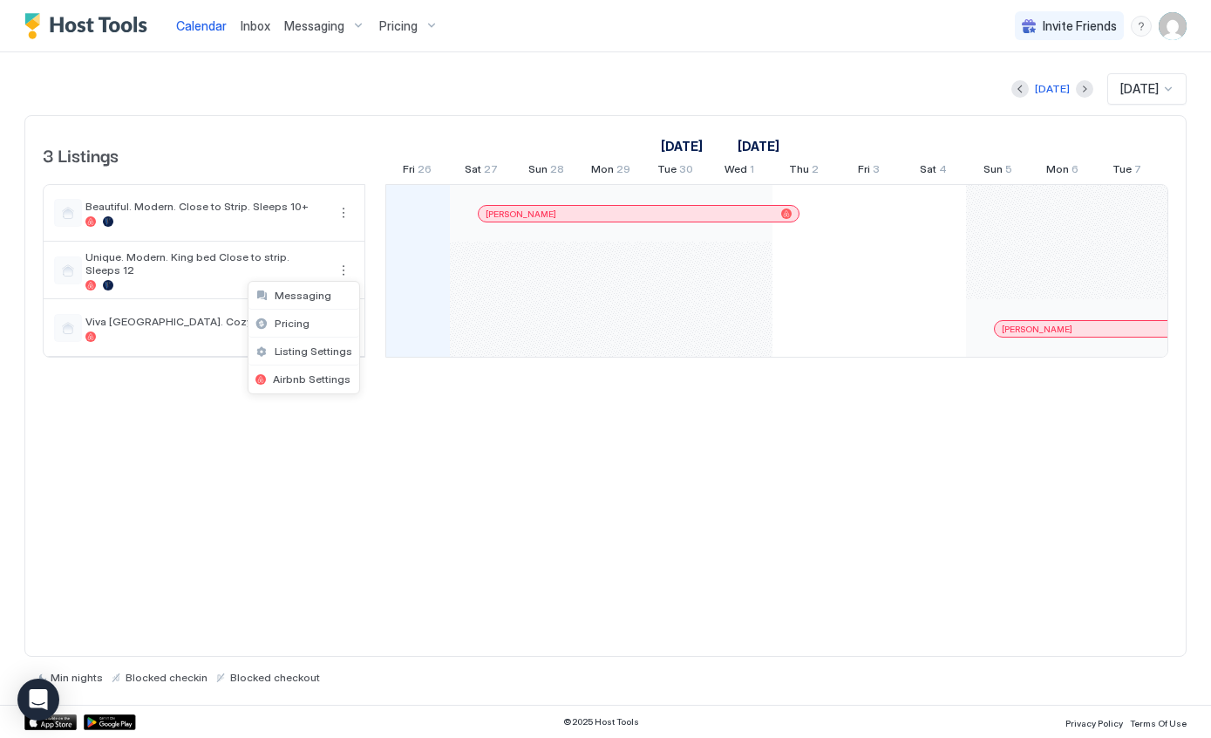
click at [279, 355] on span "Listing Settings" at bounding box center [314, 350] width 78 height 13
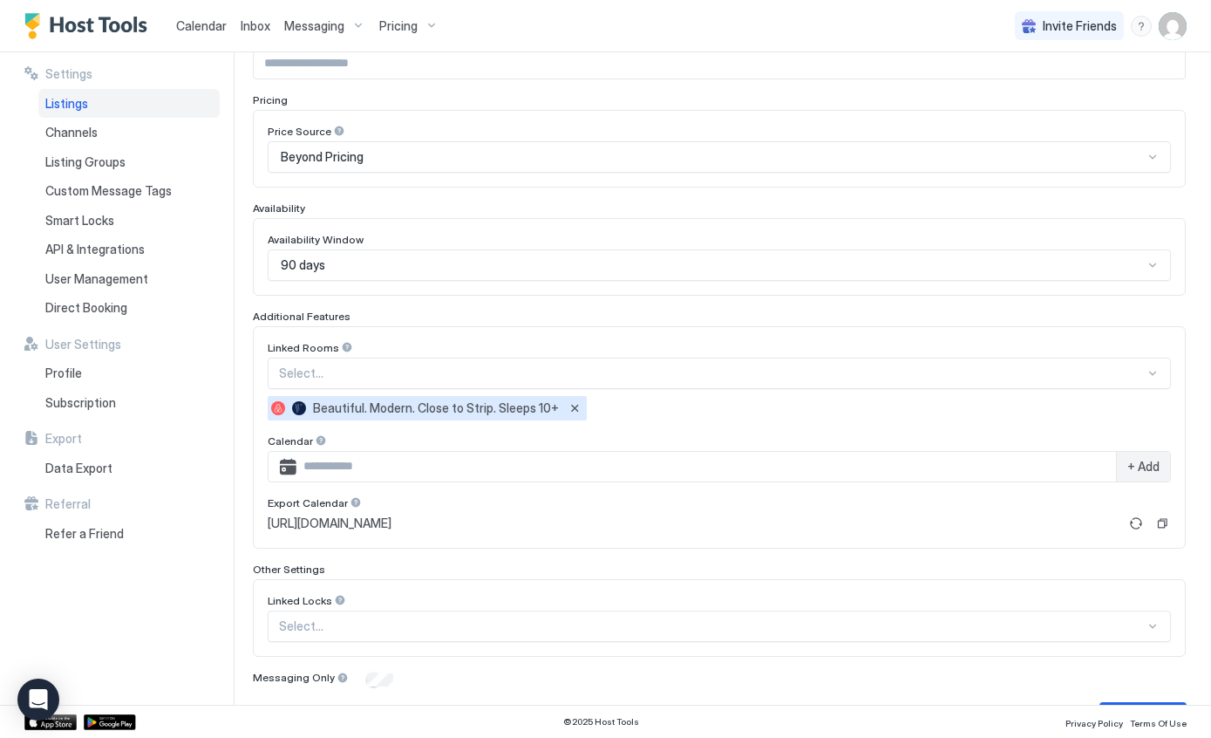
scroll to position [254, 0]
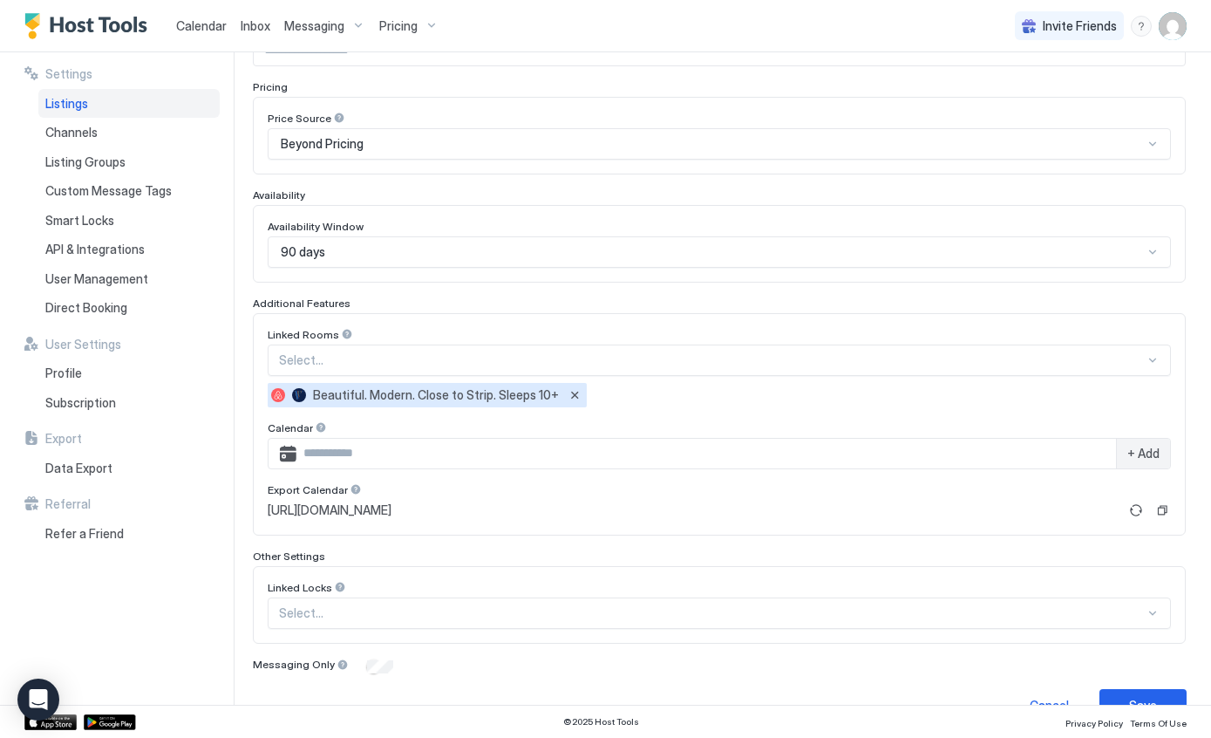
click at [1168, 511] on button "Copy" at bounding box center [1162, 509] width 17 height 17
click at [93, 26] on img "Host Tools Logo" at bounding box center [89, 26] width 131 height 26
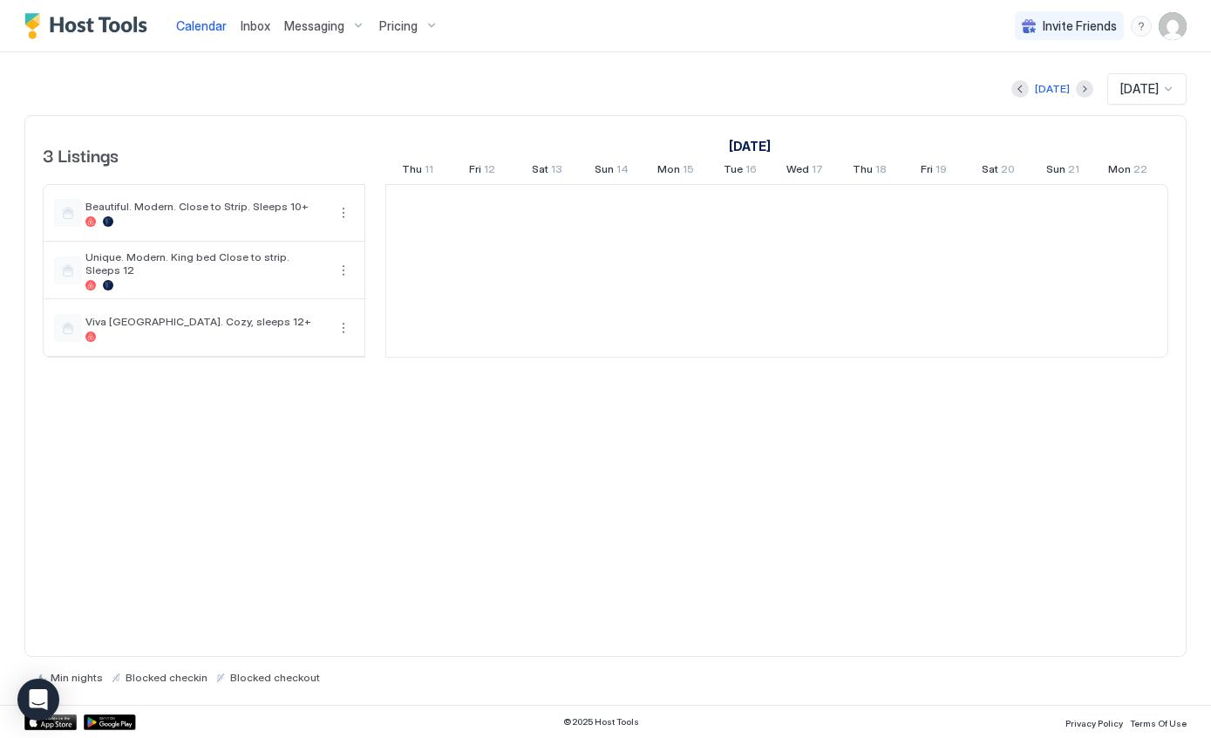
scroll to position [0, 969]
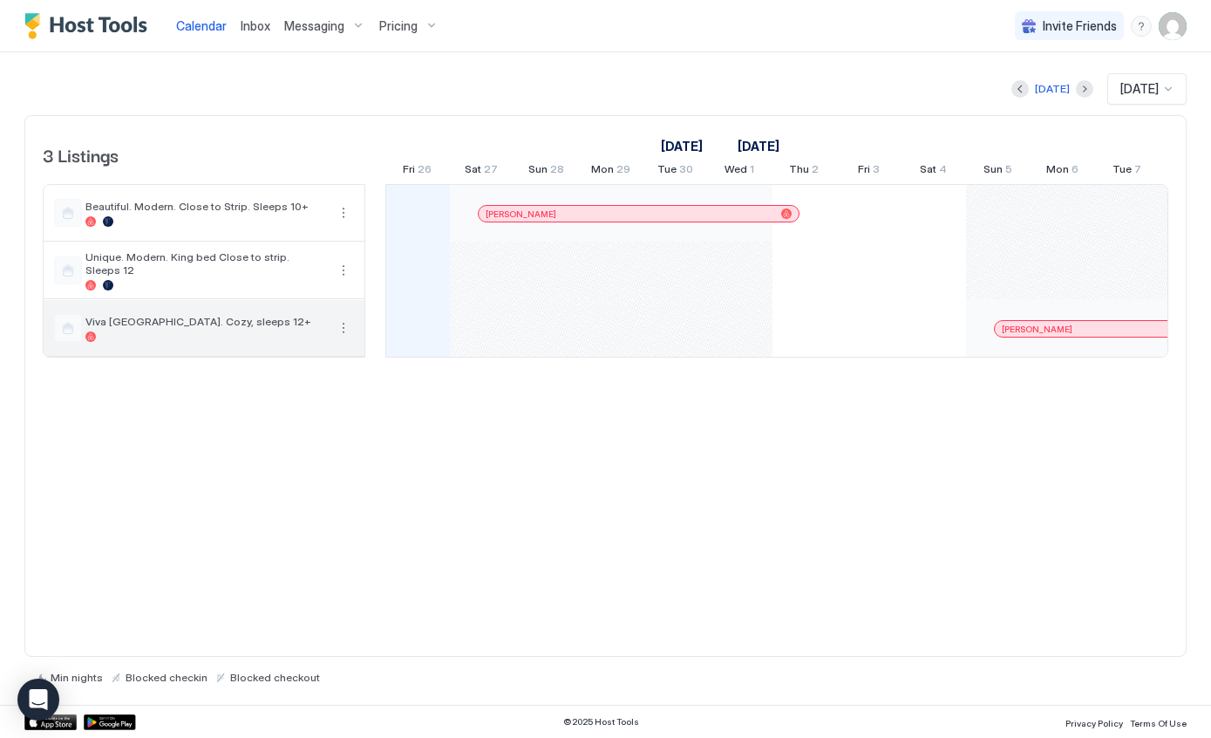
click at [345, 324] on button "More options" at bounding box center [343, 327] width 21 height 21
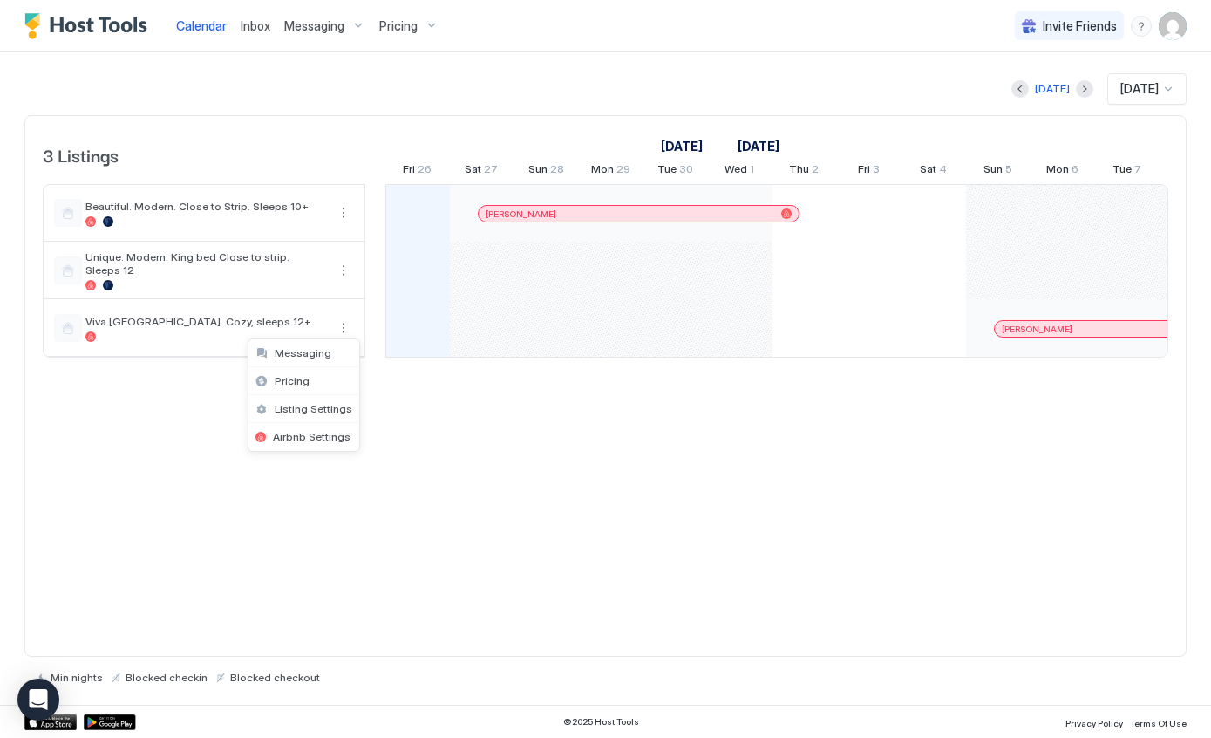
click at [283, 410] on span "Listing Settings" at bounding box center [314, 408] width 78 height 13
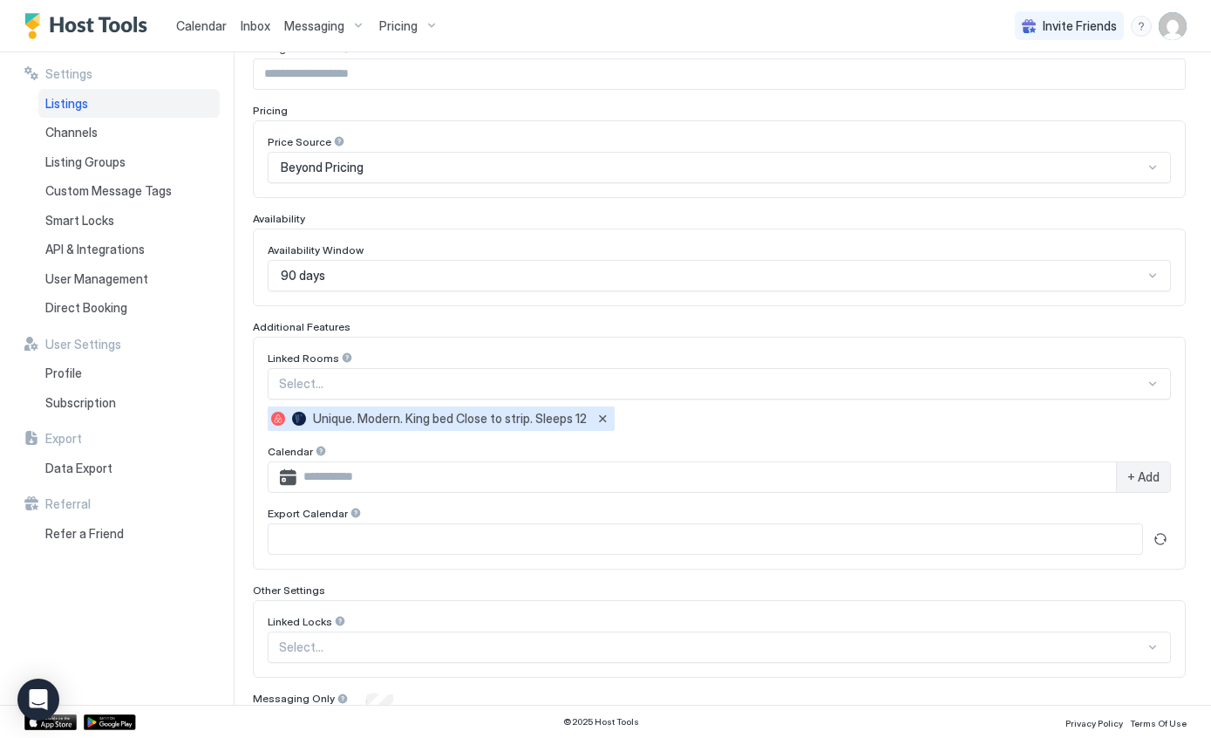
scroll to position [231, 0]
click at [92, 34] on img "Host Tools Logo" at bounding box center [89, 26] width 131 height 26
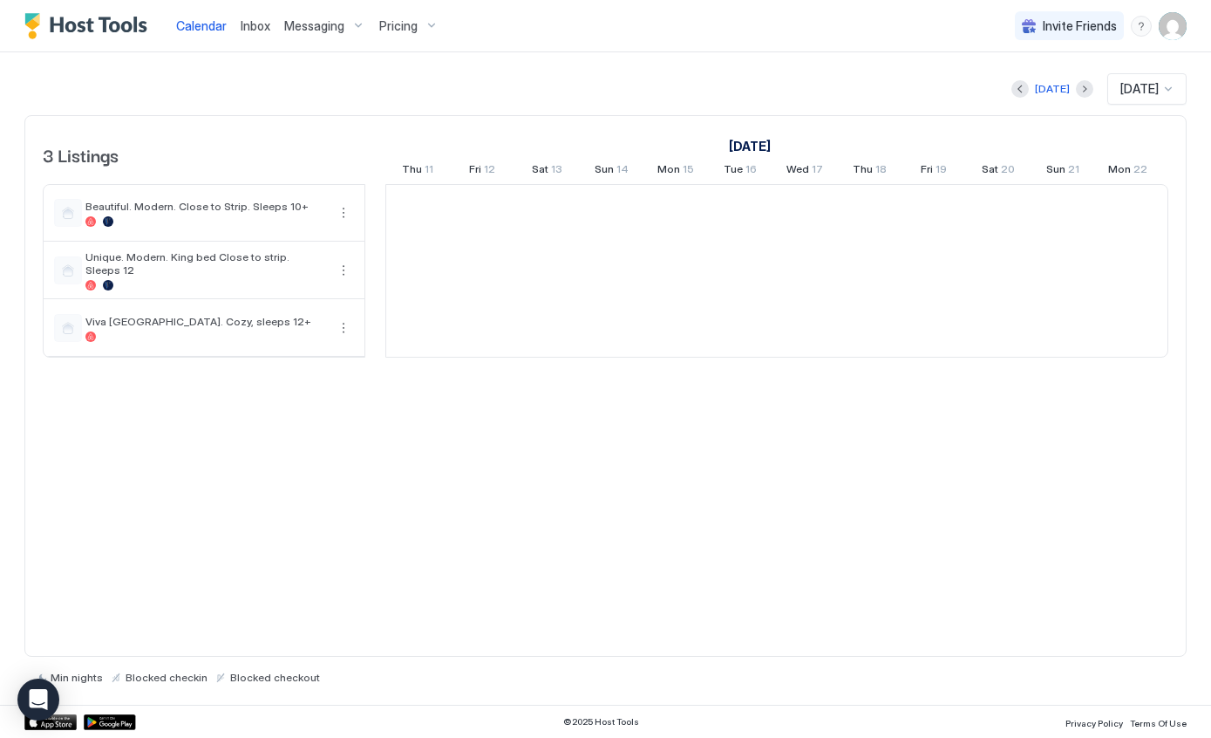
scroll to position [0, 969]
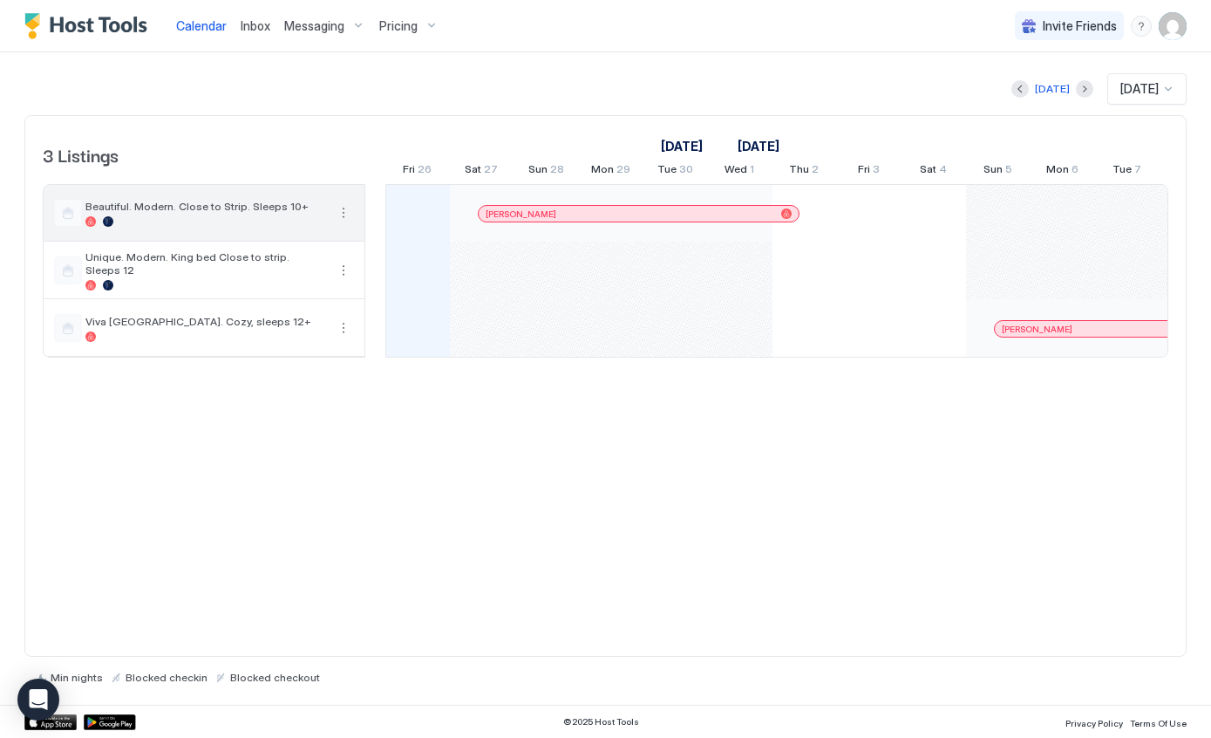
click at [341, 213] on button "More options" at bounding box center [343, 212] width 21 height 21
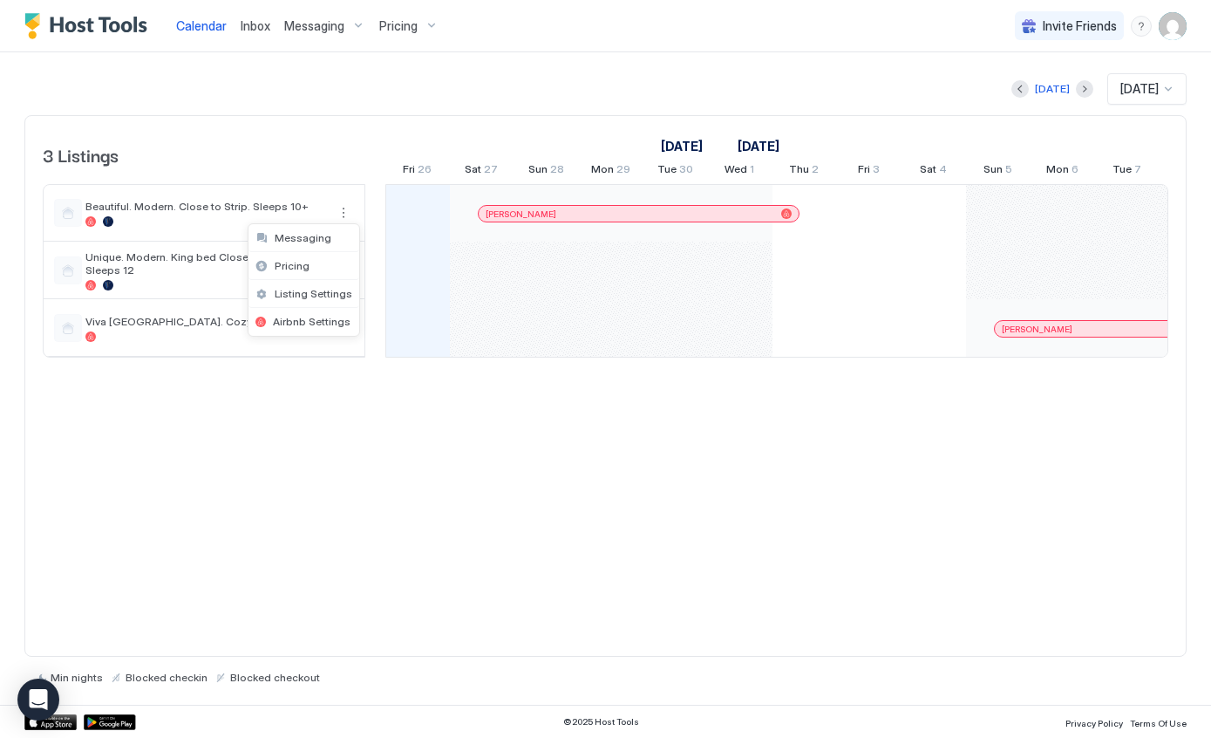
click at [285, 292] on span "Listing Settings" at bounding box center [314, 293] width 78 height 13
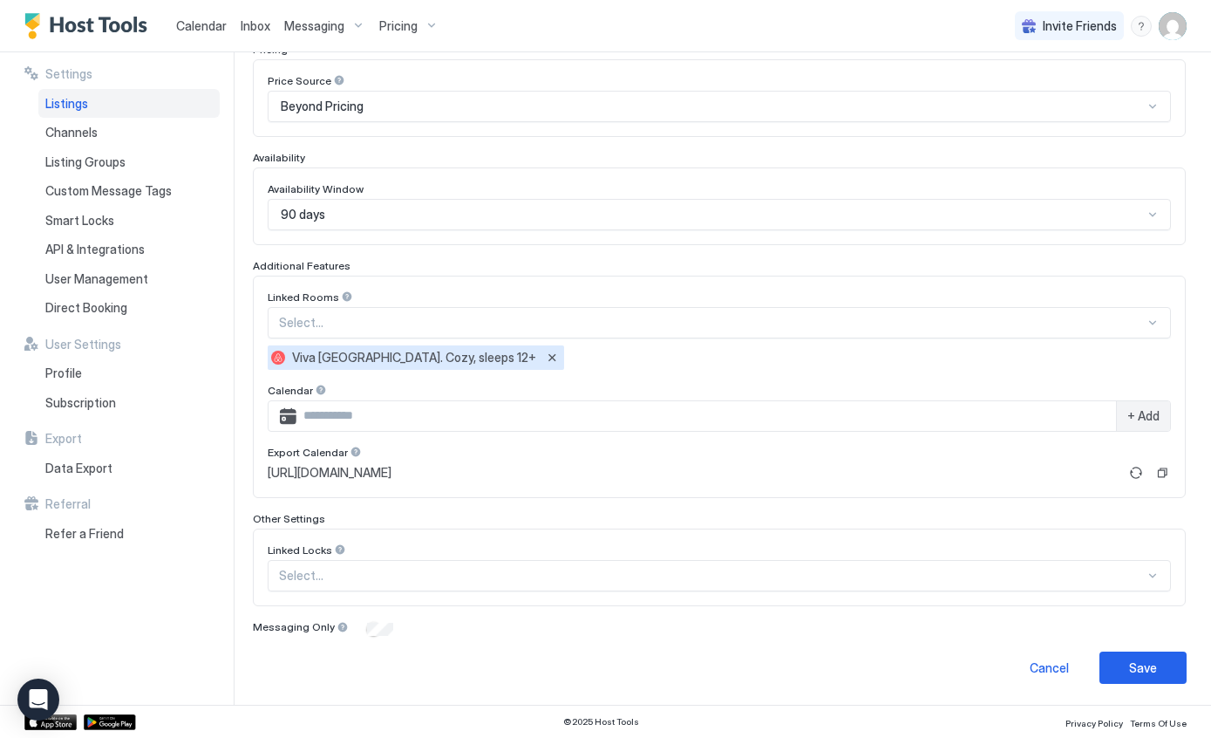
scroll to position [290, 0]
click at [1166, 480] on button "Copy" at bounding box center [1162, 473] width 17 height 17
